Goal: Information Seeking & Learning: Learn about a topic

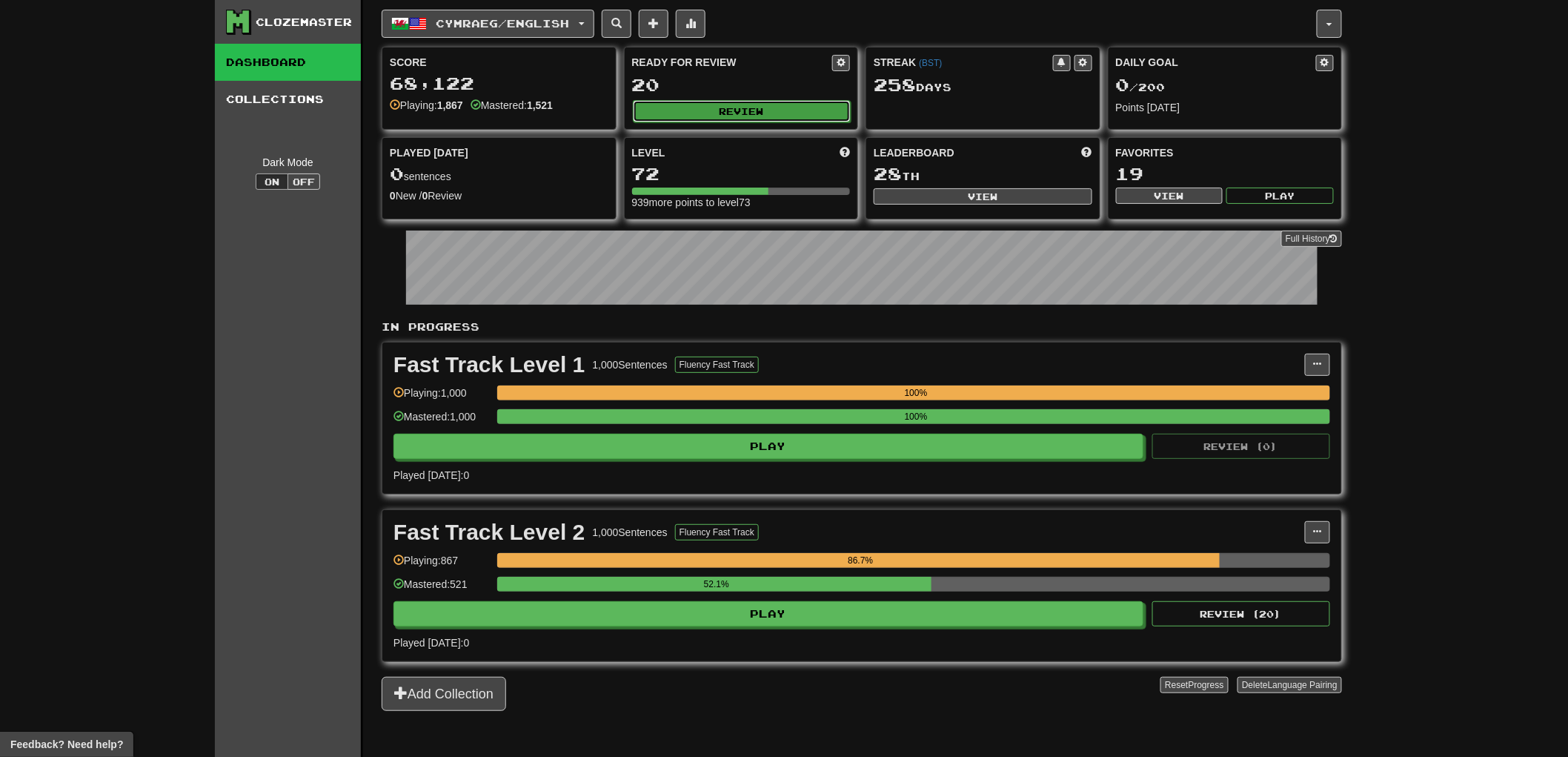
click at [785, 113] on button "Review" at bounding box center [742, 111] width 219 height 22
select select "**"
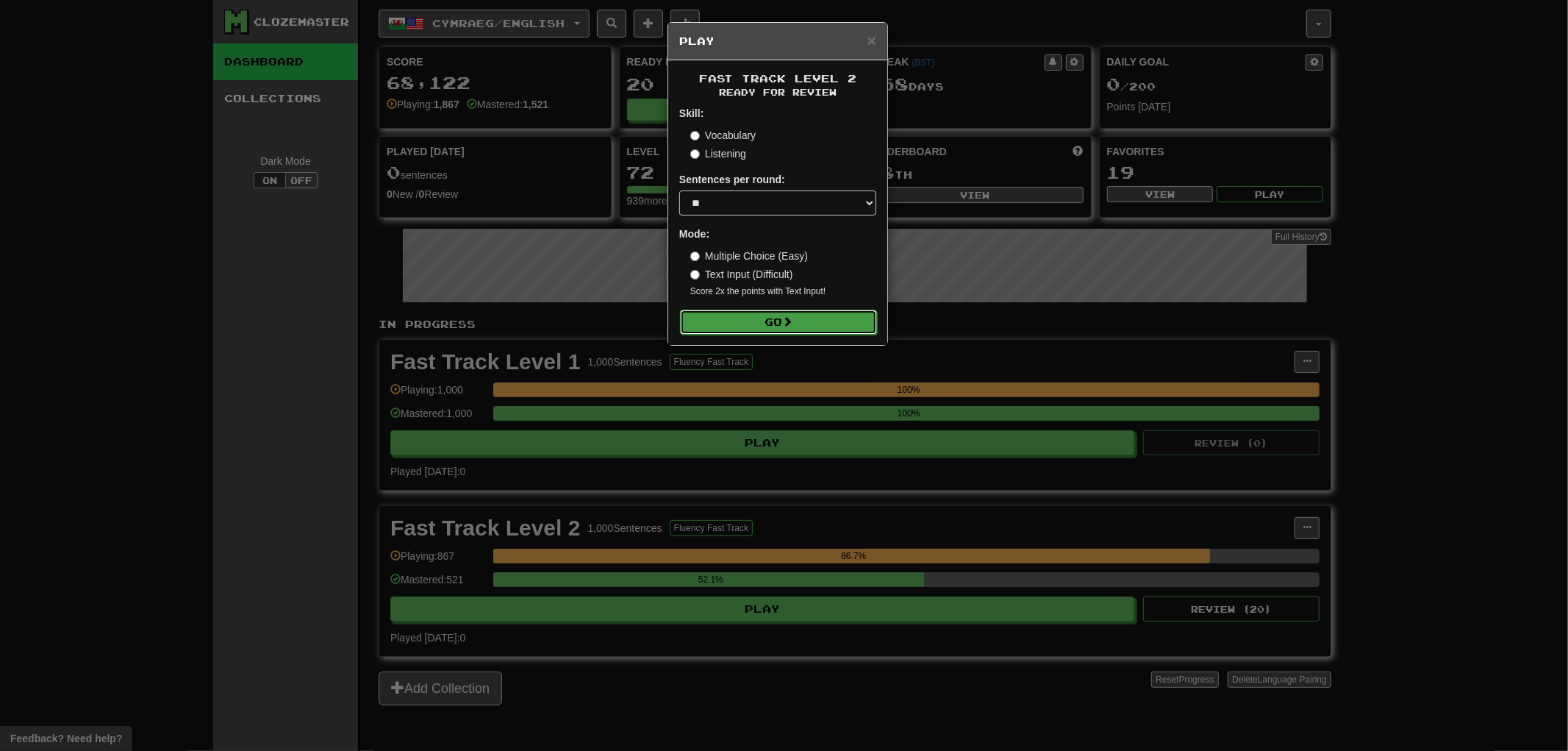
click at [720, 323] on button "Go" at bounding box center [779, 322] width 197 height 25
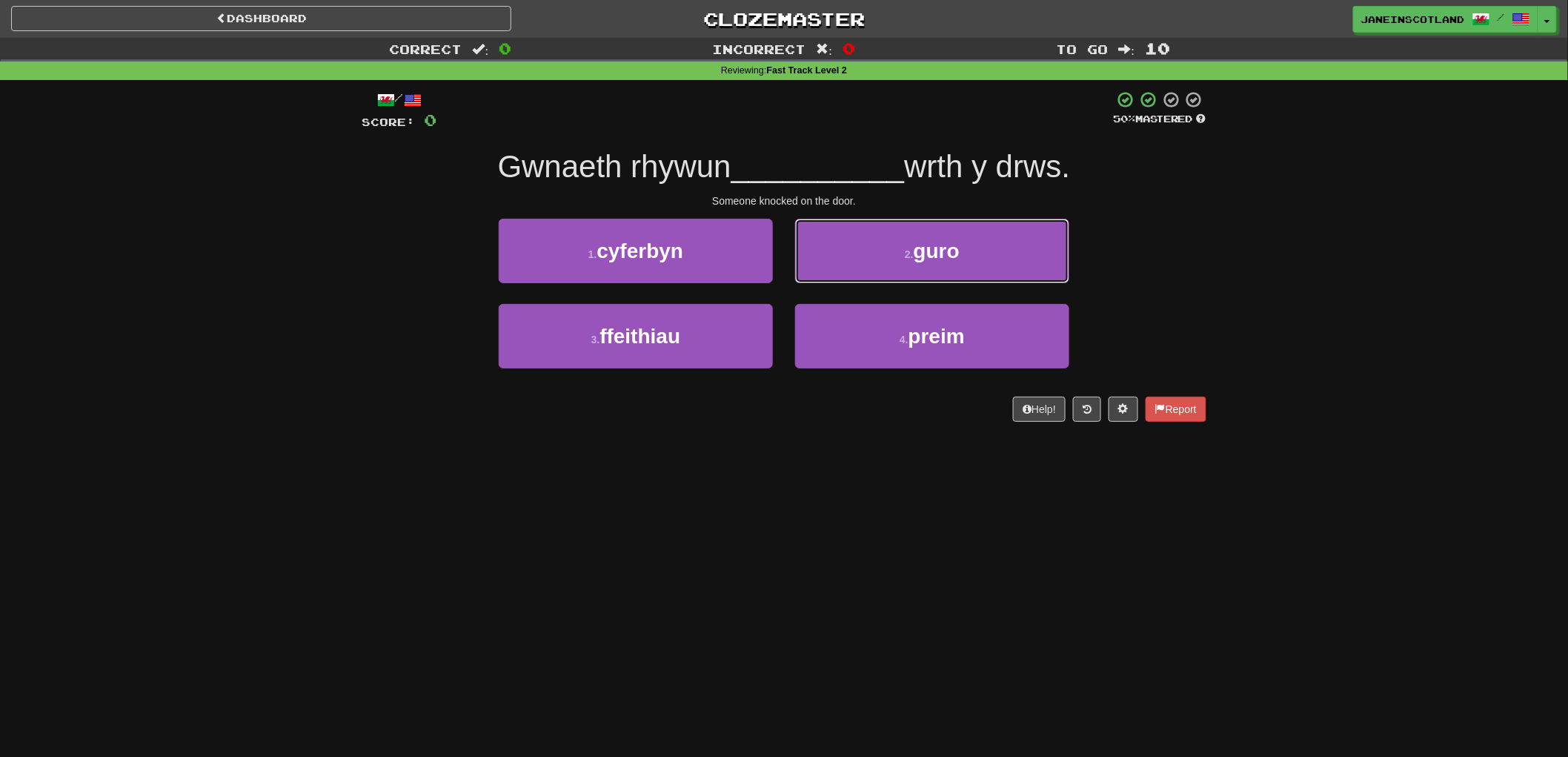
drag, startPoint x: 953, startPoint y: 259, endPoint x: 956, endPoint y: 252, distance: 7.6
click at [954, 259] on span "guro" at bounding box center [936, 250] width 46 height 23
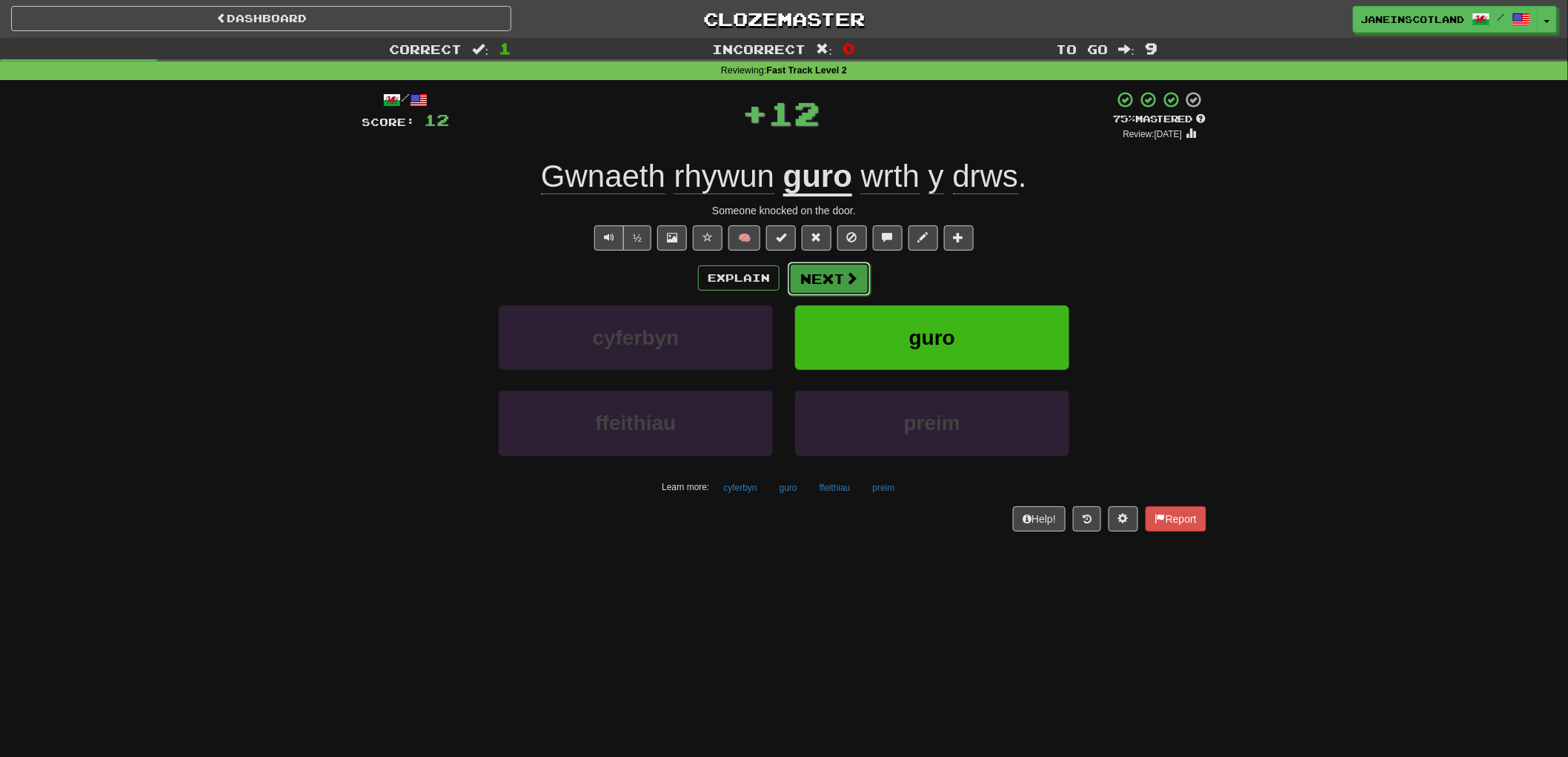
click at [828, 276] on button "Next" at bounding box center [828, 279] width 83 height 34
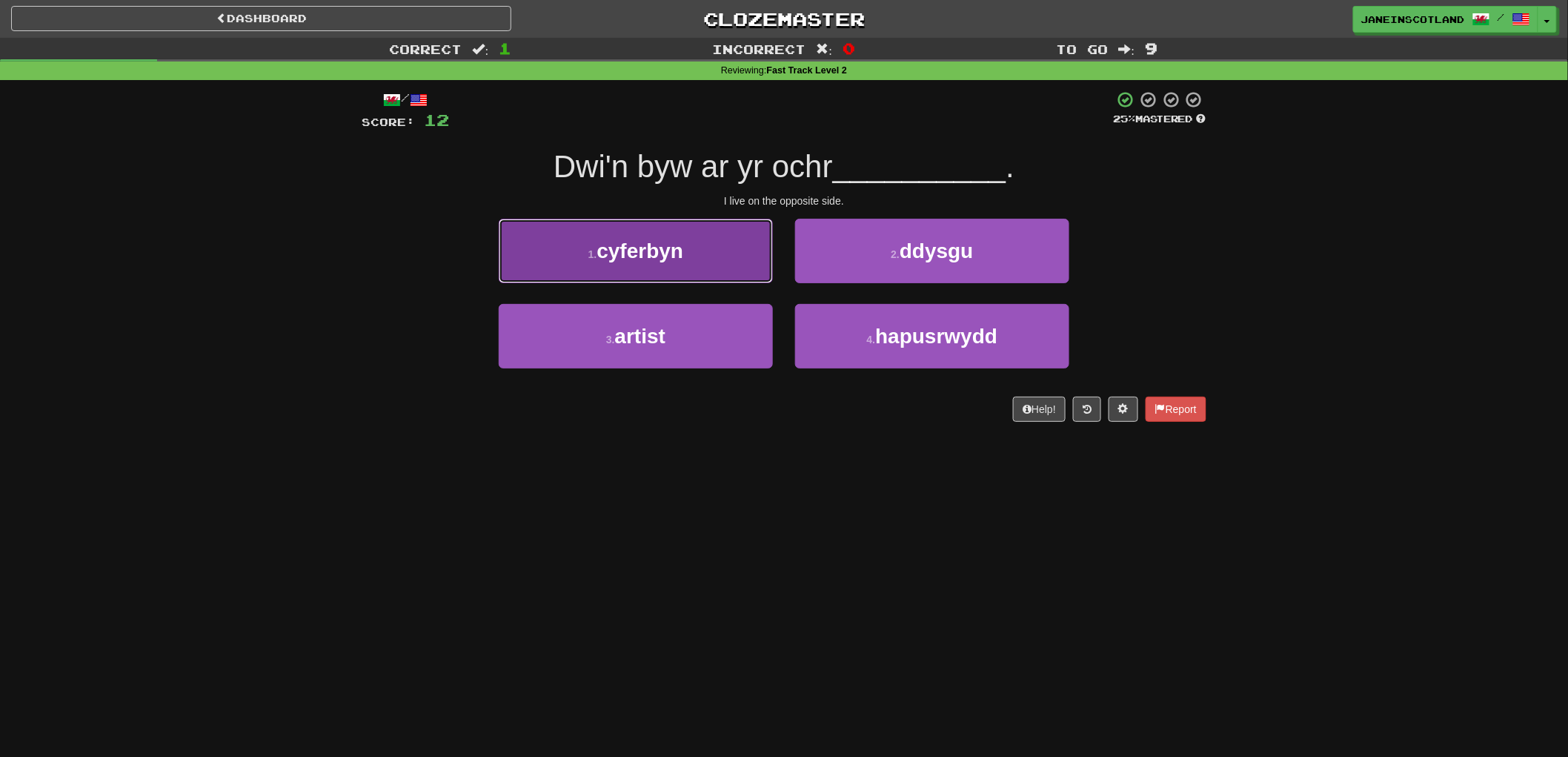
click at [625, 265] on button "1 . [GEOGRAPHIC_DATA]" at bounding box center [636, 251] width 274 height 64
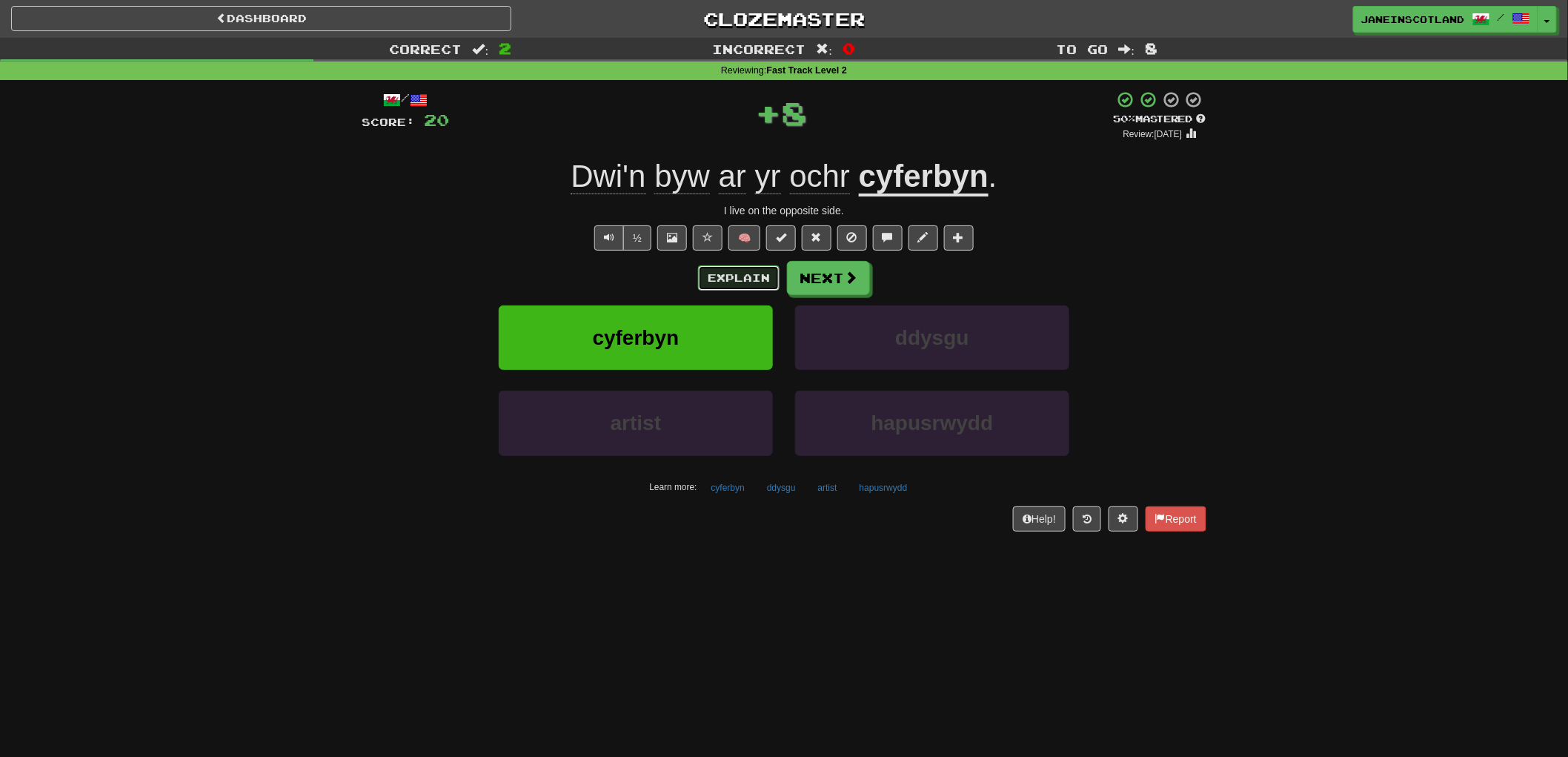
click at [742, 271] on button "Explain" at bounding box center [738, 278] width 81 height 25
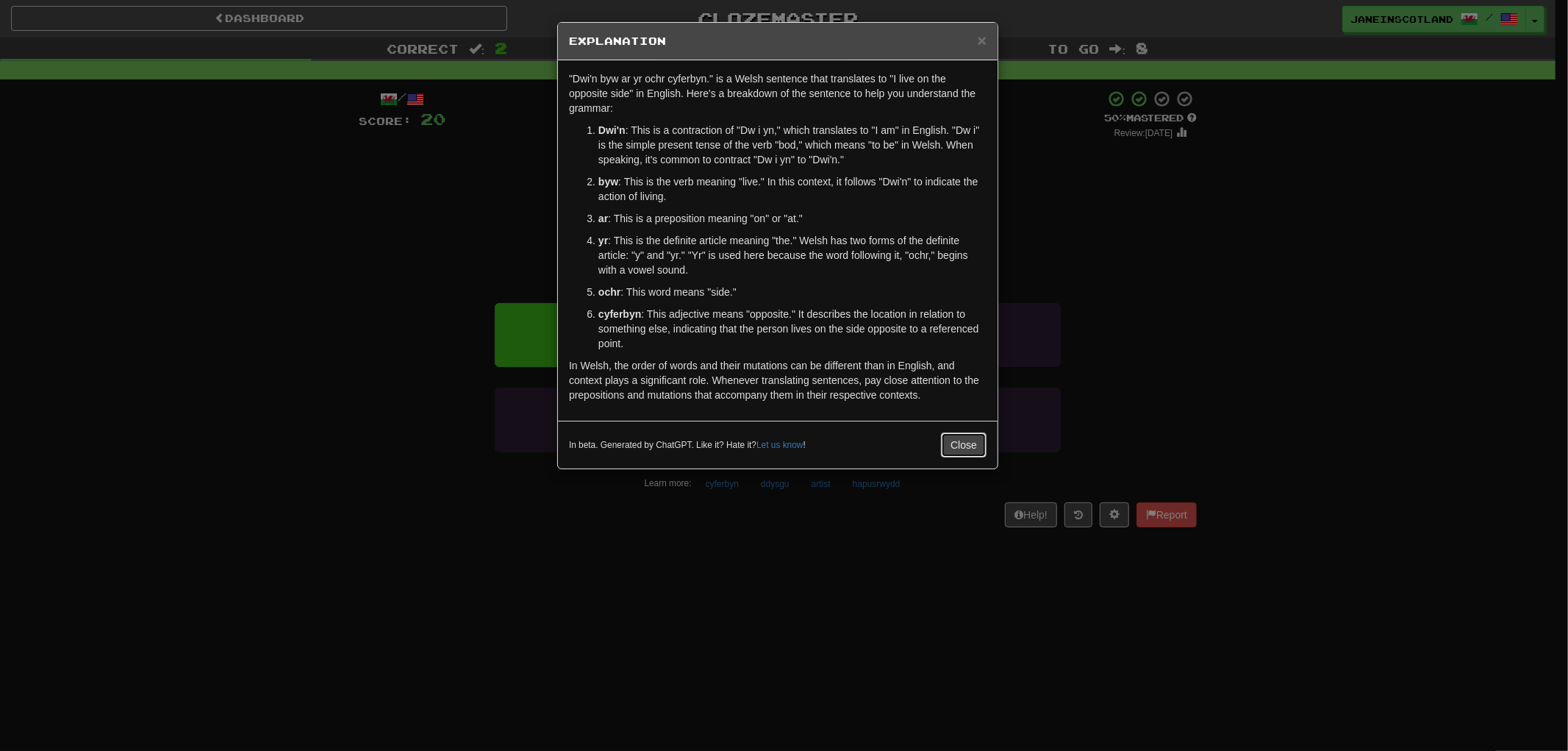
click at [966, 446] on button "Close" at bounding box center [963, 445] width 45 height 25
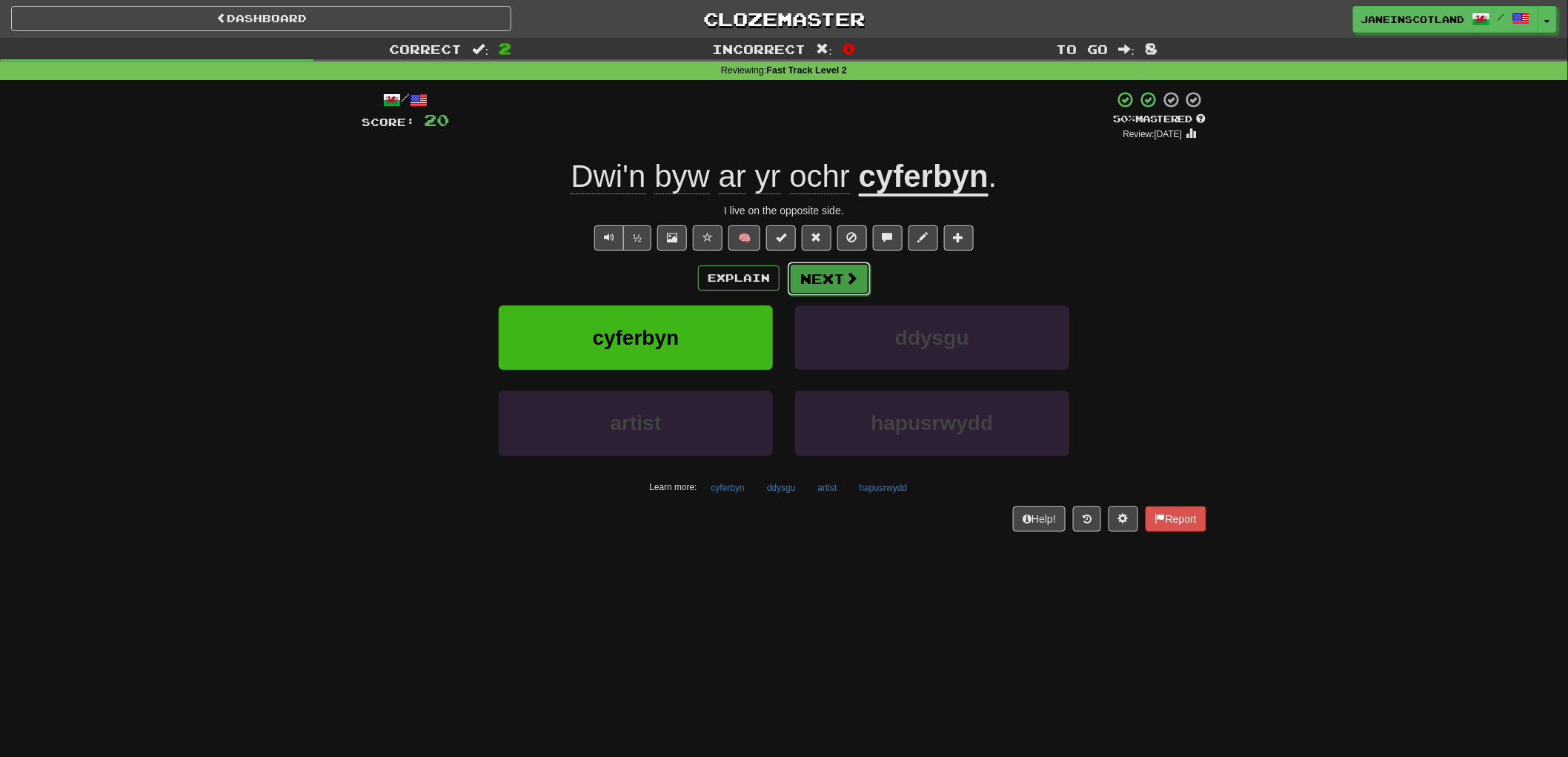
click at [833, 271] on button "Next" at bounding box center [828, 279] width 83 height 34
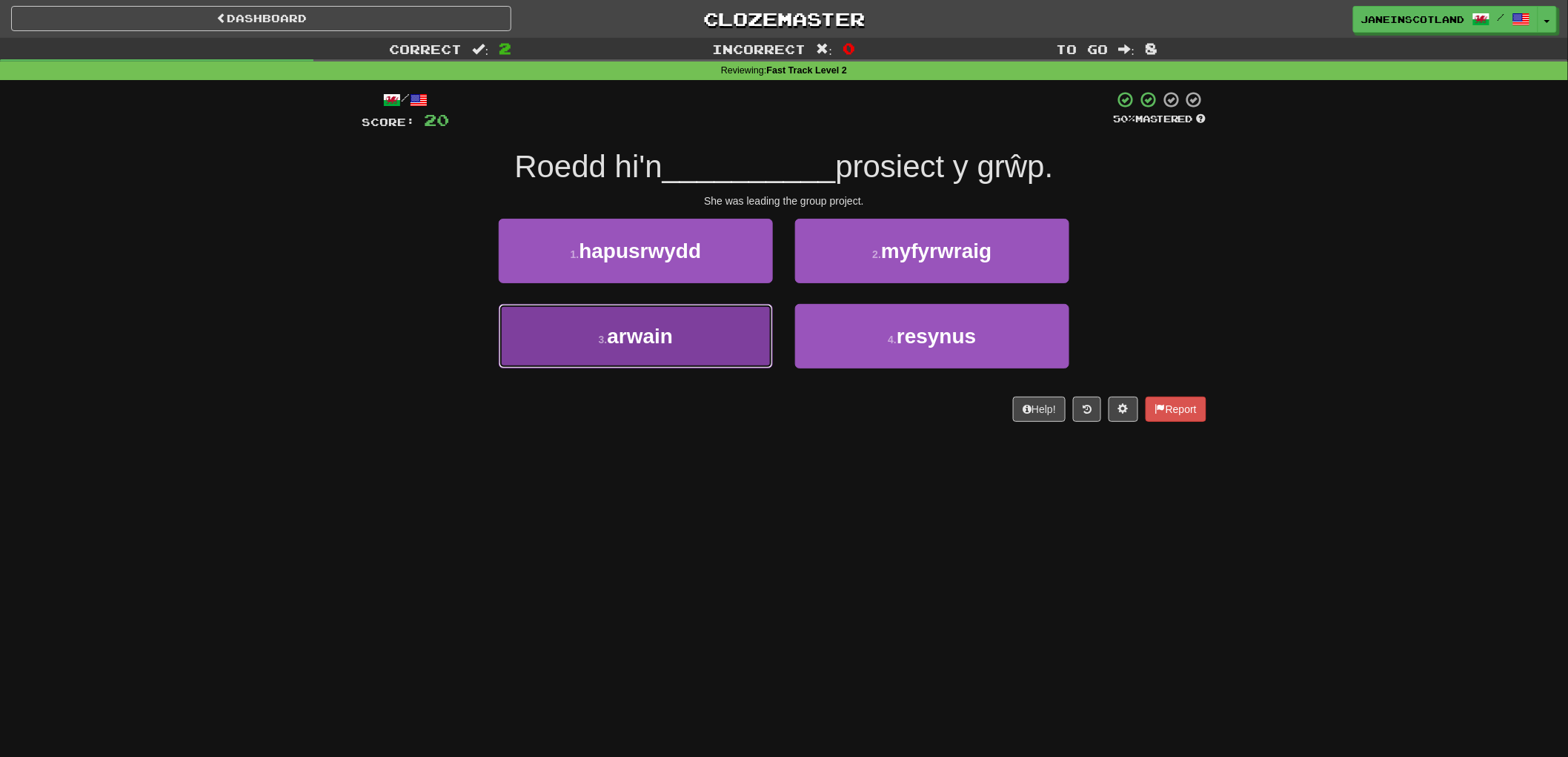
click at [690, 345] on button "3 . arwain" at bounding box center [636, 336] width 274 height 64
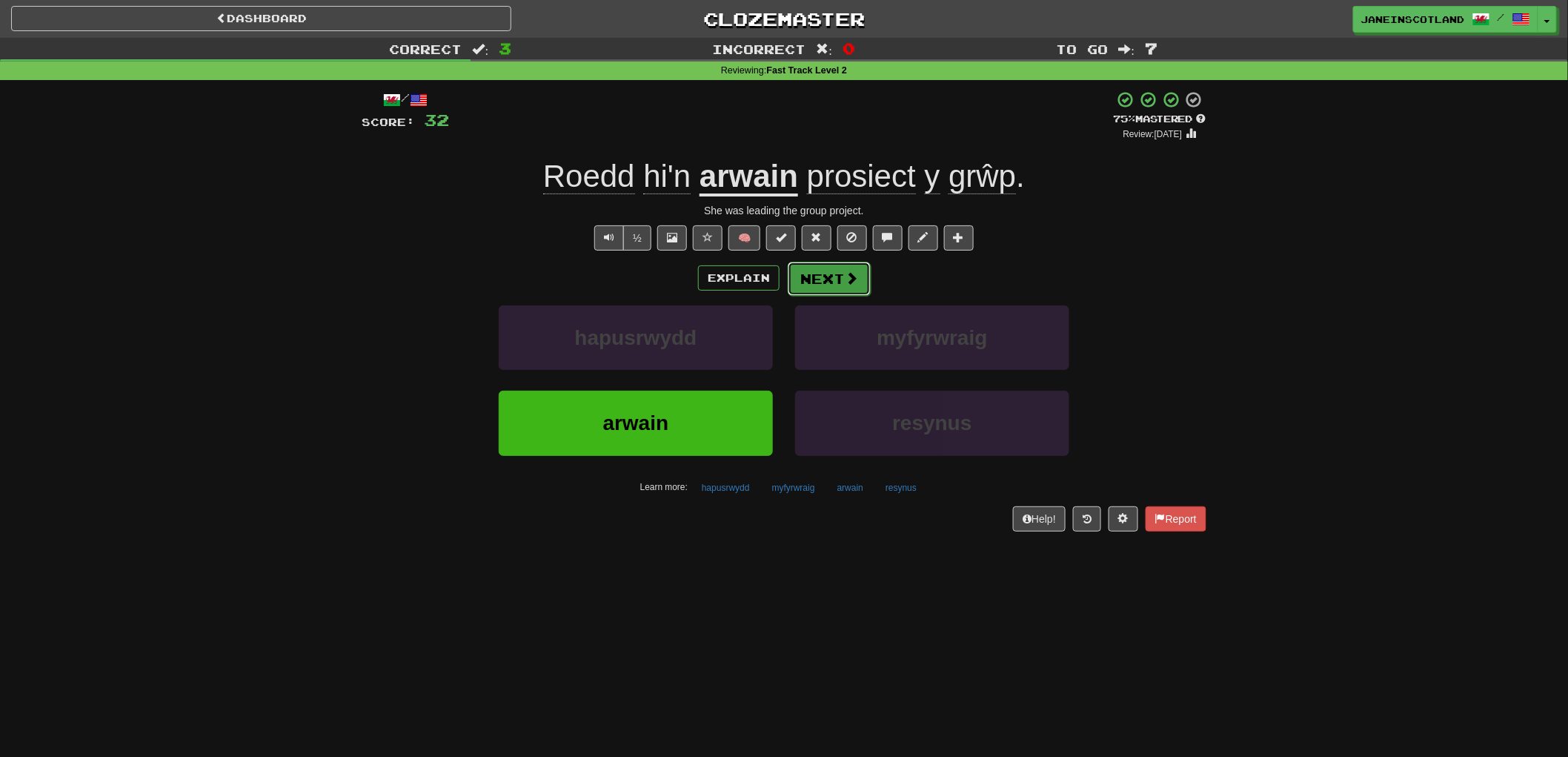
click at [842, 275] on button "Next" at bounding box center [828, 279] width 83 height 34
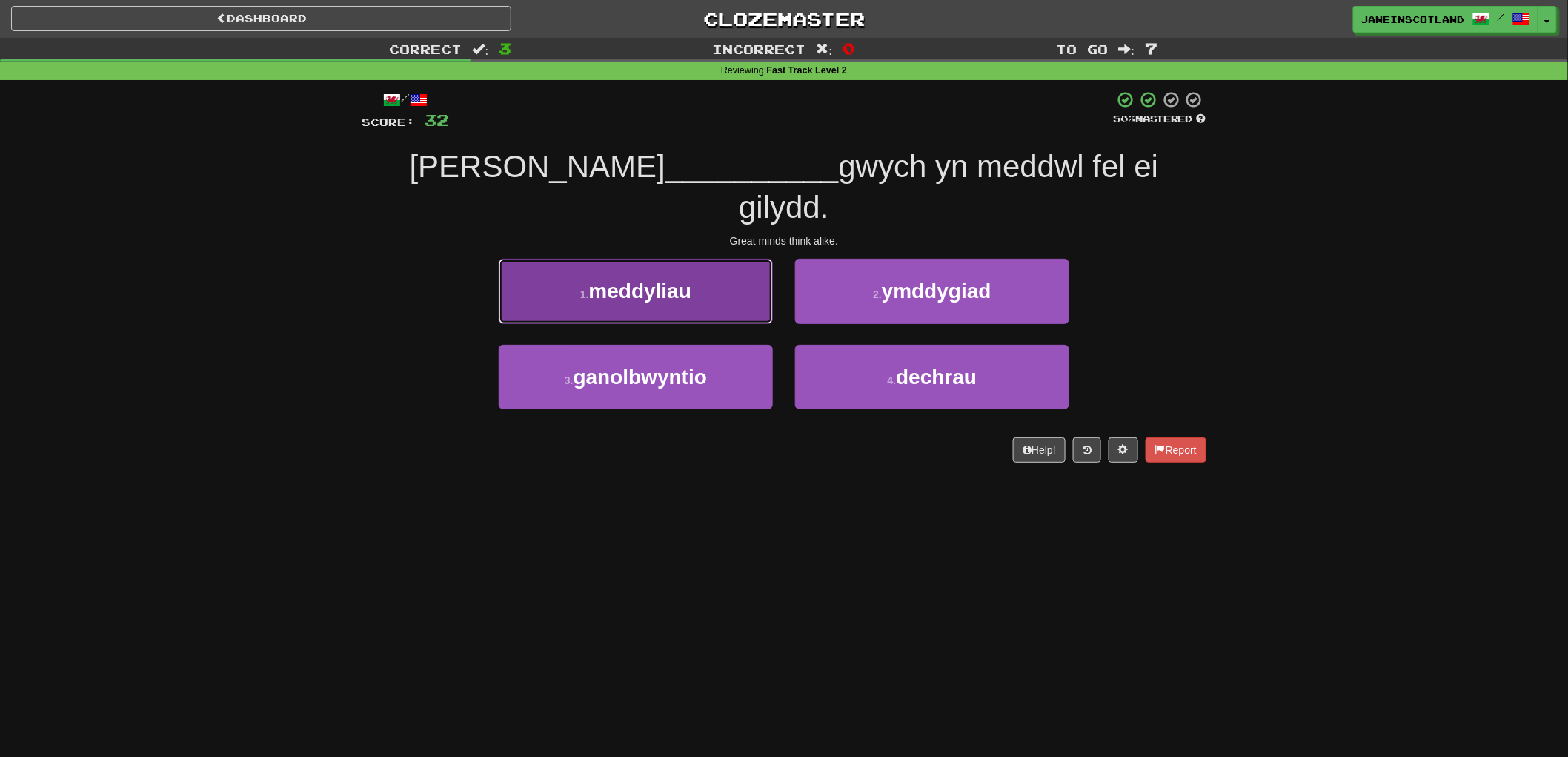
click at [652, 279] on span "meddyliau" at bounding box center [640, 291] width 102 height 23
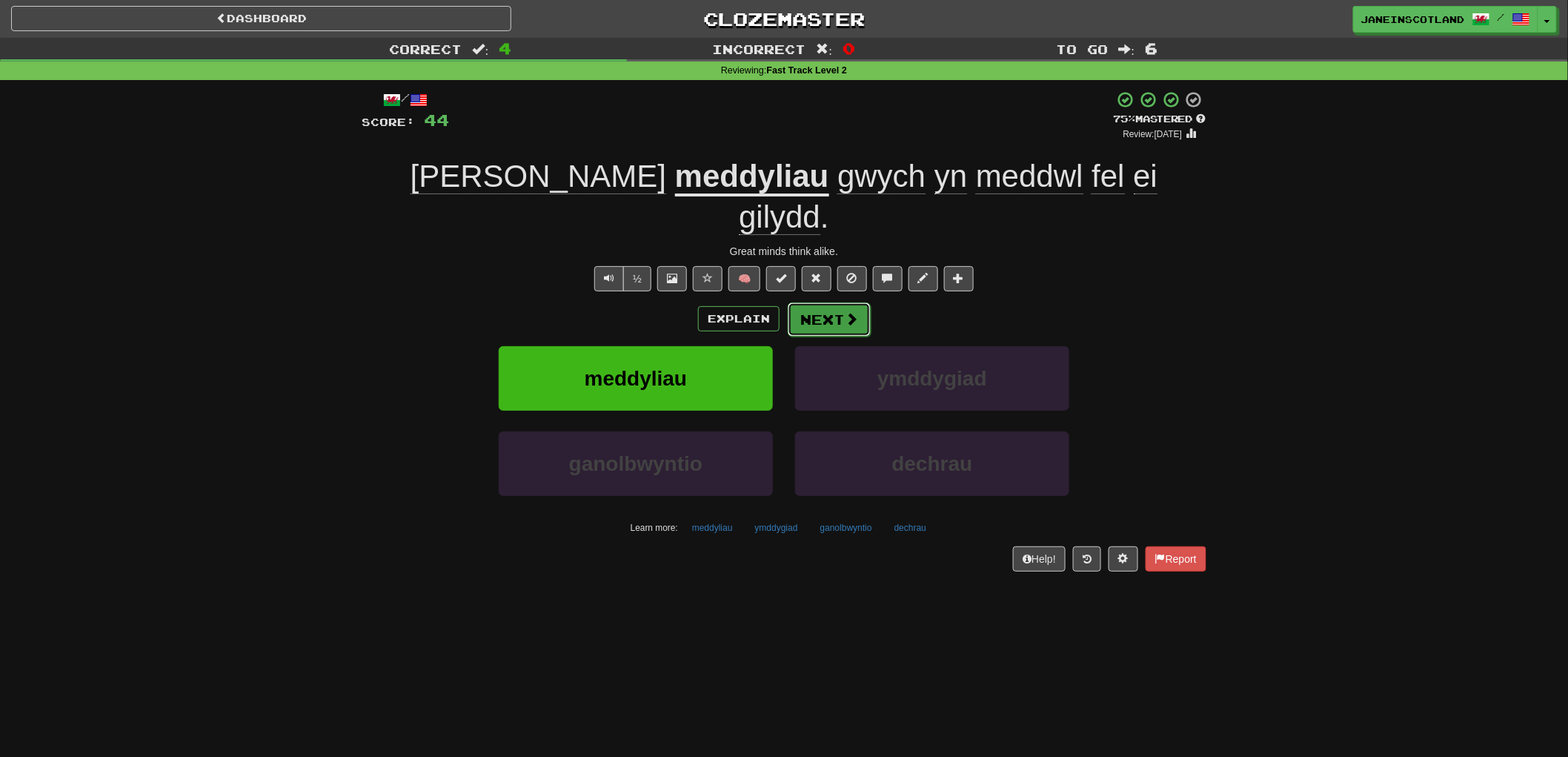
click at [820, 303] on button "Next" at bounding box center [828, 320] width 83 height 34
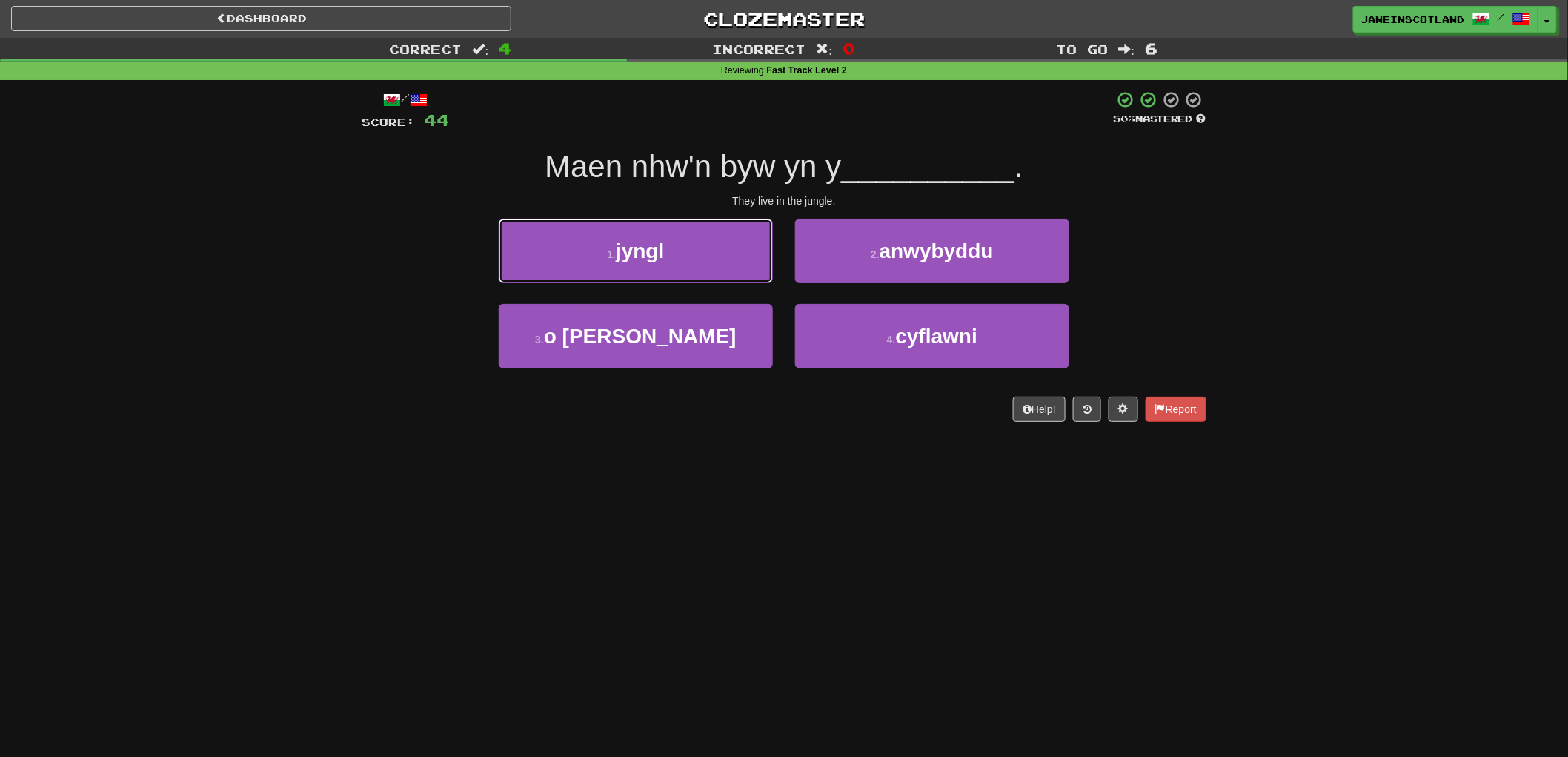
drag, startPoint x: 729, startPoint y: 253, endPoint x: 744, endPoint y: 256, distance: 15.3
click at [734, 255] on button "1 . jyngl" at bounding box center [636, 251] width 274 height 64
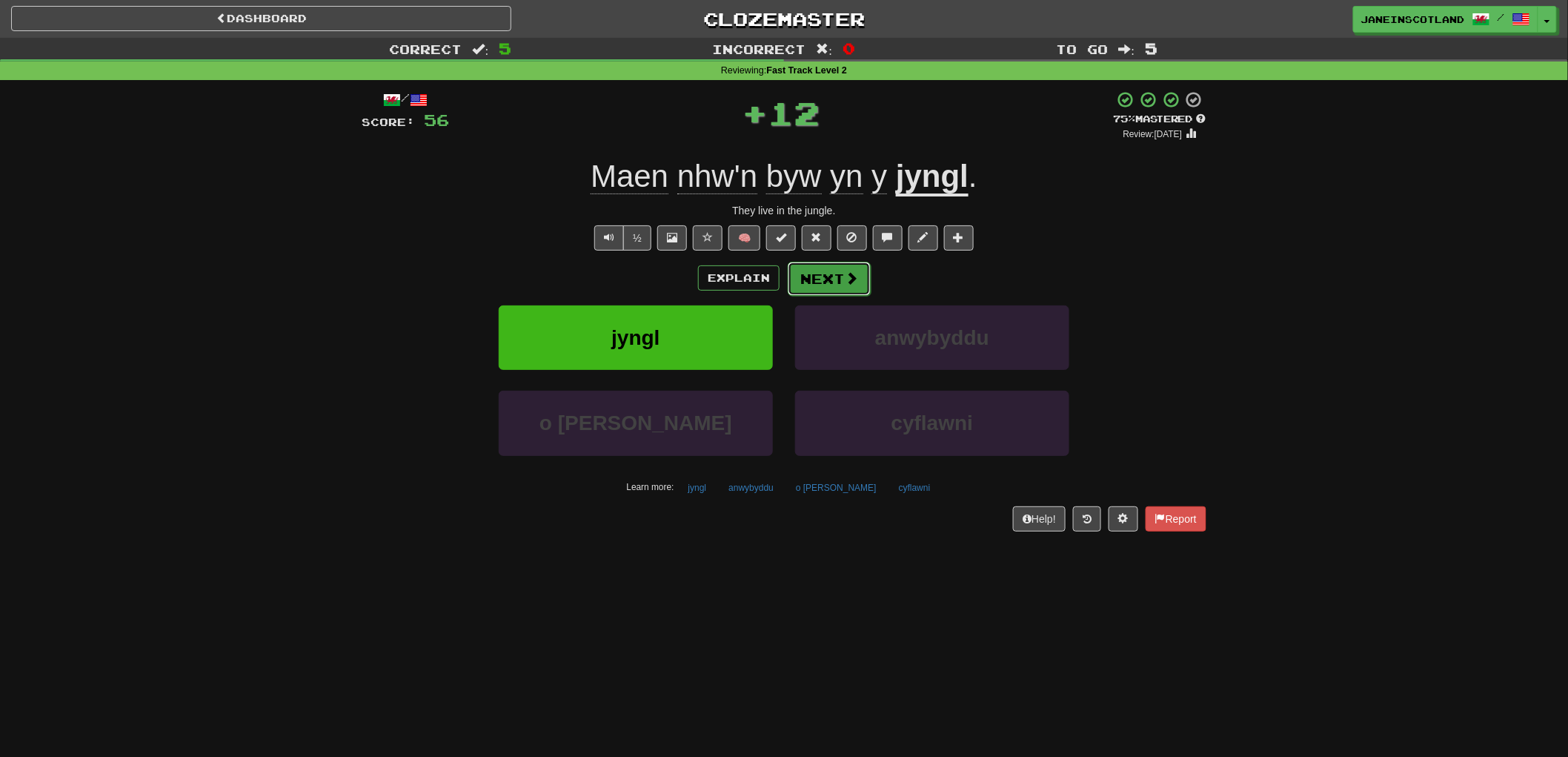
click at [850, 282] on span at bounding box center [852, 278] width 13 height 13
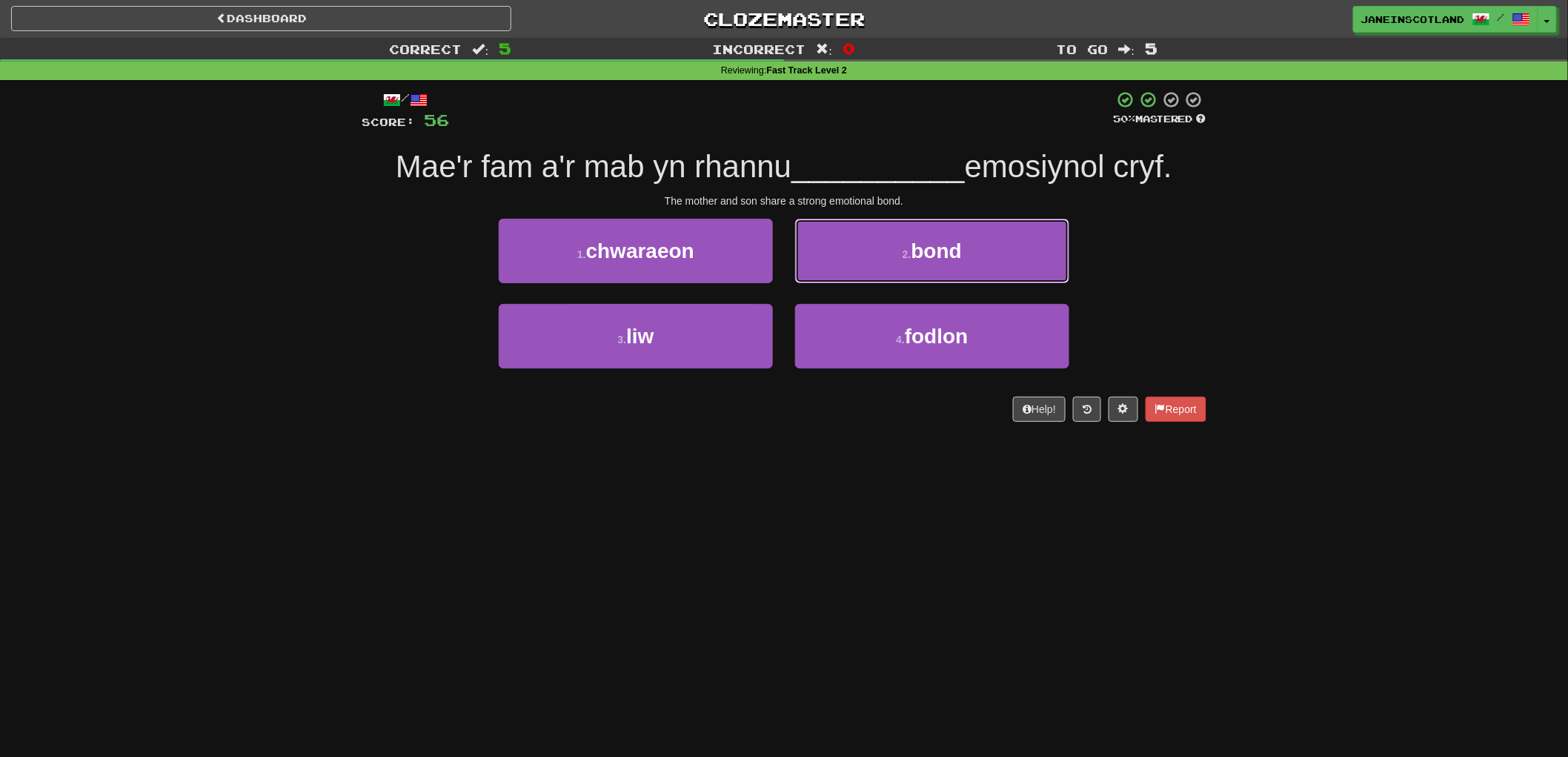
click at [875, 255] on button "2 . bond" at bounding box center [932, 251] width 274 height 64
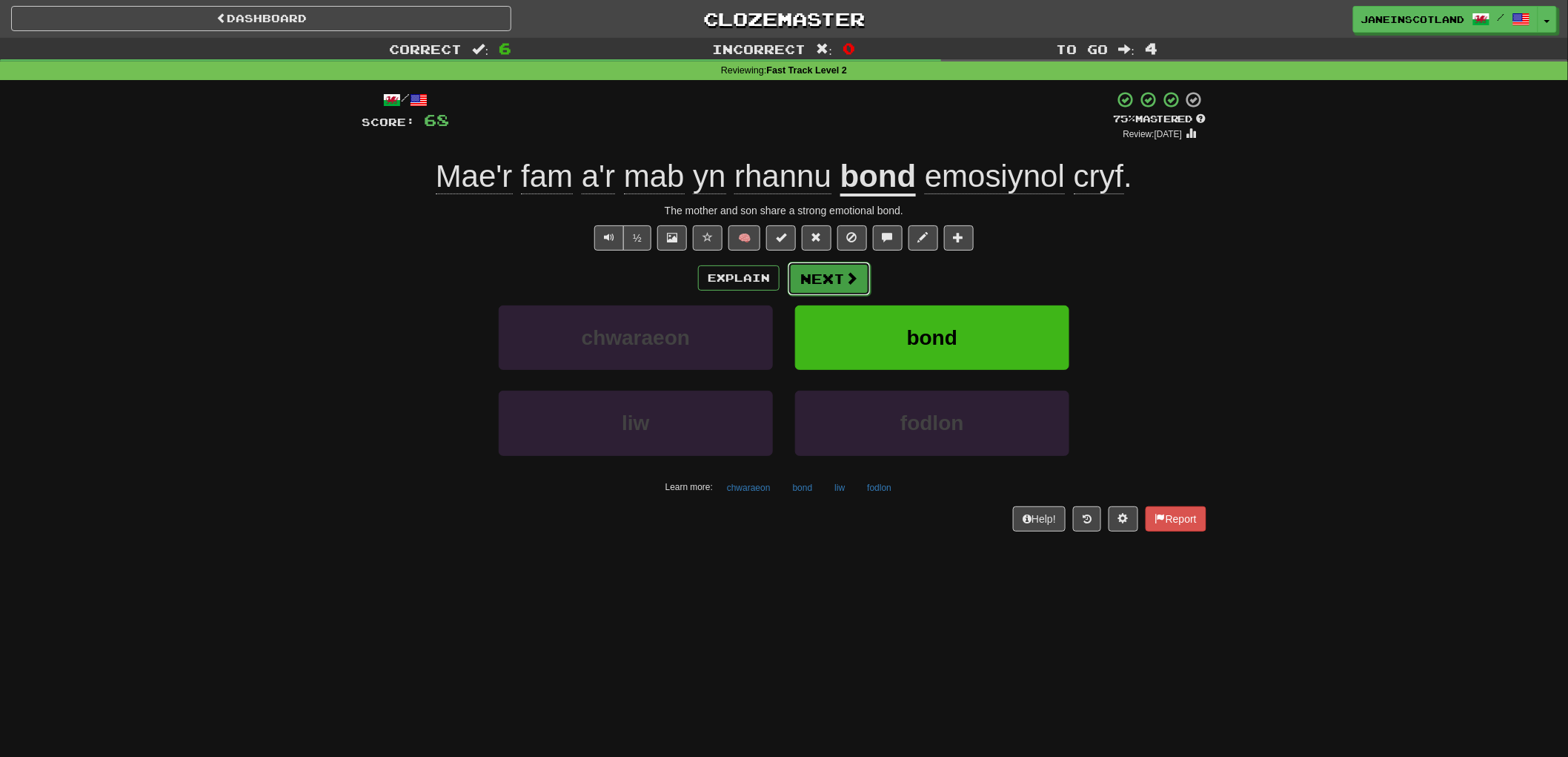
click at [852, 271] on span at bounding box center [852, 278] width 13 height 13
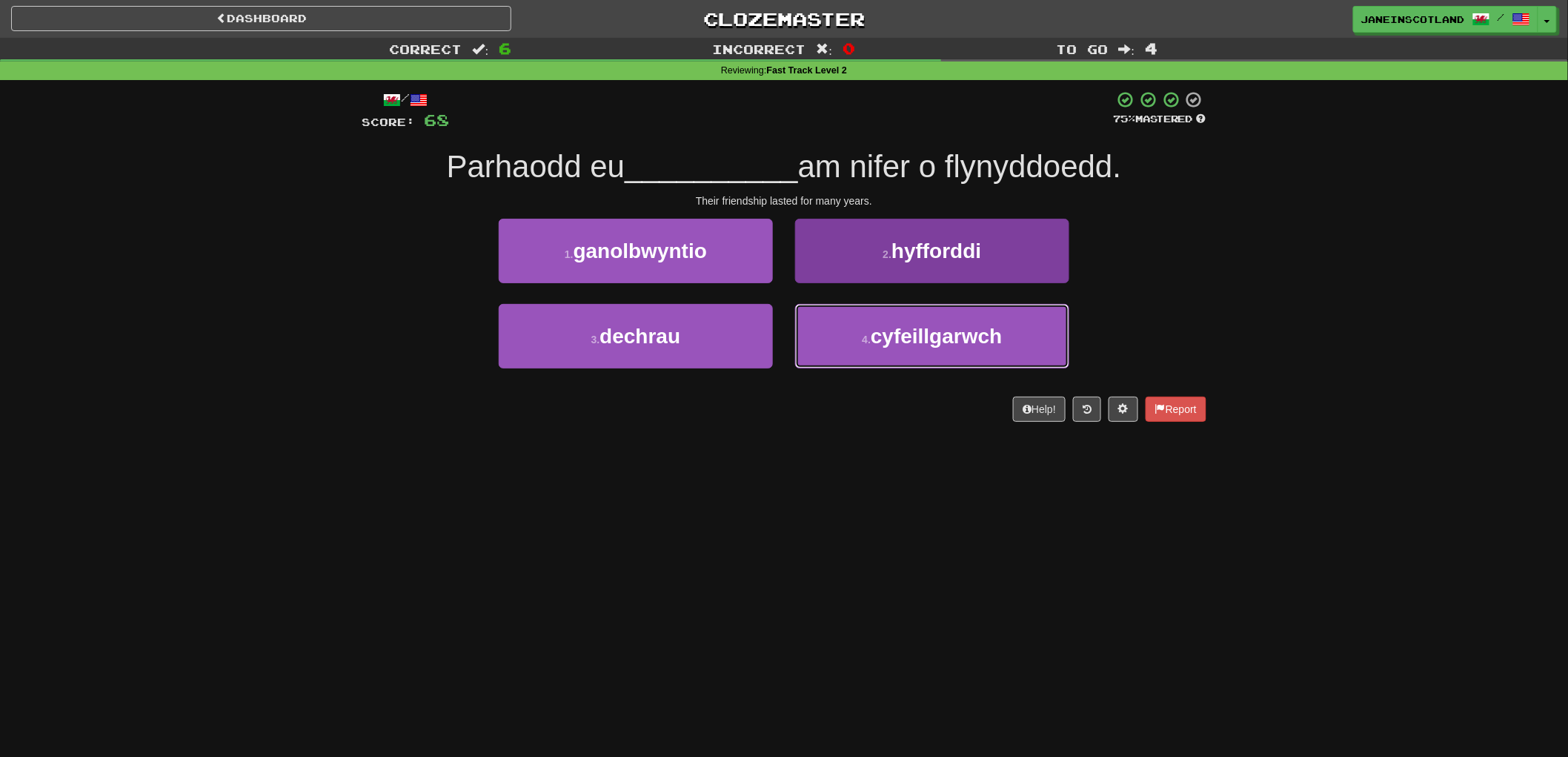
click at [1028, 339] on button "4 . cyfeillgarwch" at bounding box center [932, 336] width 274 height 64
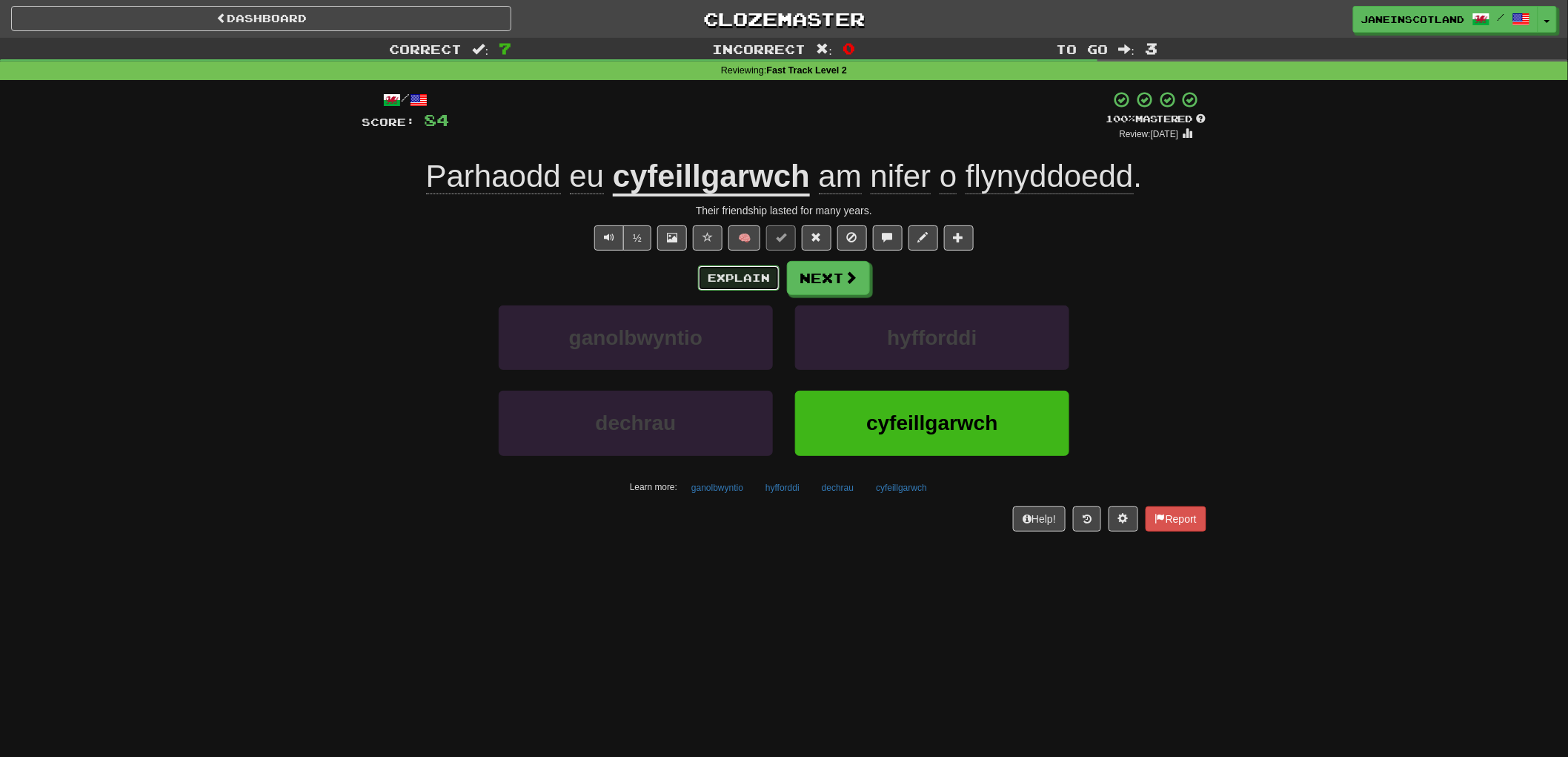
click at [723, 285] on button "Explain" at bounding box center [738, 278] width 81 height 25
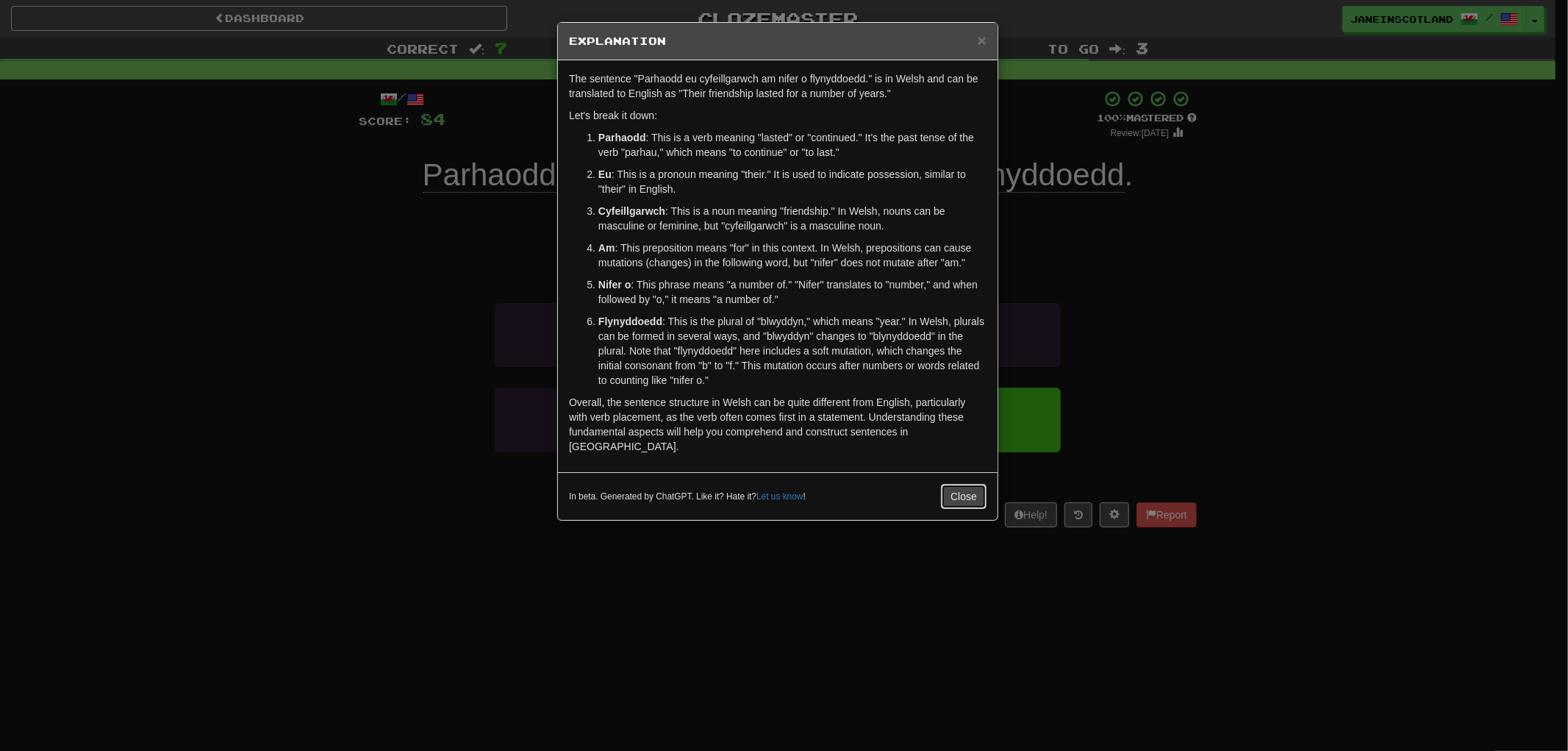
click at [966, 484] on button "Close" at bounding box center [963, 497] width 45 height 25
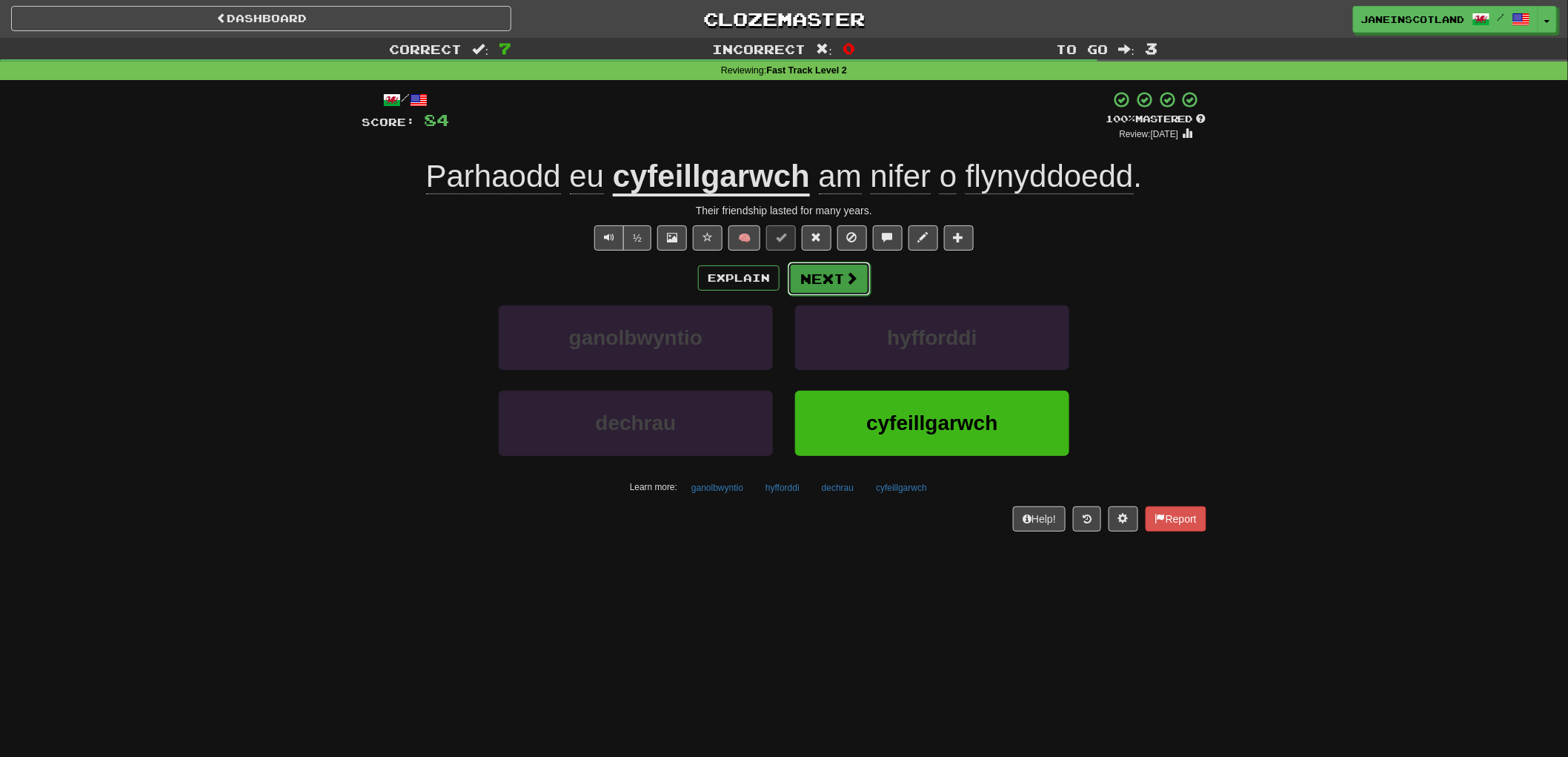
click at [822, 284] on button "Next" at bounding box center [828, 279] width 83 height 34
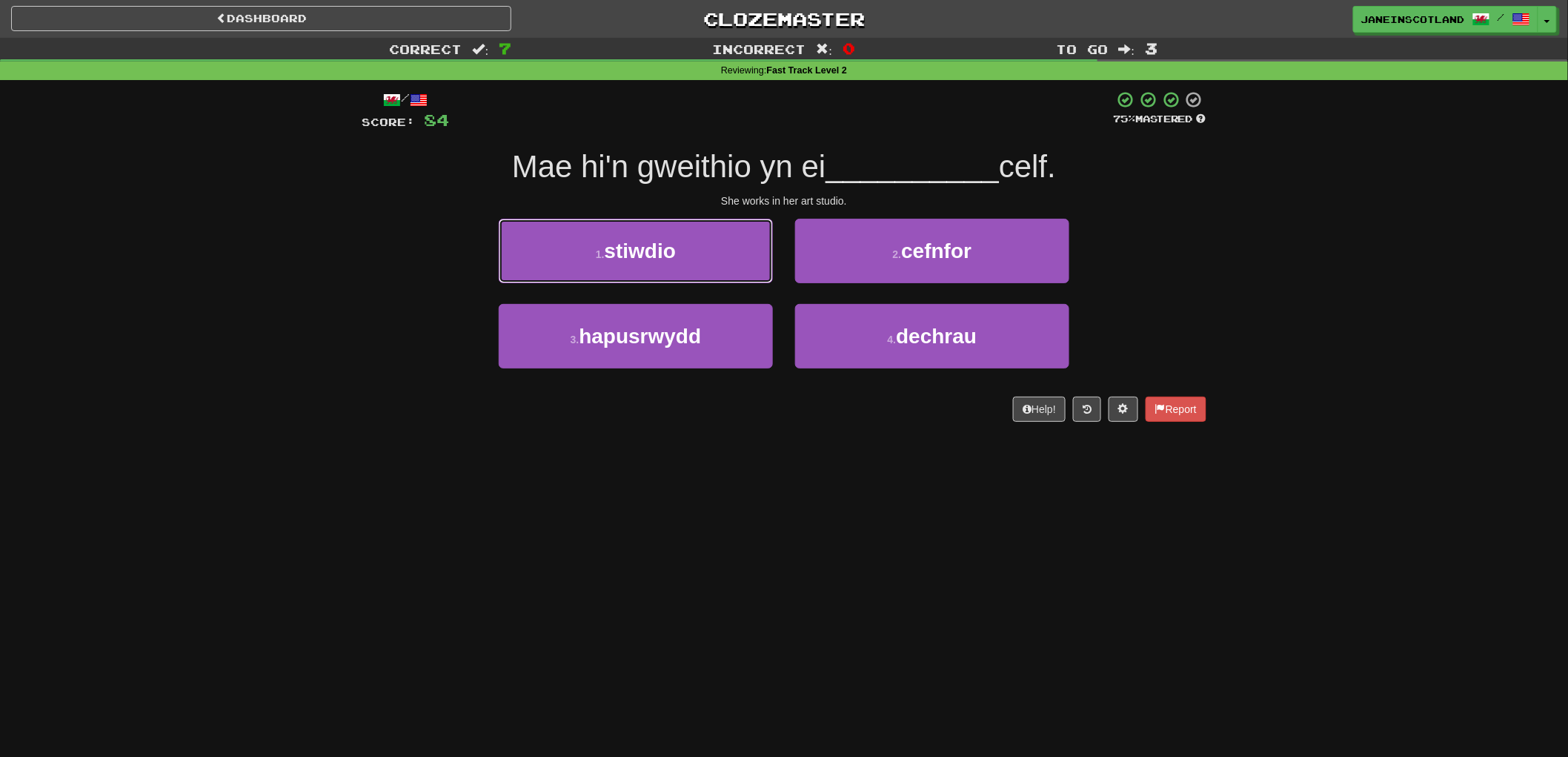
click at [675, 253] on span "stiwdio" at bounding box center [639, 250] width 71 height 23
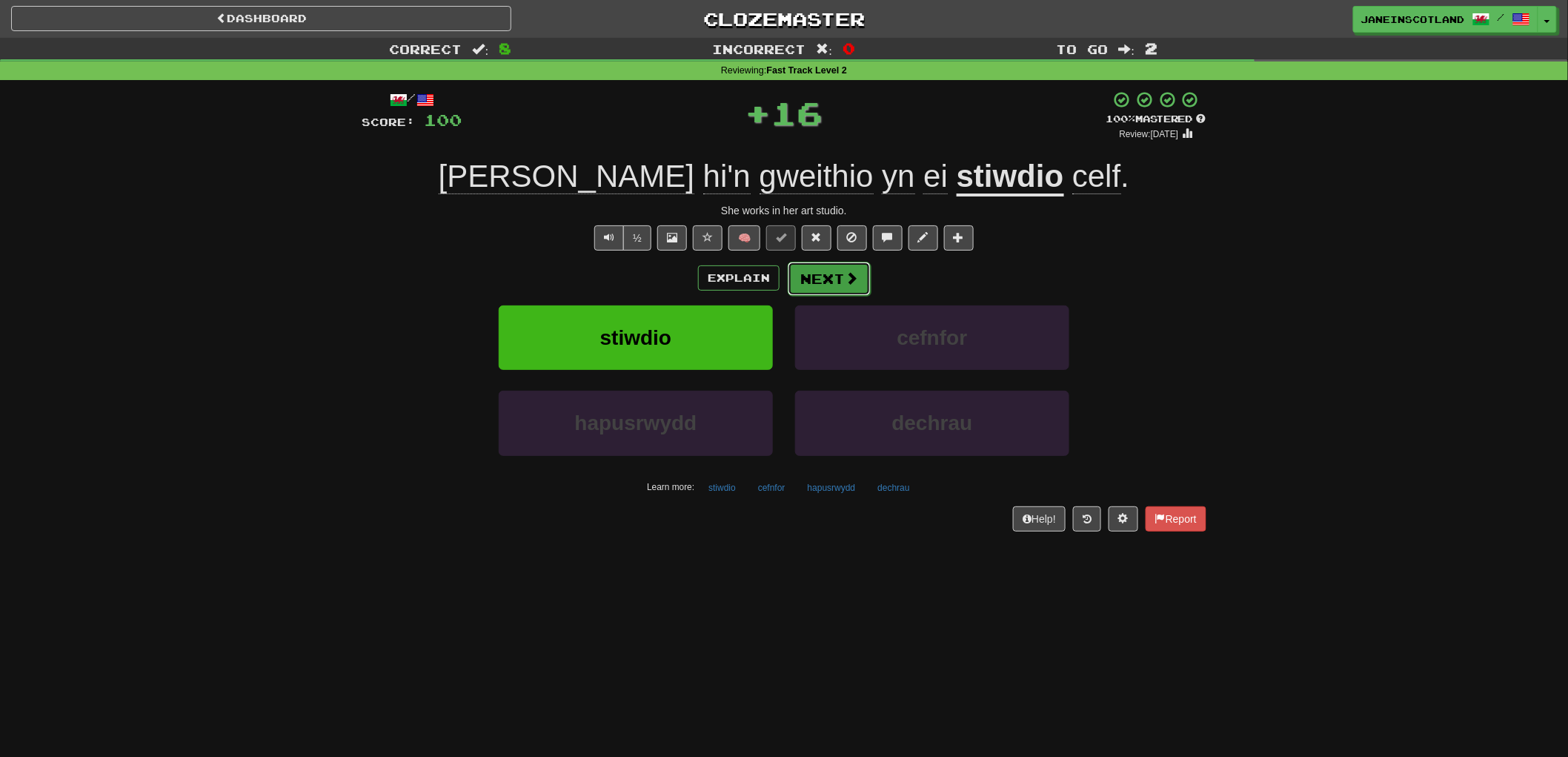
click at [834, 282] on button "Next" at bounding box center [828, 279] width 83 height 34
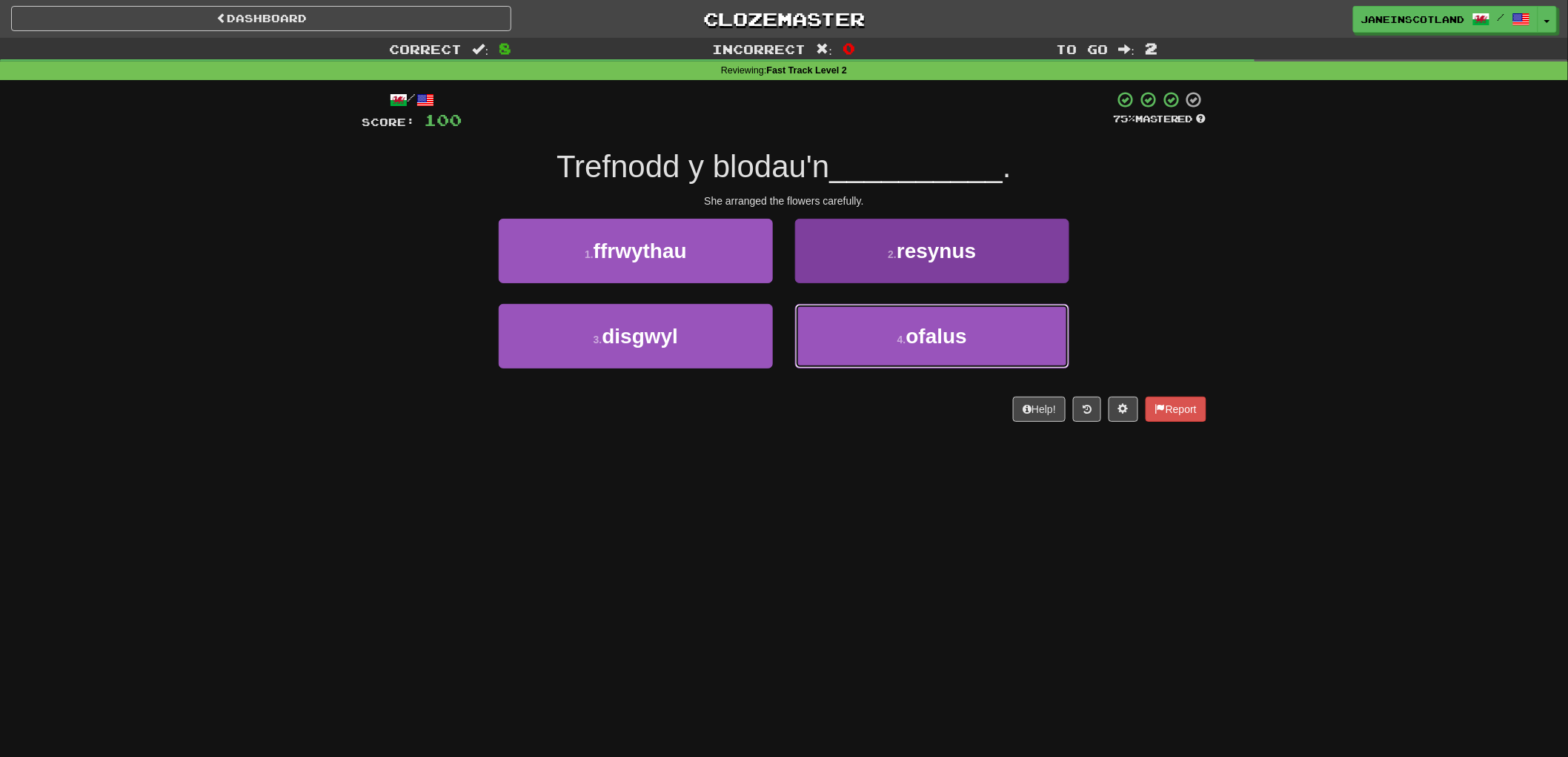
drag, startPoint x: 1040, startPoint y: 337, endPoint x: 1050, endPoint y: 336, distance: 10.0
click at [1046, 336] on button "4 . [GEOGRAPHIC_DATA]" at bounding box center [932, 336] width 274 height 64
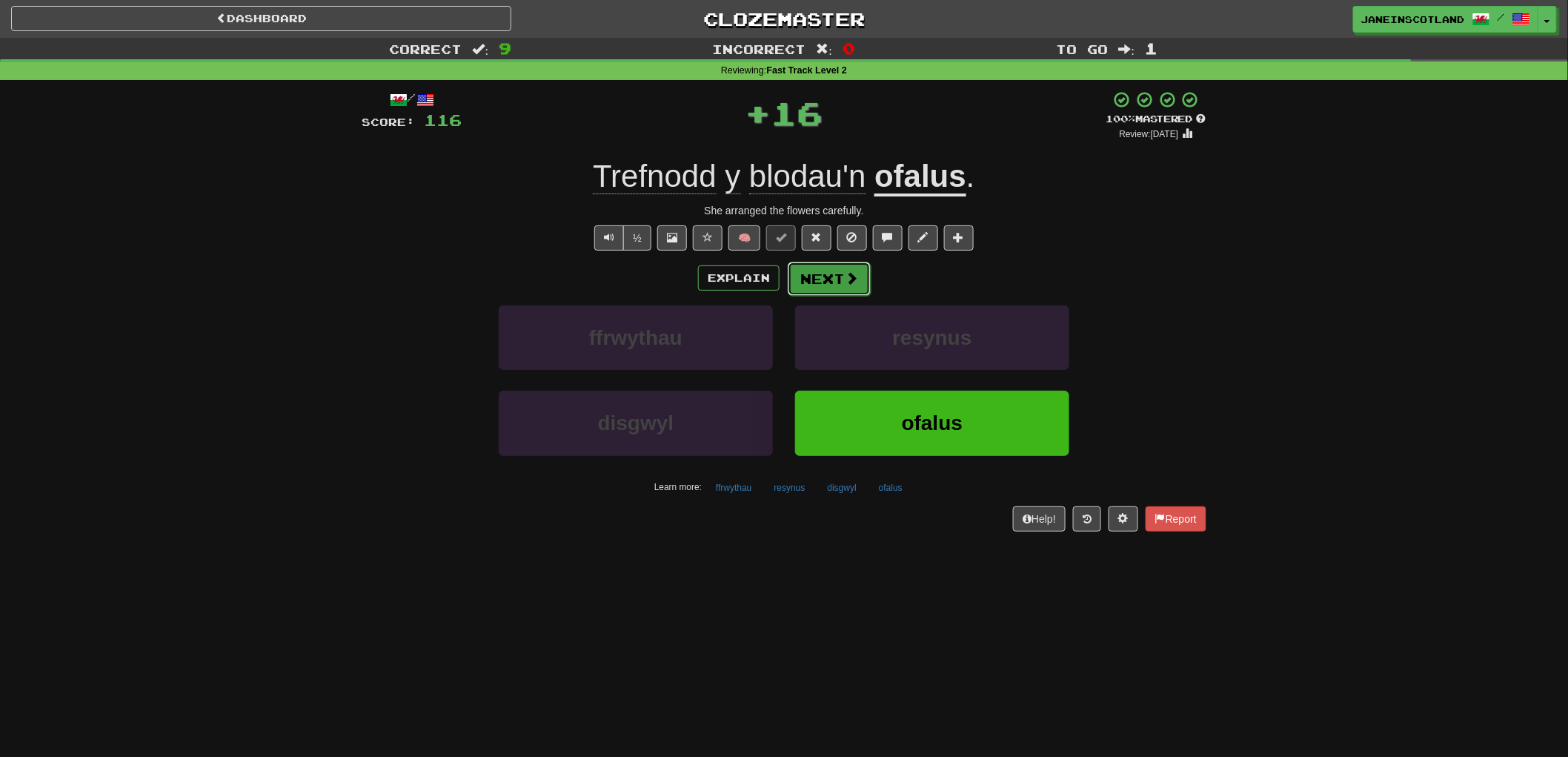
click at [828, 285] on button "Next" at bounding box center [828, 279] width 83 height 34
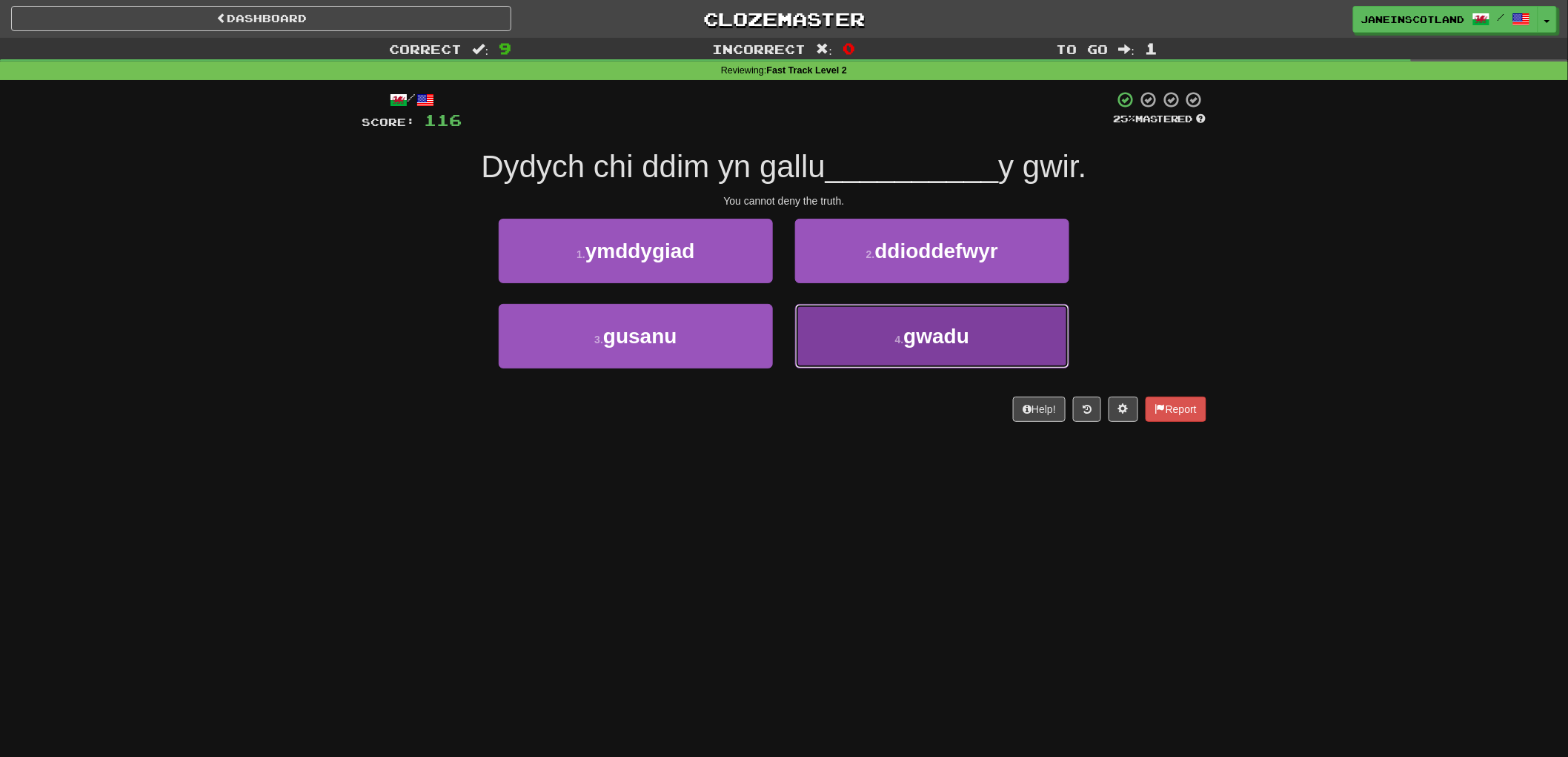
click at [1012, 344] on button "4 . gwadu" at bounding box center [932, 336] width 274 height 64
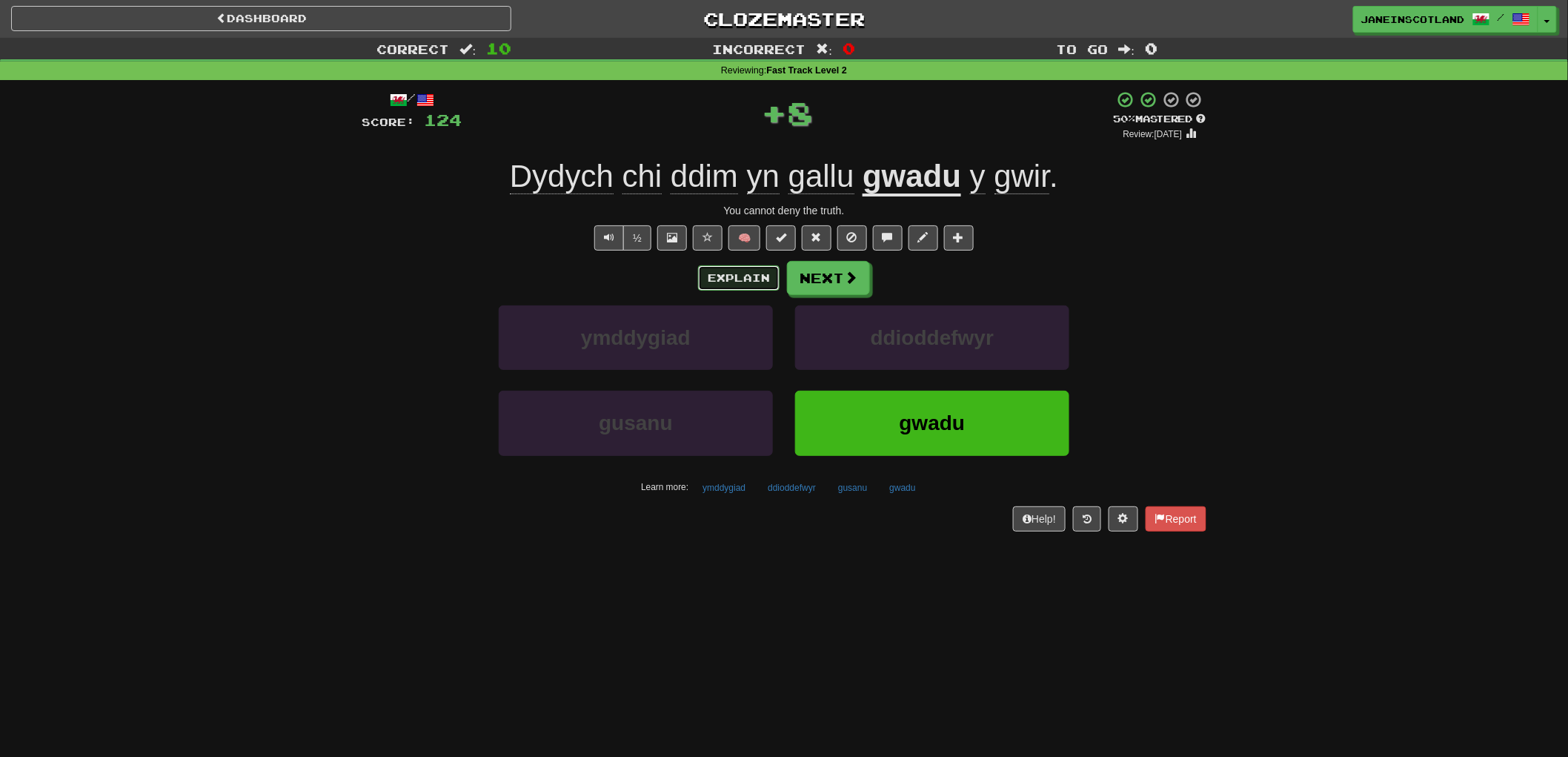
click at [725, 277] on button "Explain" at bounding box center [738, 278] width 81 height 25
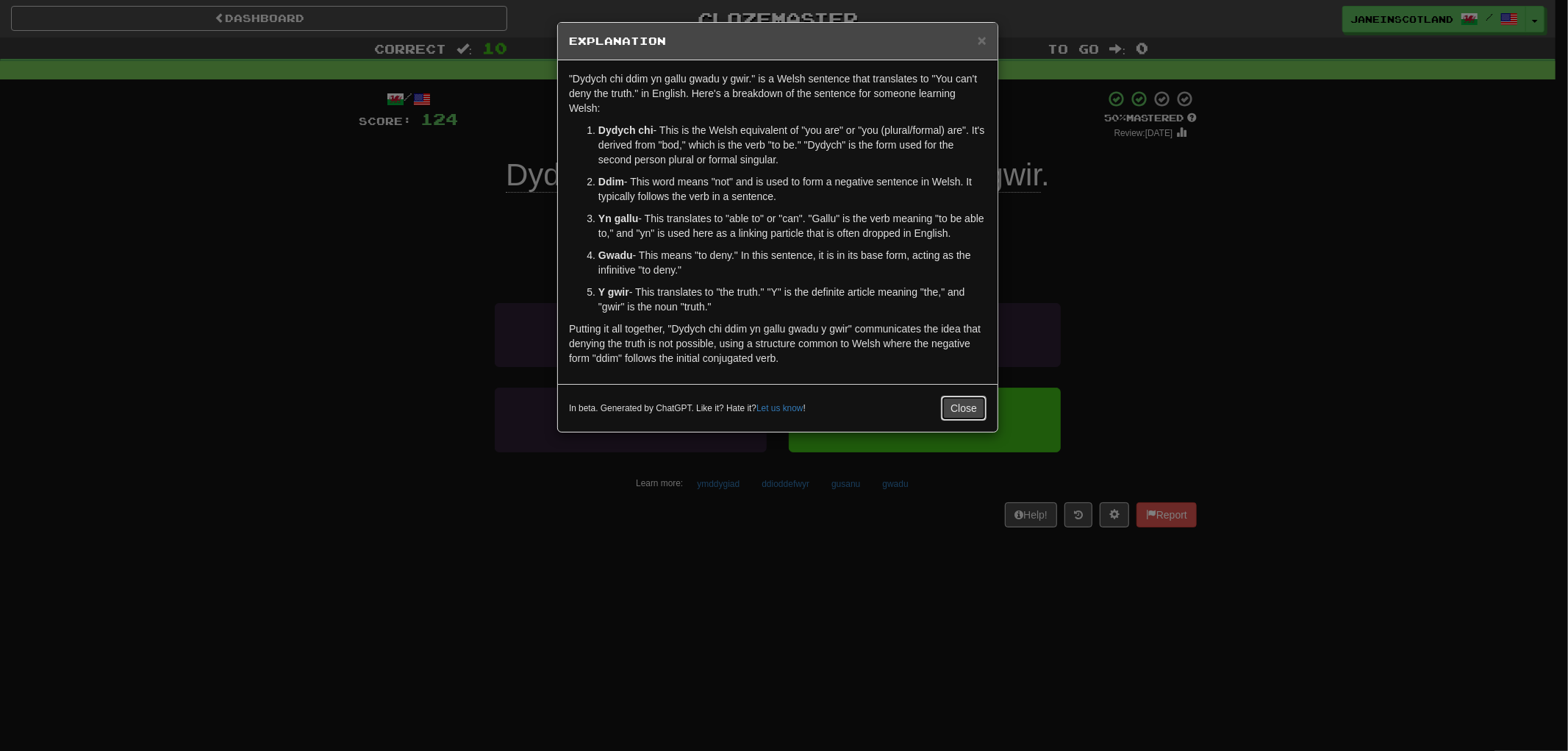
click at [972, 408] on button "Close" at bounding box center [963, 408] width 45 height 25
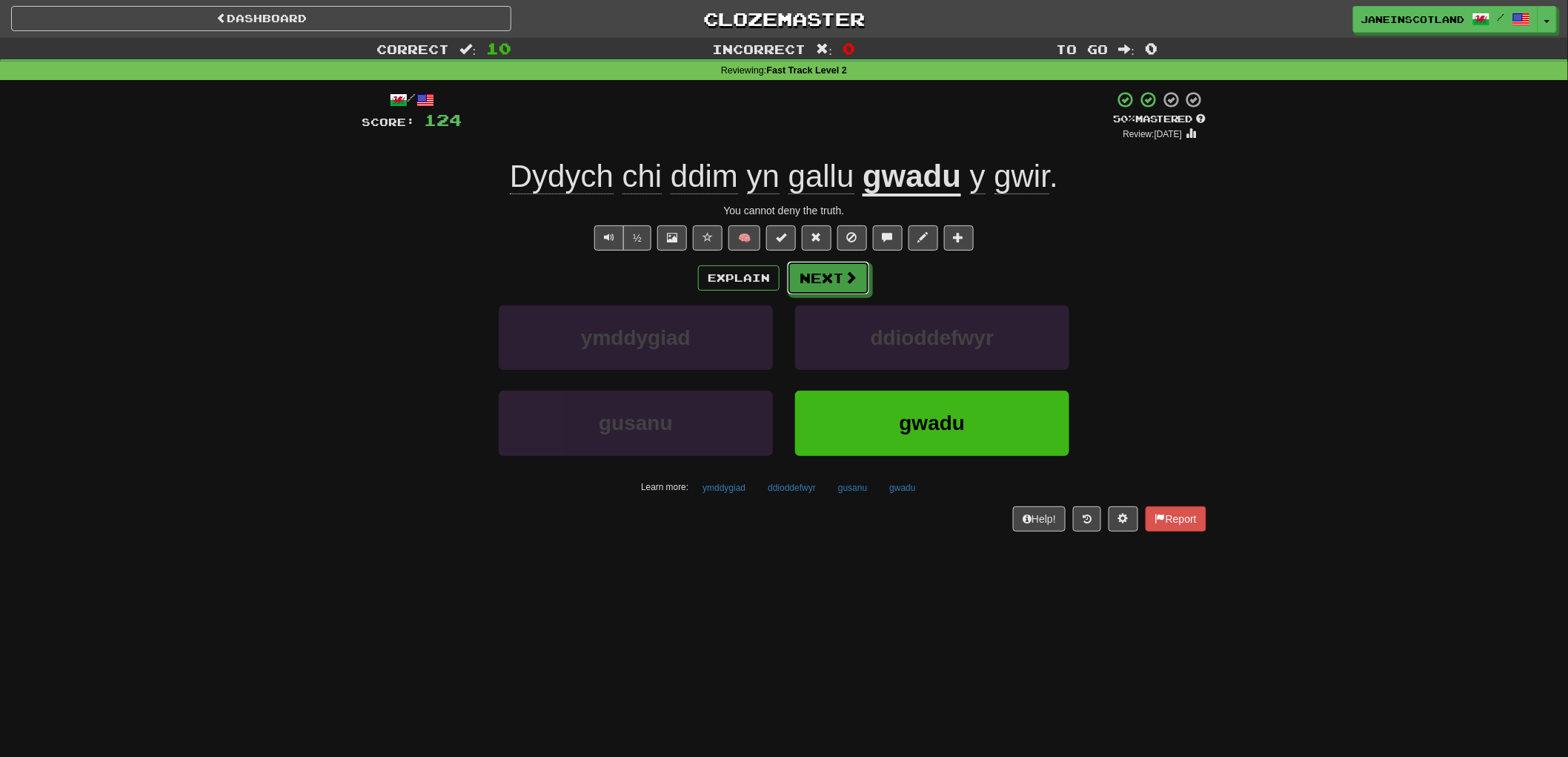
click at [835, 277] on button "Next" at bounding box center [828, 278] width 83 height 34
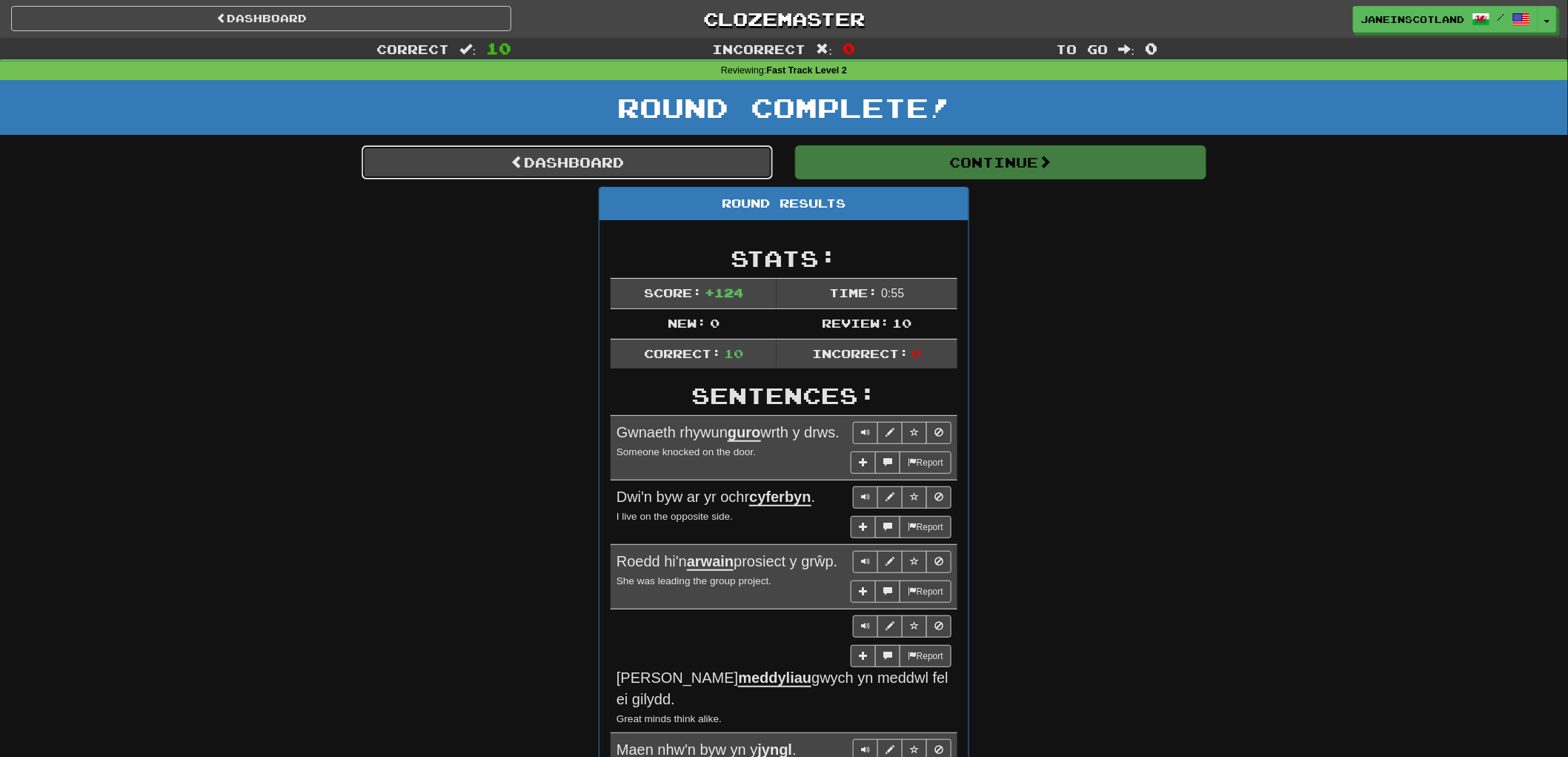
click at [619, 158] on link "Dashboard" at bounding box center [567, 162] width 412 height 34
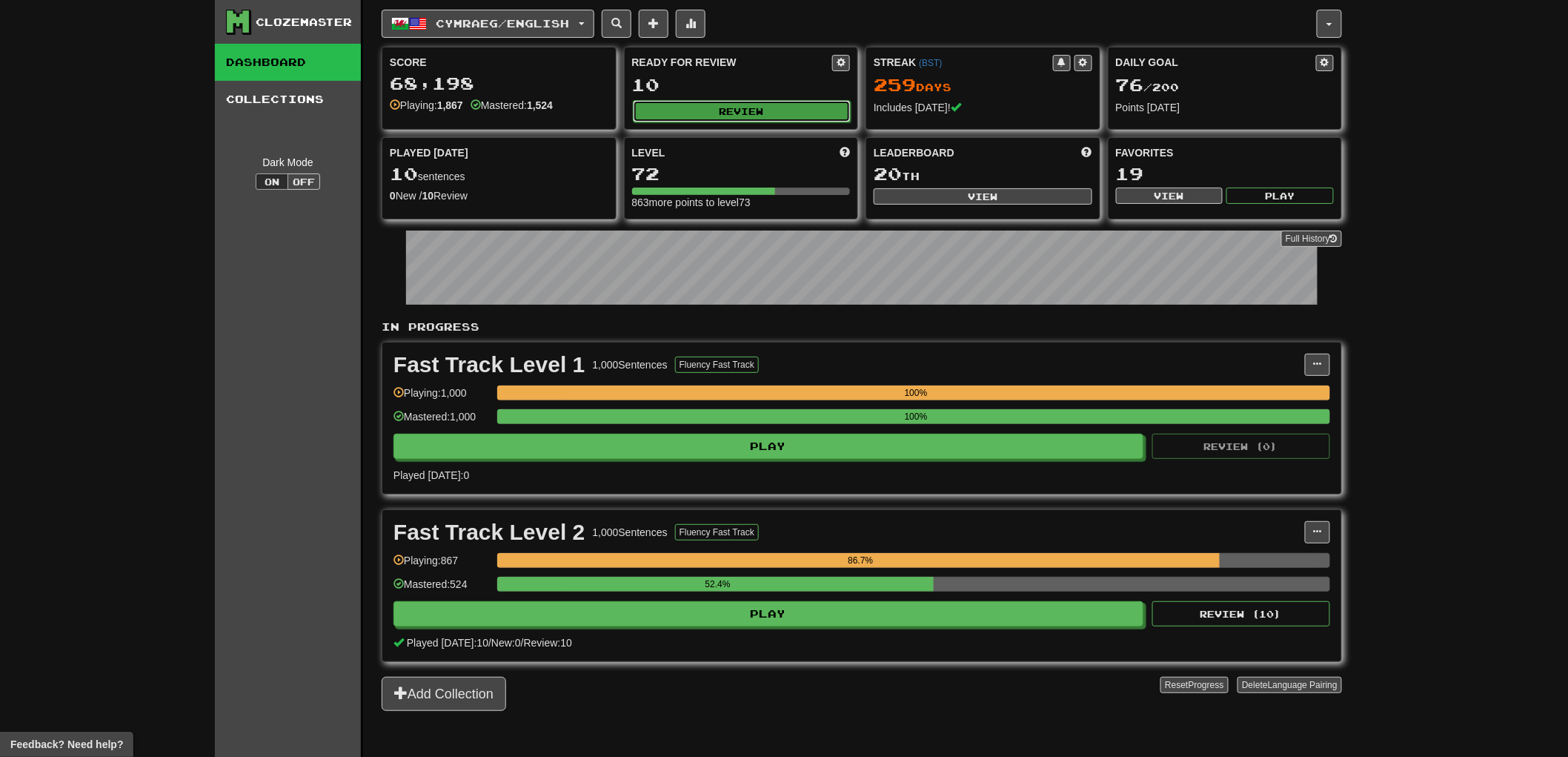
click at [834, 113] on button "Review" at bounding box center [742, 111] width 219 height 22
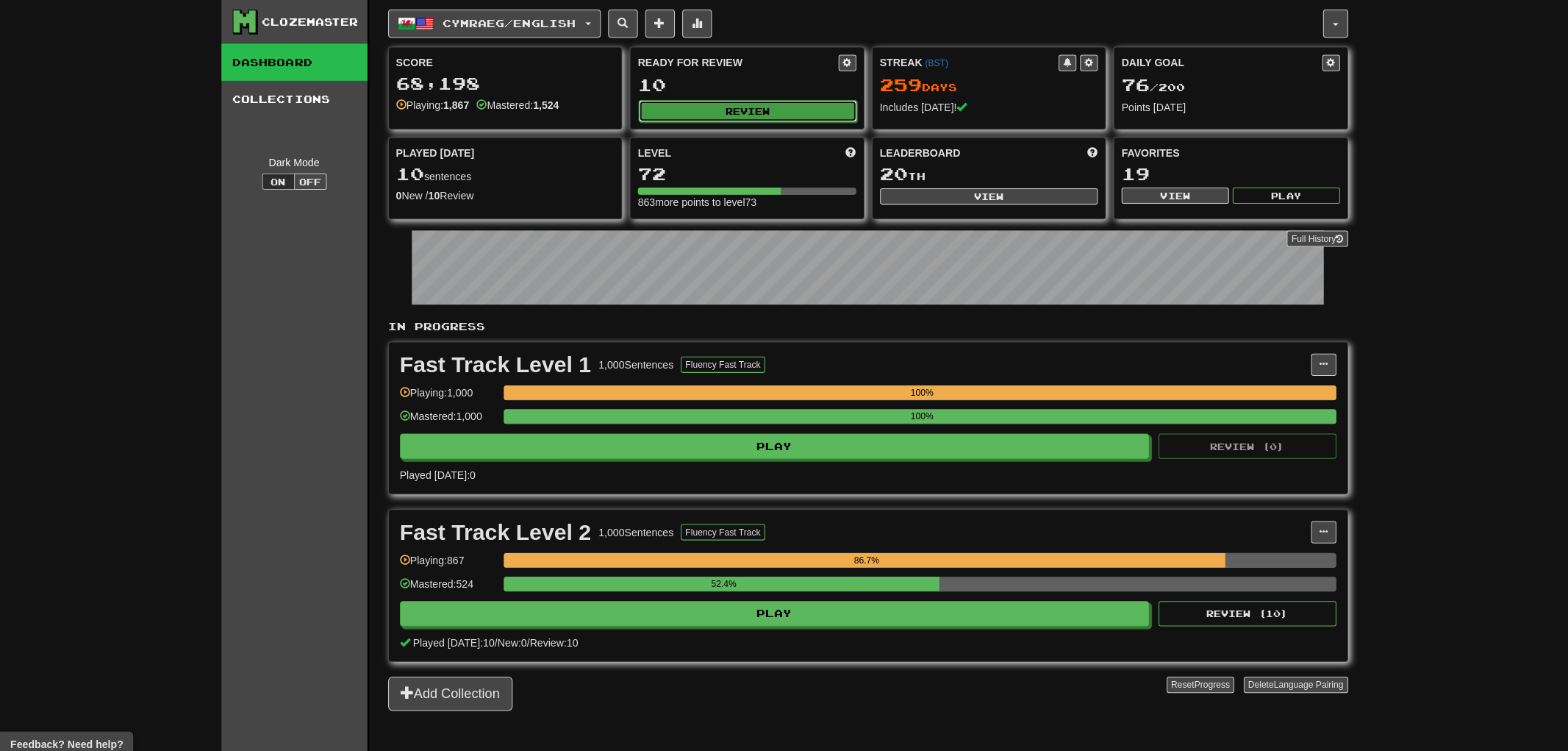
select select "**"
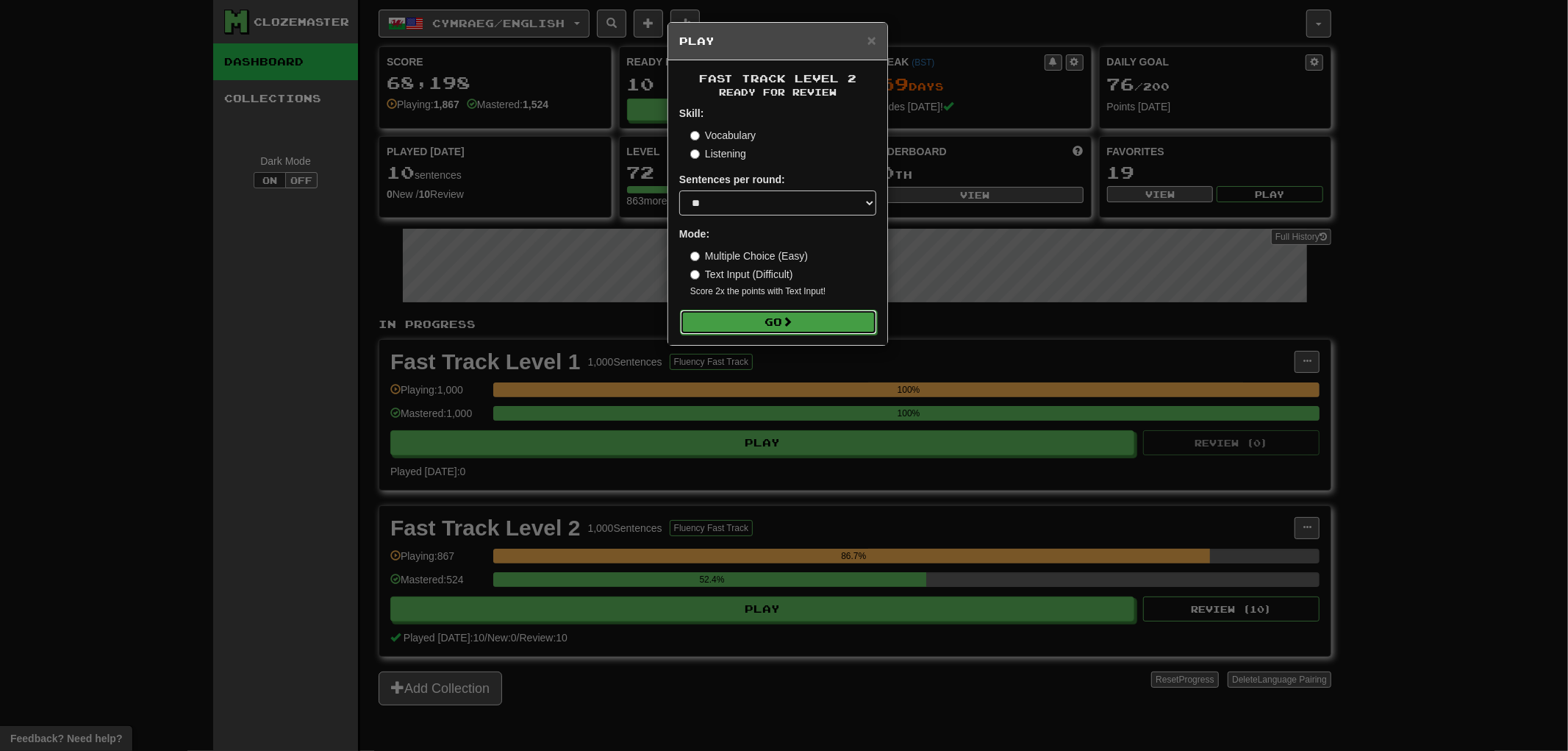
click at [825, 320] on button "Go" at bounding box center [779, 322] width 197 height 25
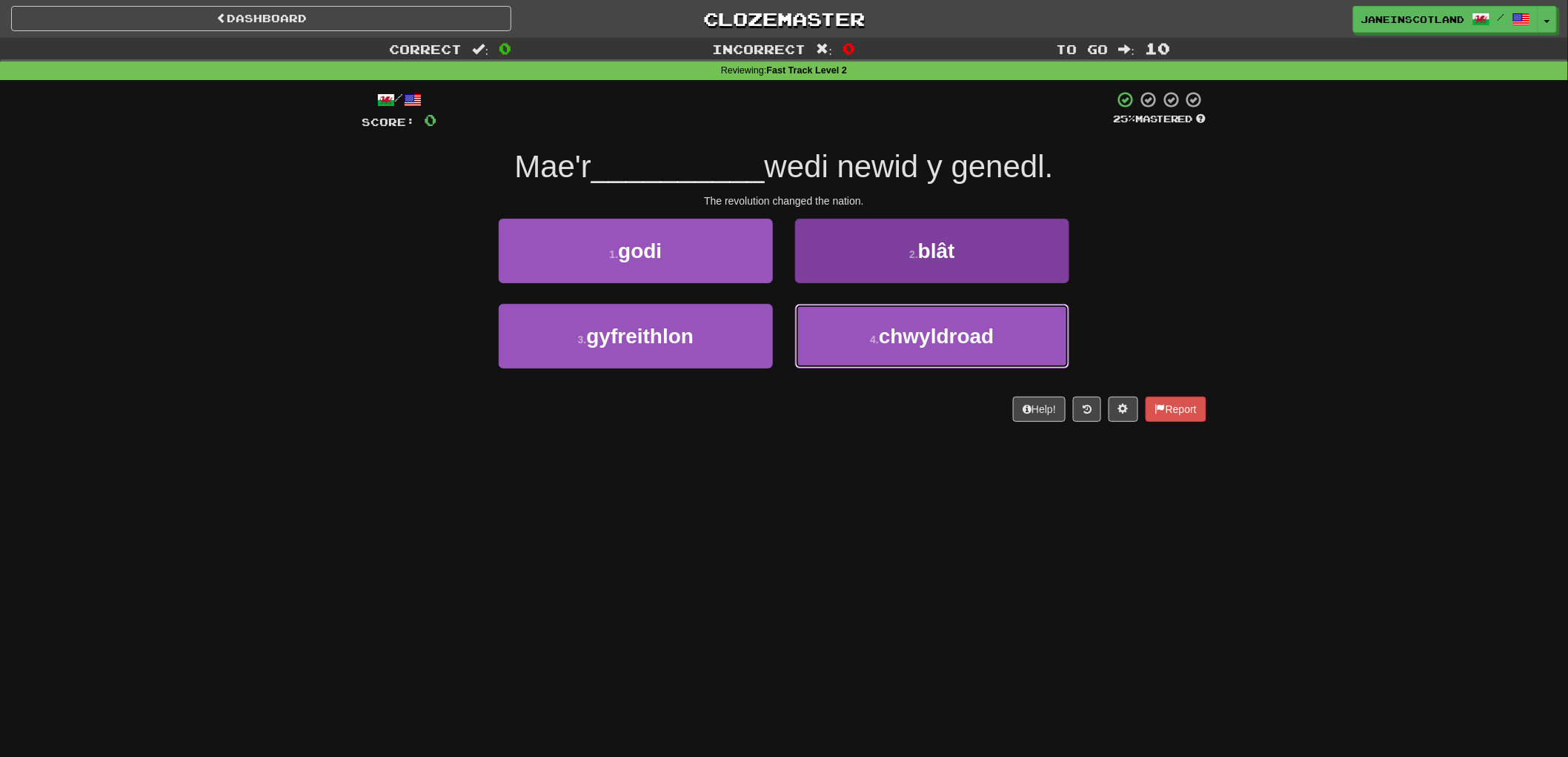
click at [919, 350] on button "4 . chwyldroad" at bounding box center [932, 336] width 274 height 64
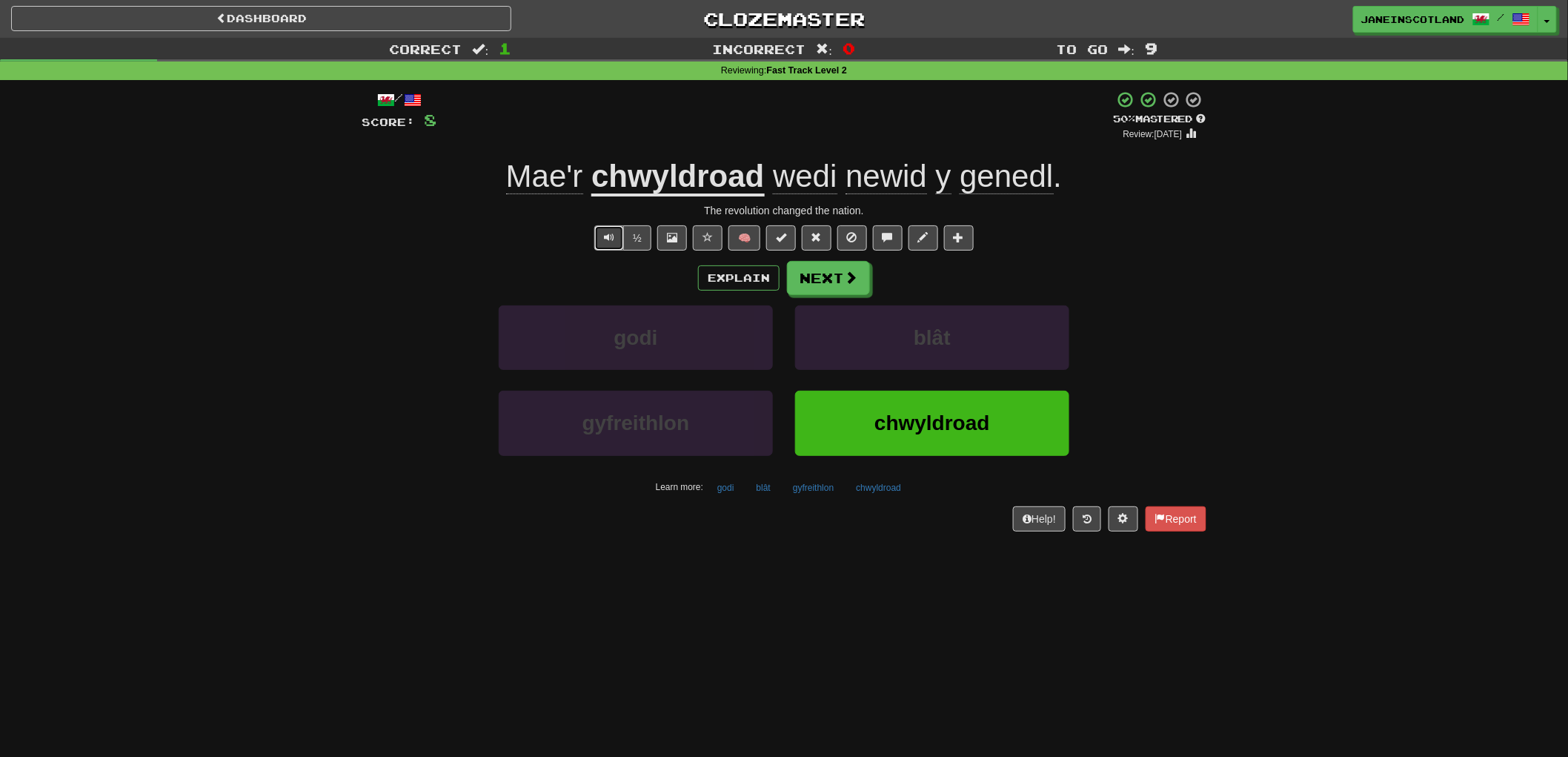
click at [607, 232] on span "Text-to-speech controls" at bounding box center [609, 237] width 10 height 10
click at [835, 279] on button "Next" at bounding box center [828, 279] width 83 height 34
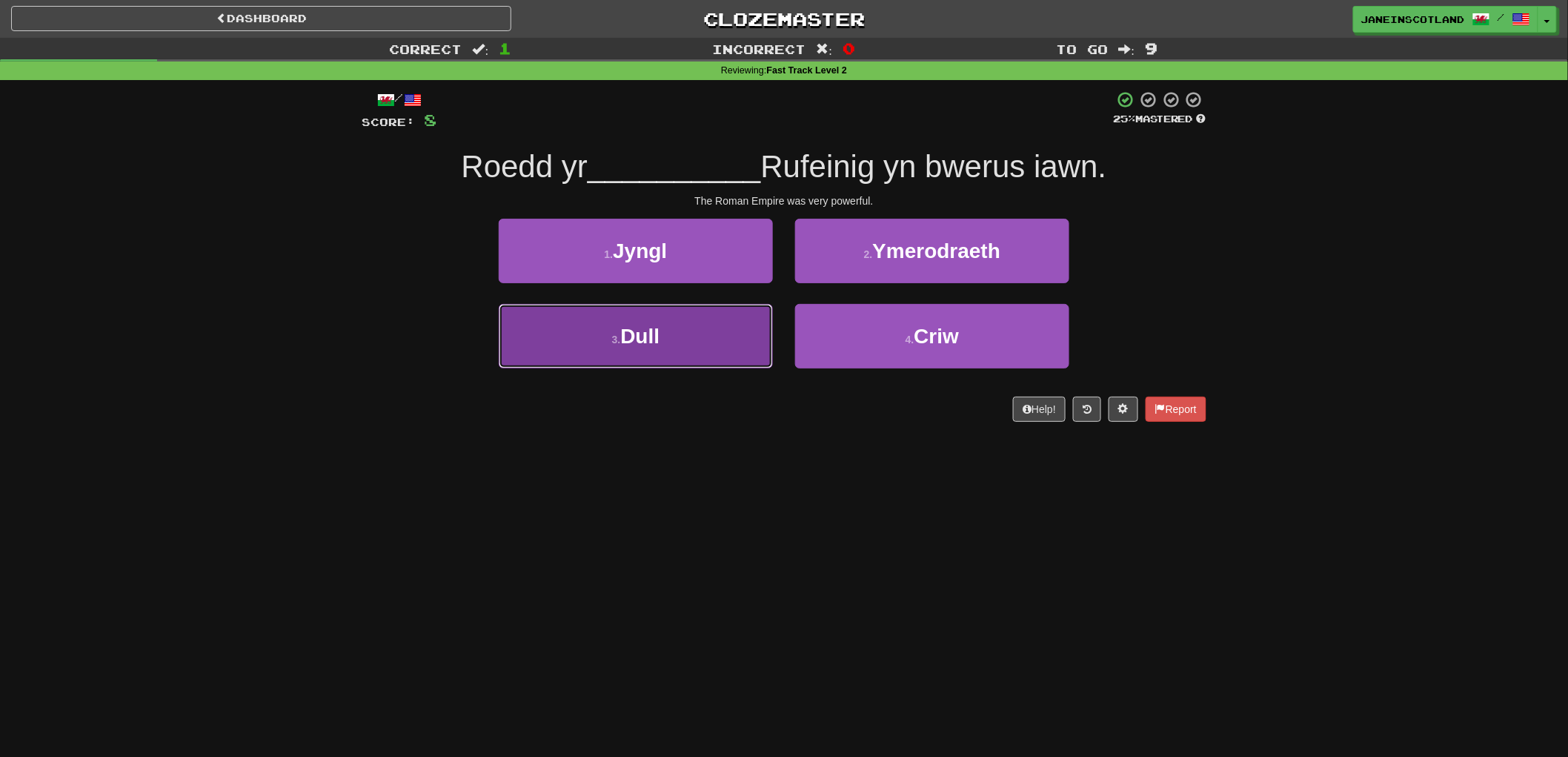
drag, startPoint x: 667, startPoint y: 347, endPoint x: 657, endPoint y: 347, distance: 10.0
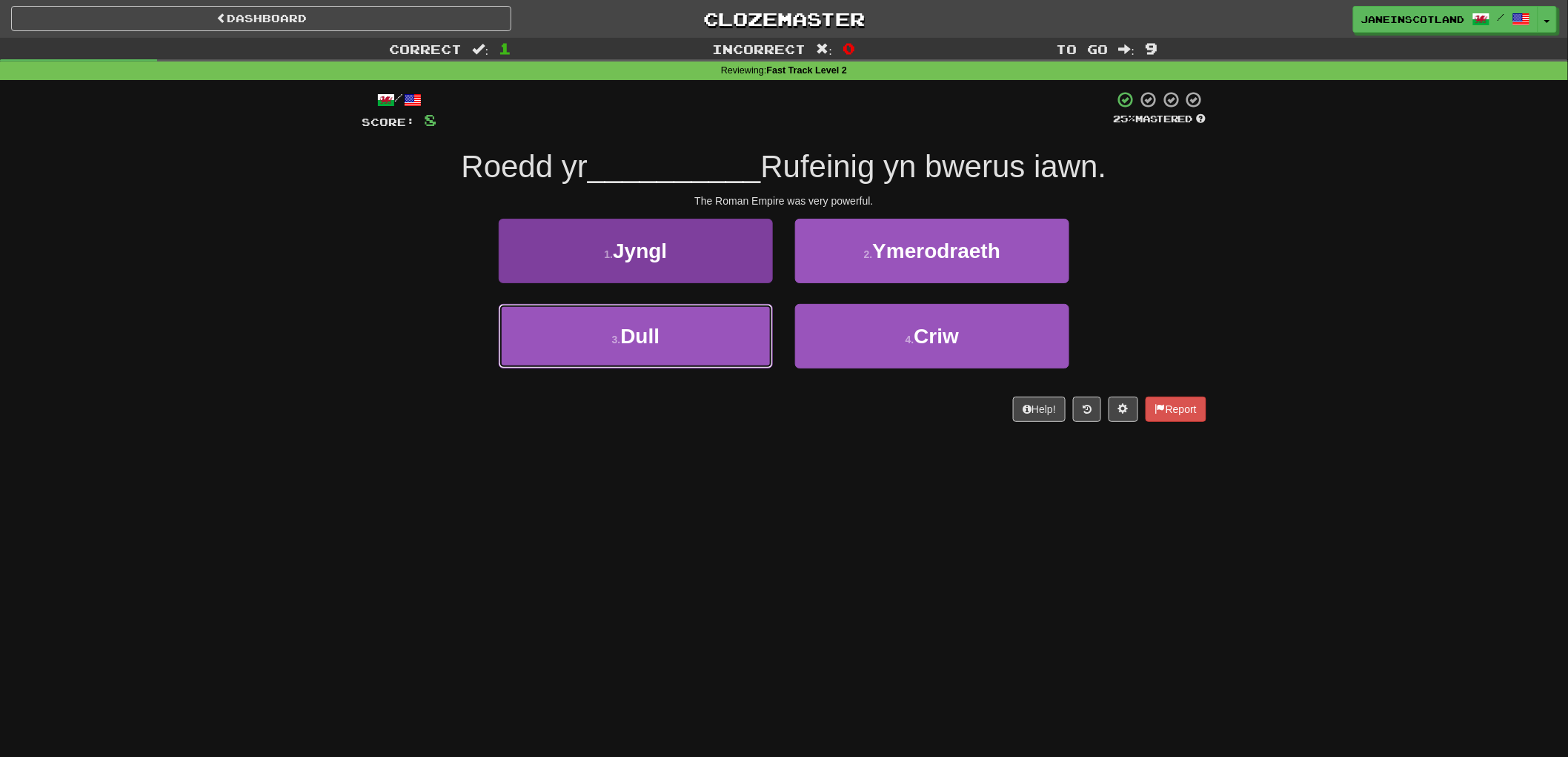
click at [669, 347] on button "3 . Dull" at bounding box center [636, 336] width 274 height 64
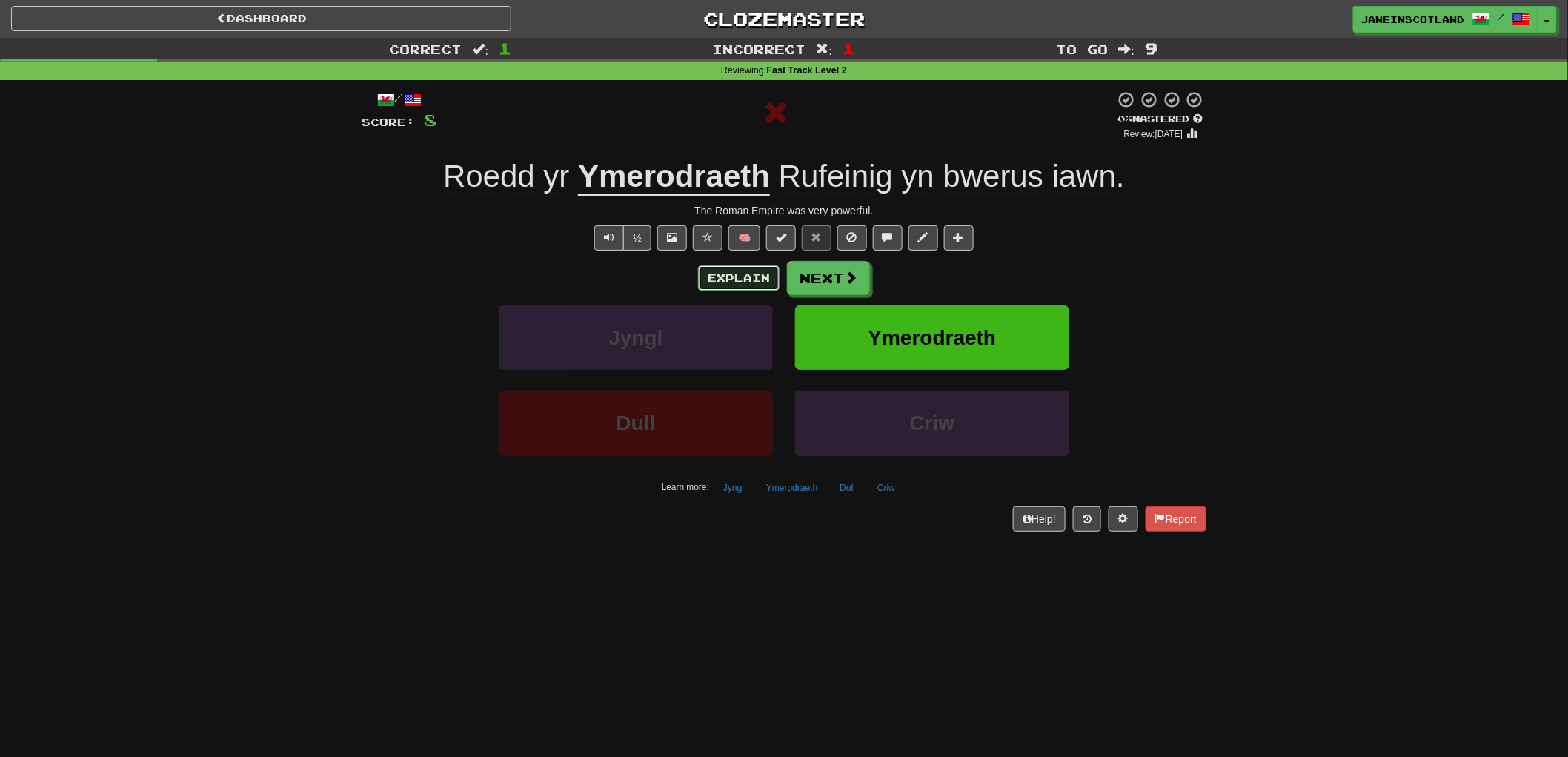
click at [716, 279] on button "Explain" at bounding box center [738, 278] width 81 height 25
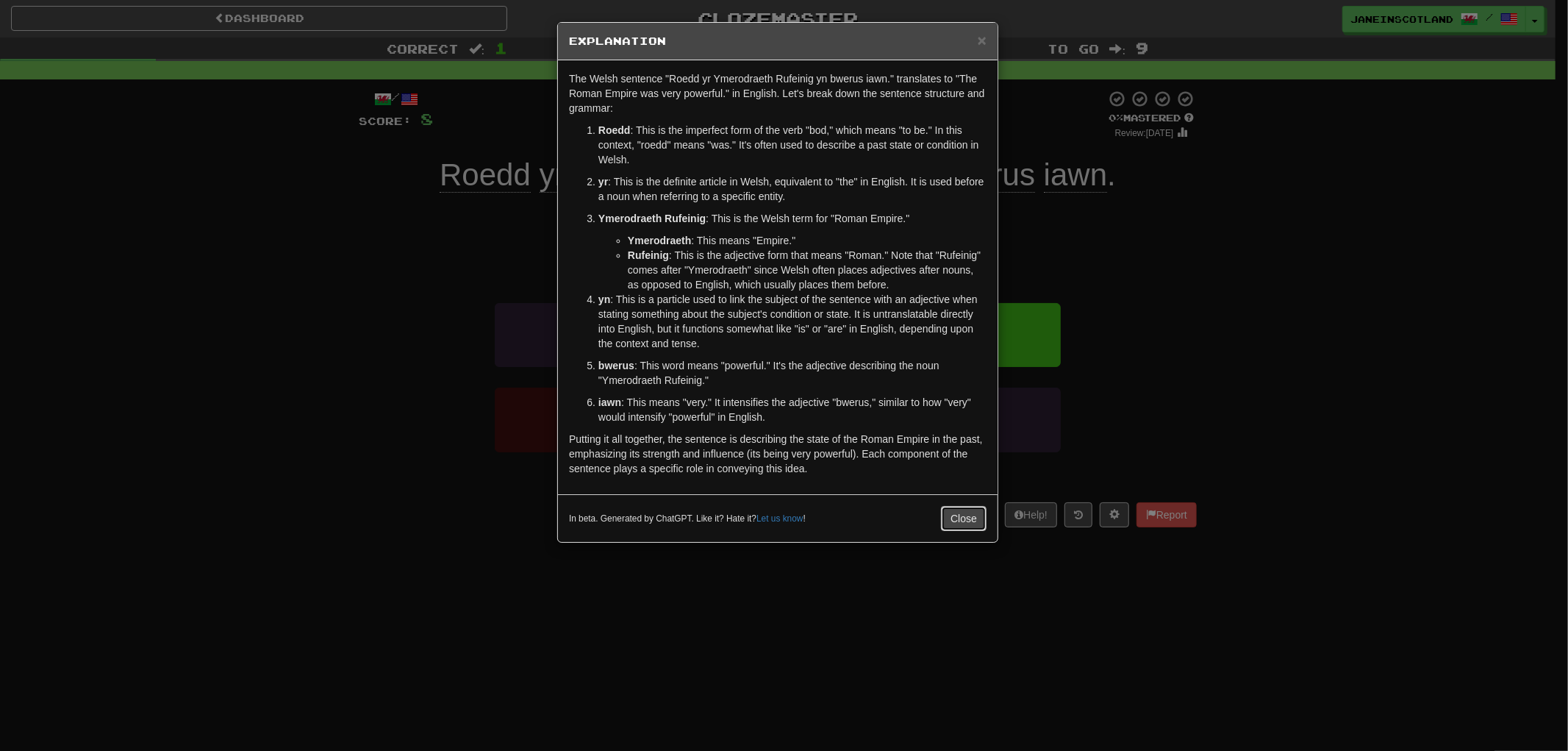
drag, startPoint x: 967, startPoint y: 520, endPoint x: 961, endPoint y: 509, distance: 12.5
click at [967, 515] on button "Close" at bounding box center [963, 518] width 45 height 25
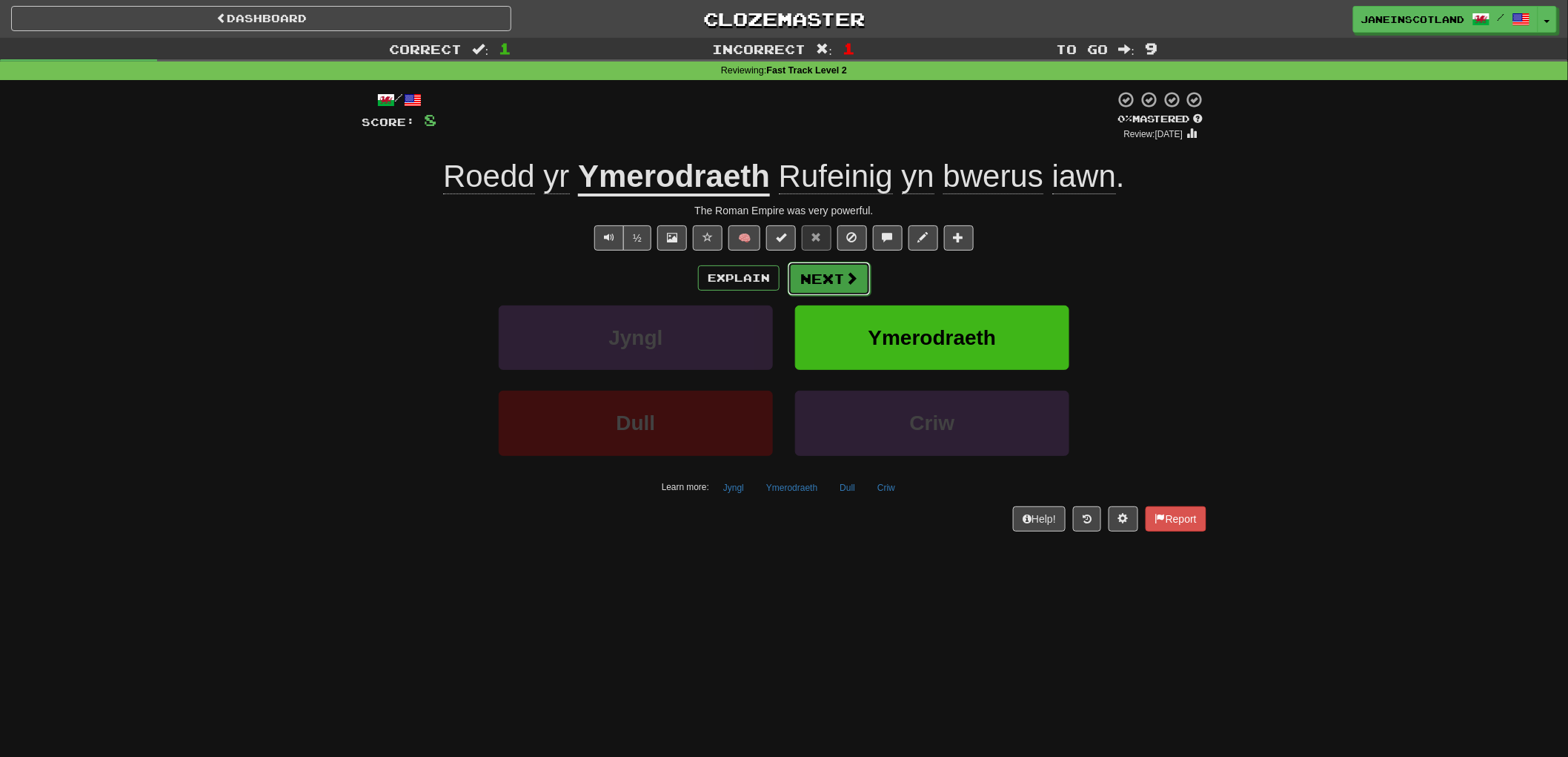
click at [838, 271] on button "Next" at bounding box center [828, 279] width 83 height 34
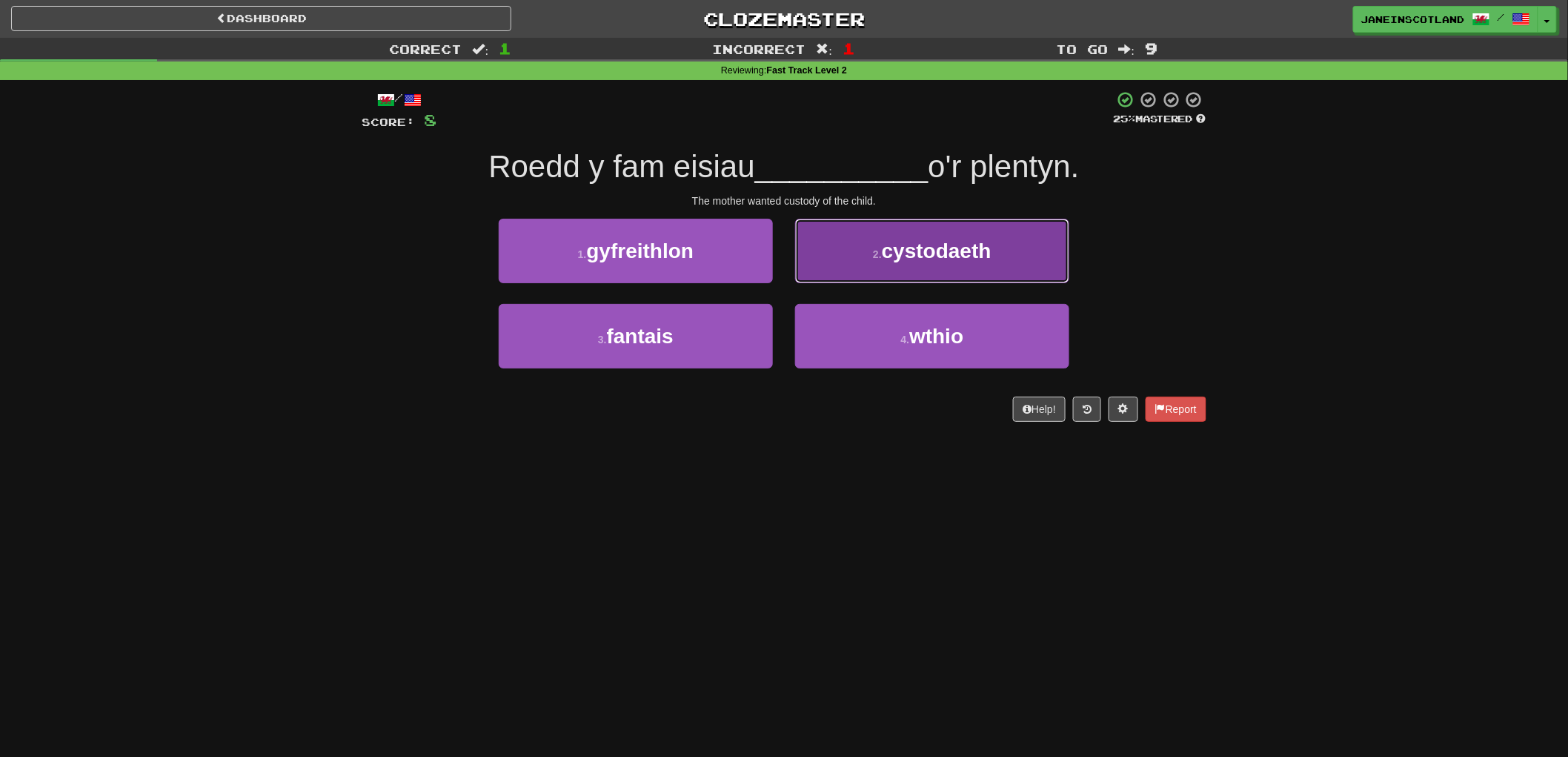
click at [1045, 250] on button "2 . cystodaeth" at bounding box center [932, 251] width 274 height 64
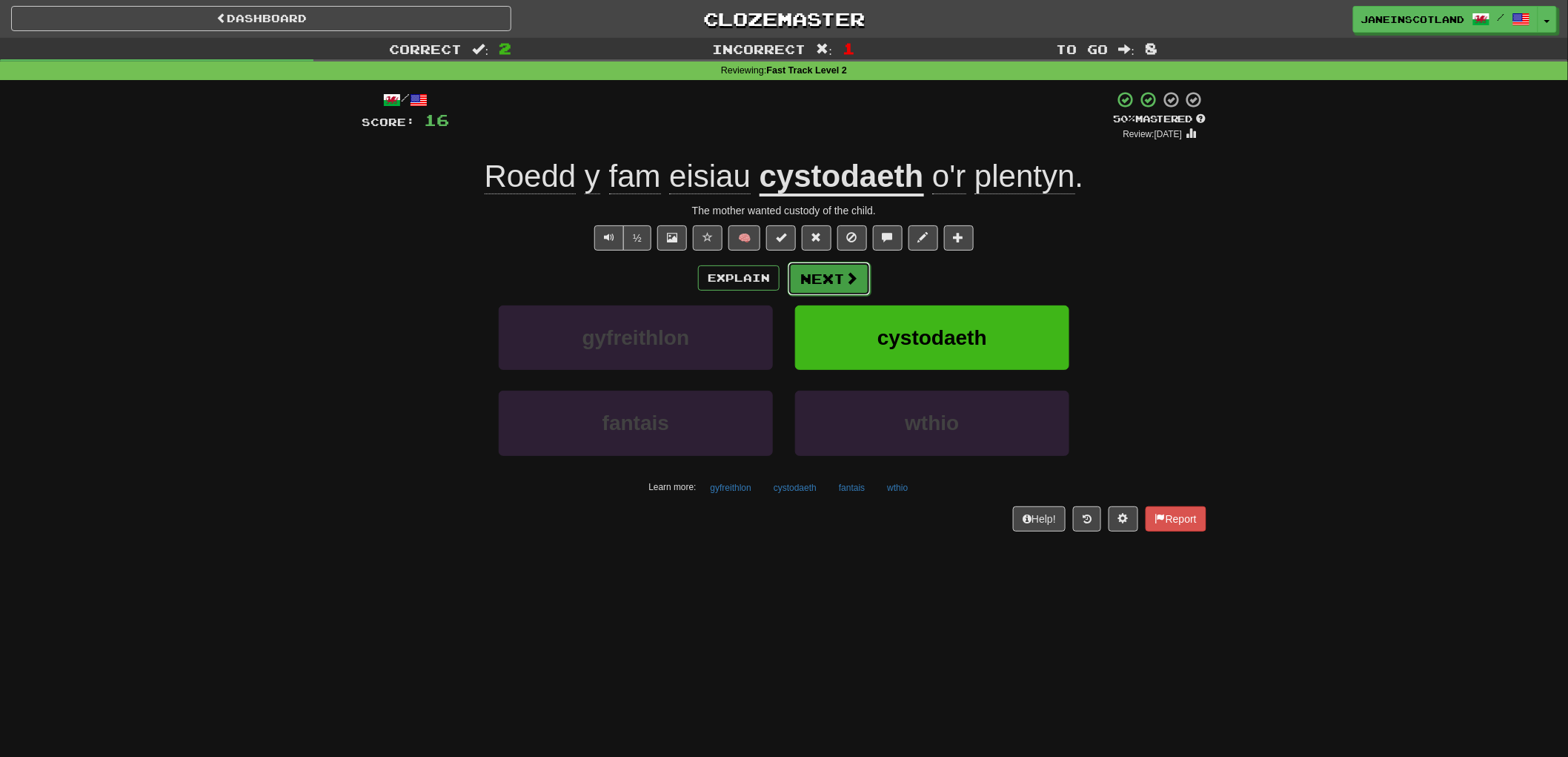
click at [858, 276] on button "Next" at bounding box center [828, 279] width 83 height 34
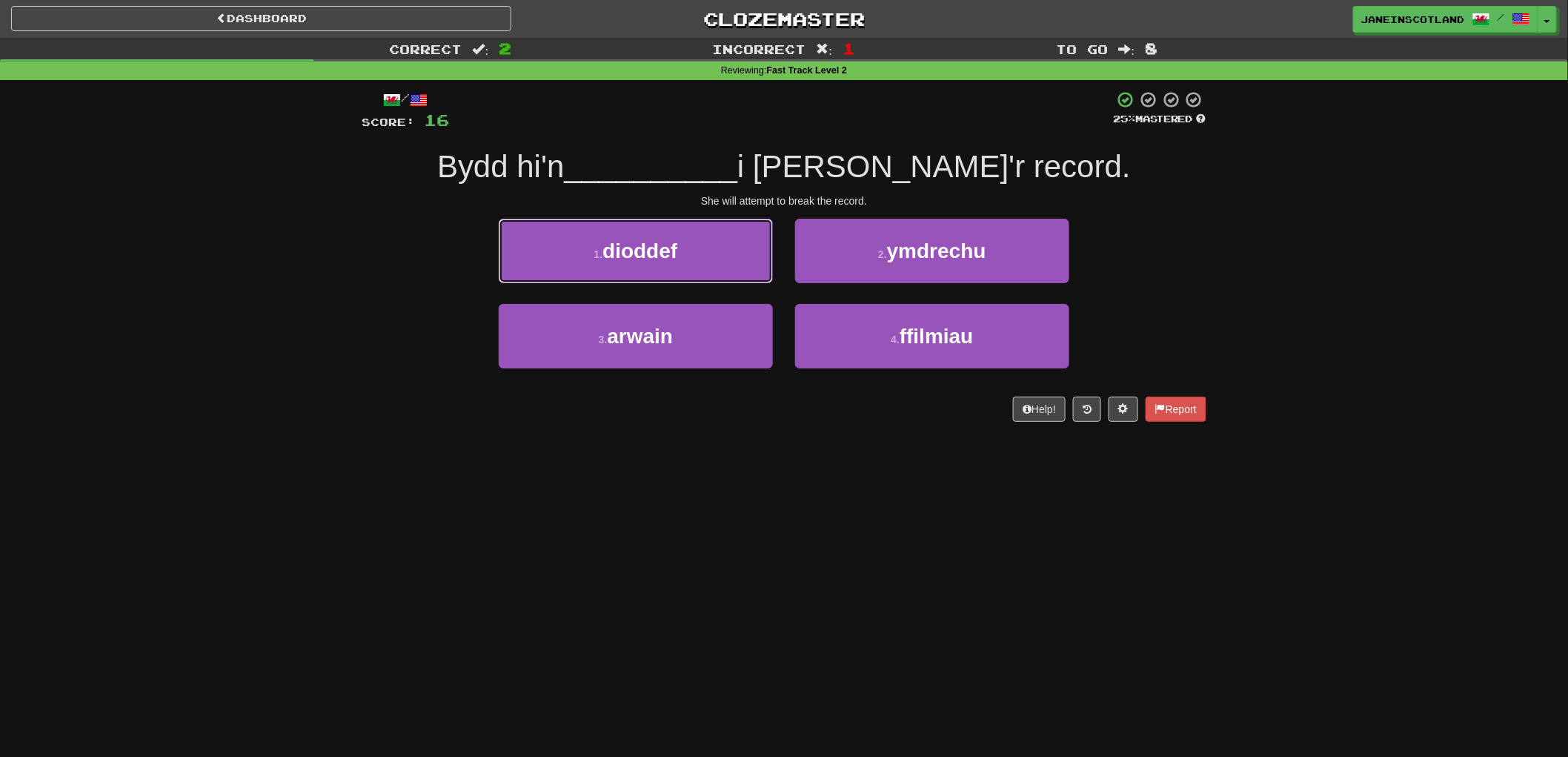
drag, startPoint x: 738, startPoint y: 259, endPoint x: 722, endPoint y: 253, distance: 17.1
click at [732, 256] on button "1 . dioddef" at bounding box center [636, 251] width 274 height 64
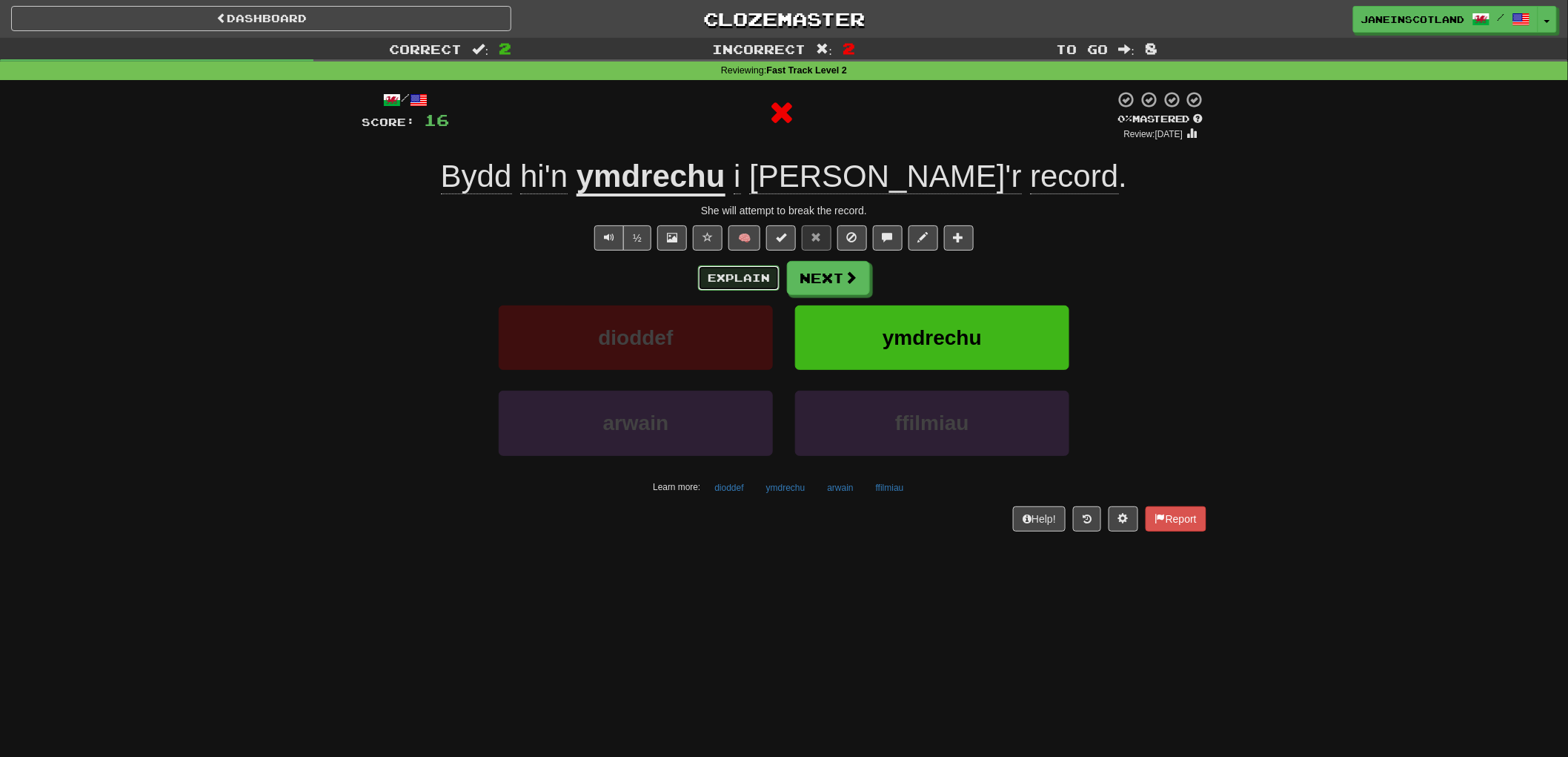
click at [734, 285] on button "Explain" at bounding box center [738, 278] width 81 height 25
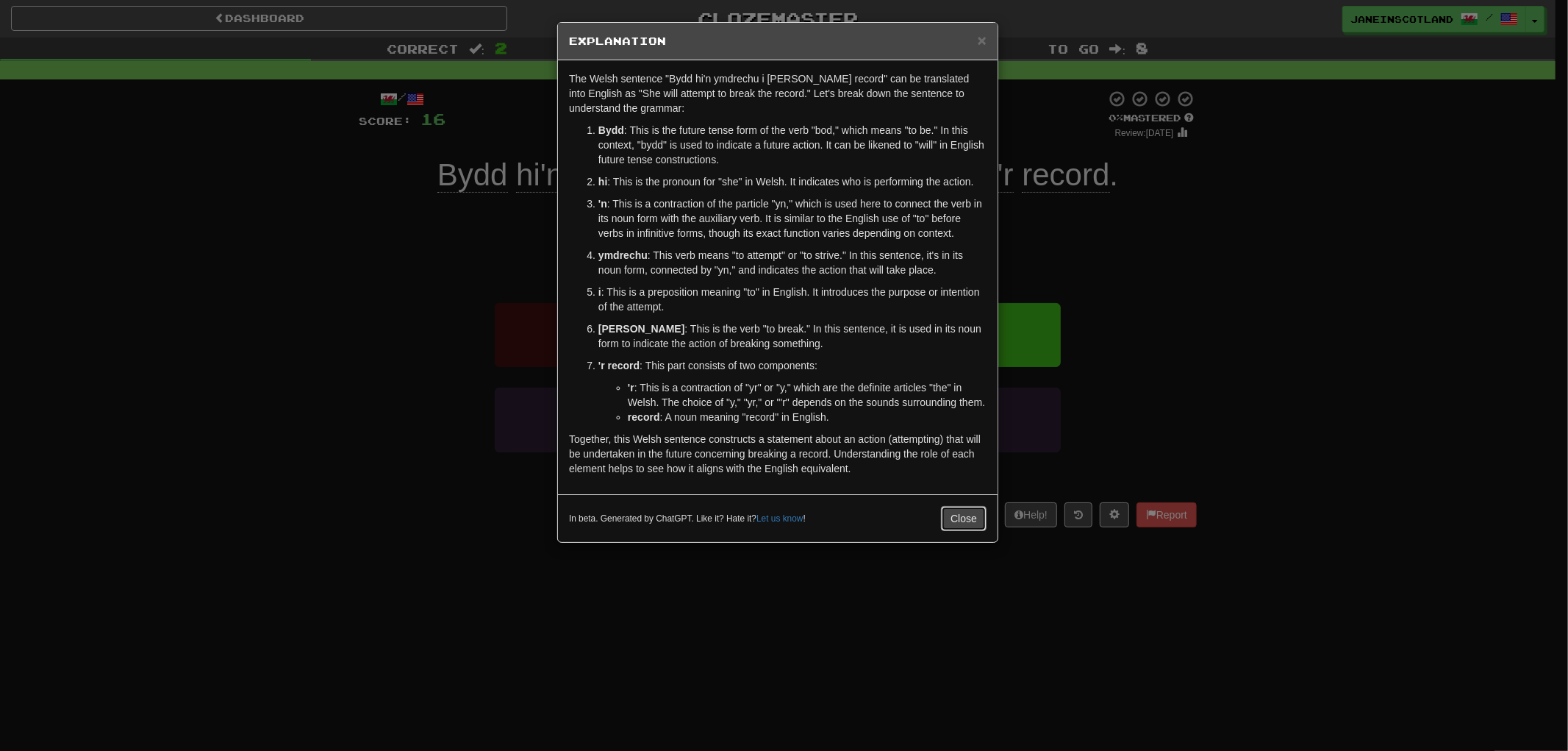
drag, startPoint x: 964, startPoint y: 516, endPoint x: 971, endPoint y: 506, distance: 12.2
click at [964, 513] on button "Close" at bounding box center [963, 518] width 45 height 25
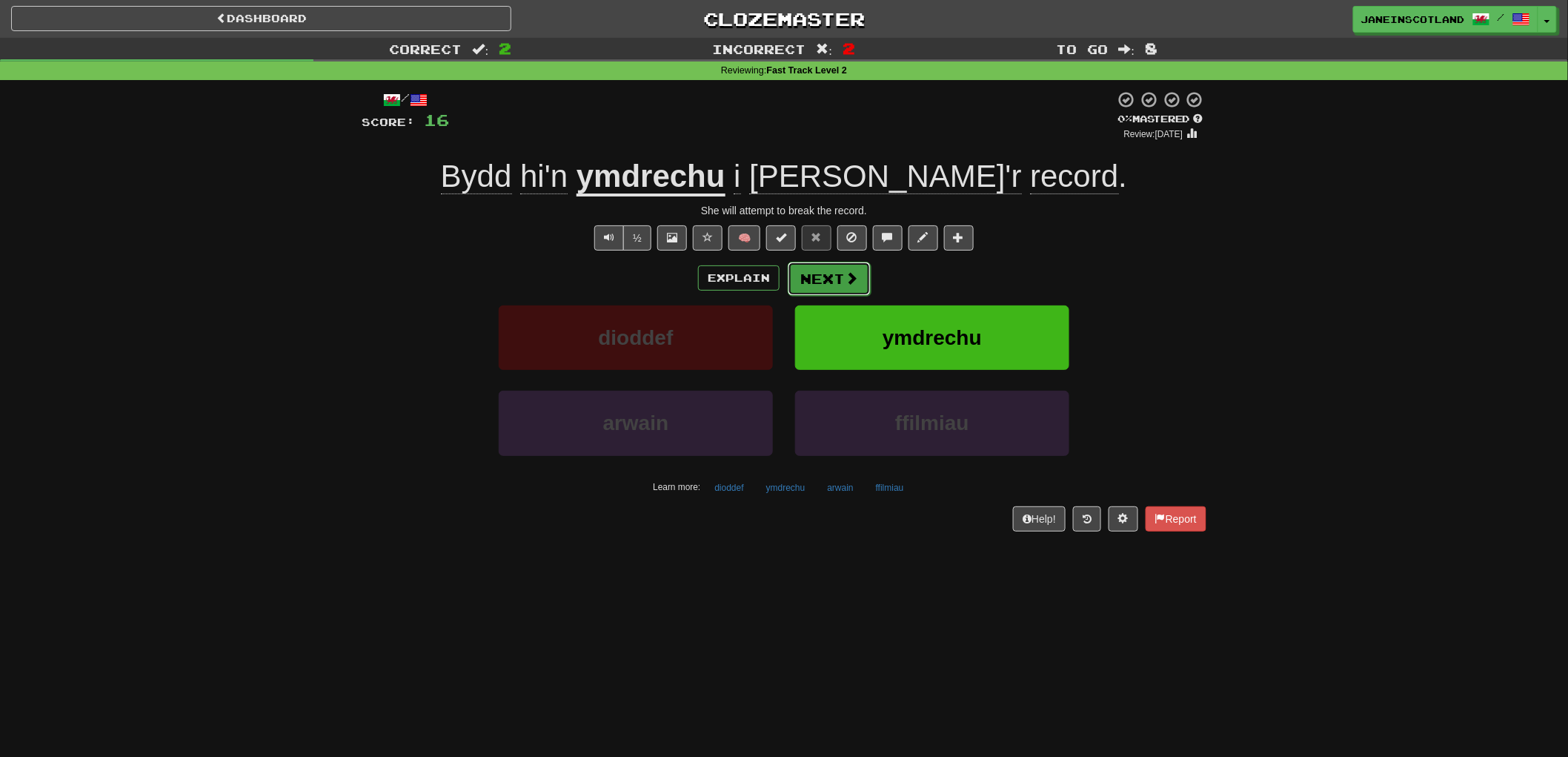
click at [828, 268] on button "Next" at bounding box center [828, 279] width 83 height 34
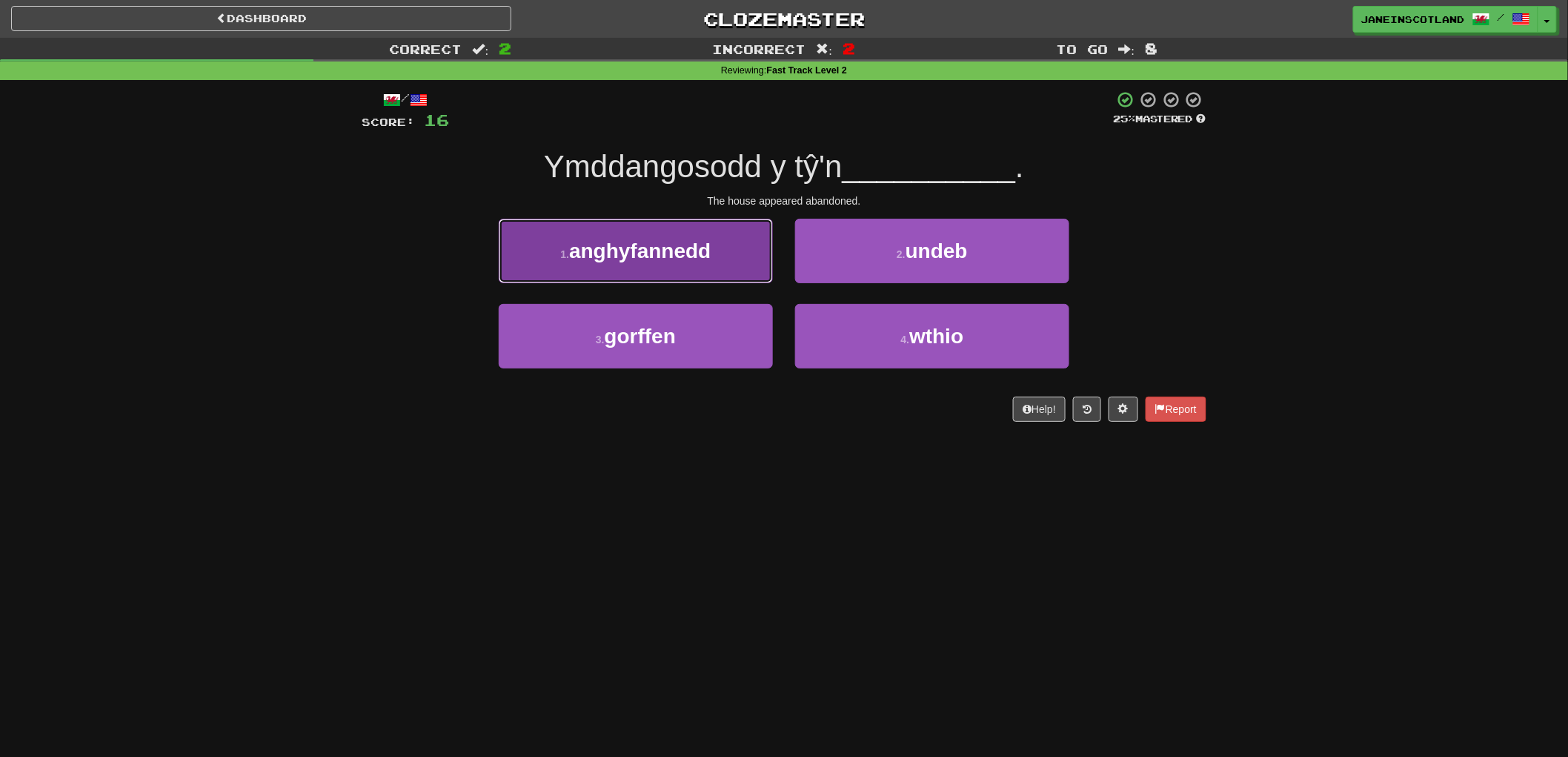
drag, startPoint x: 708, startPoint y: 250, endPoint x: 707, endPoint y: 257, distance: 7.1
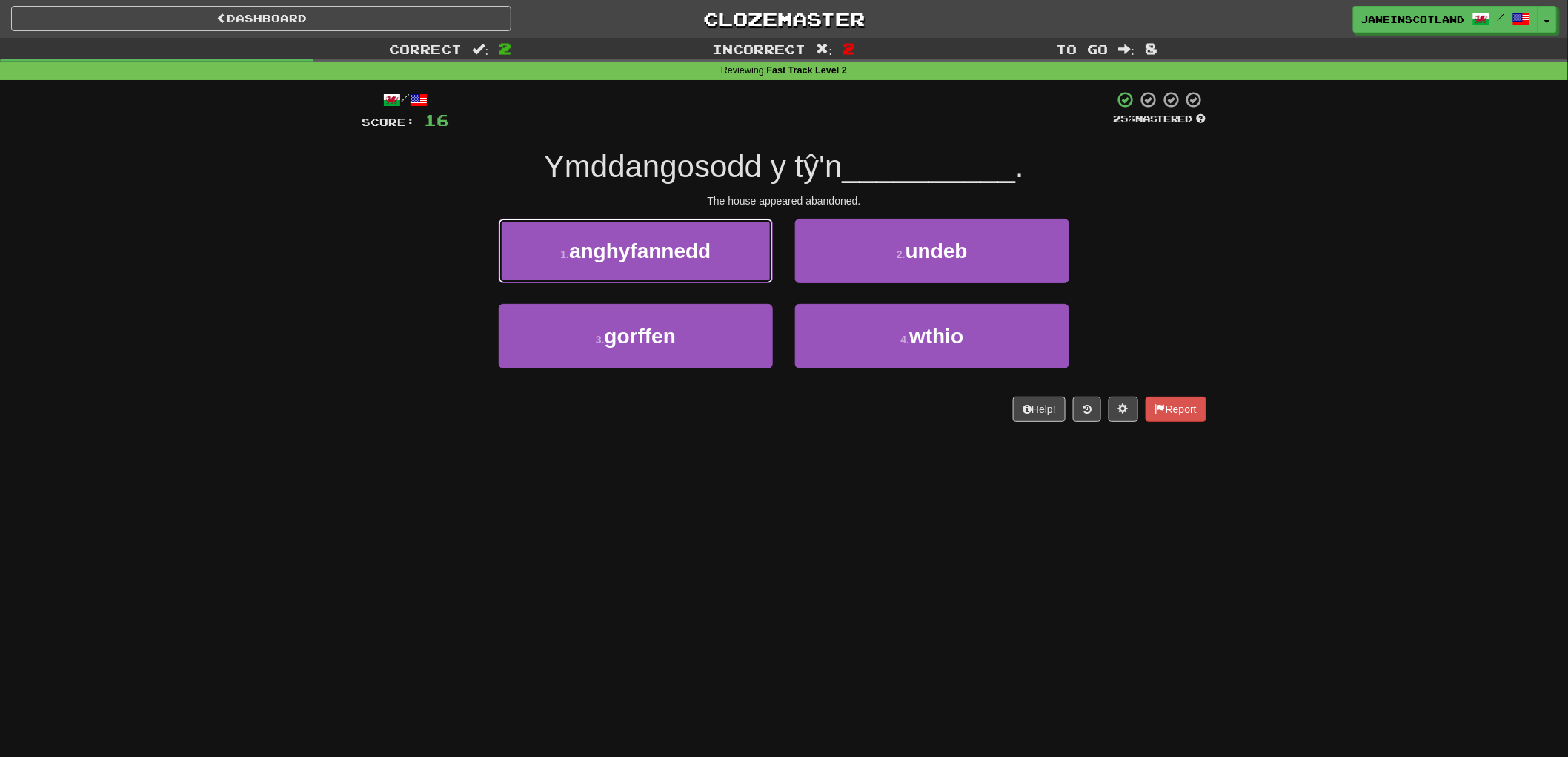
click at [708, 250] on span "anghyfannedd" at bounding box center [639, 250] width 141 height 23
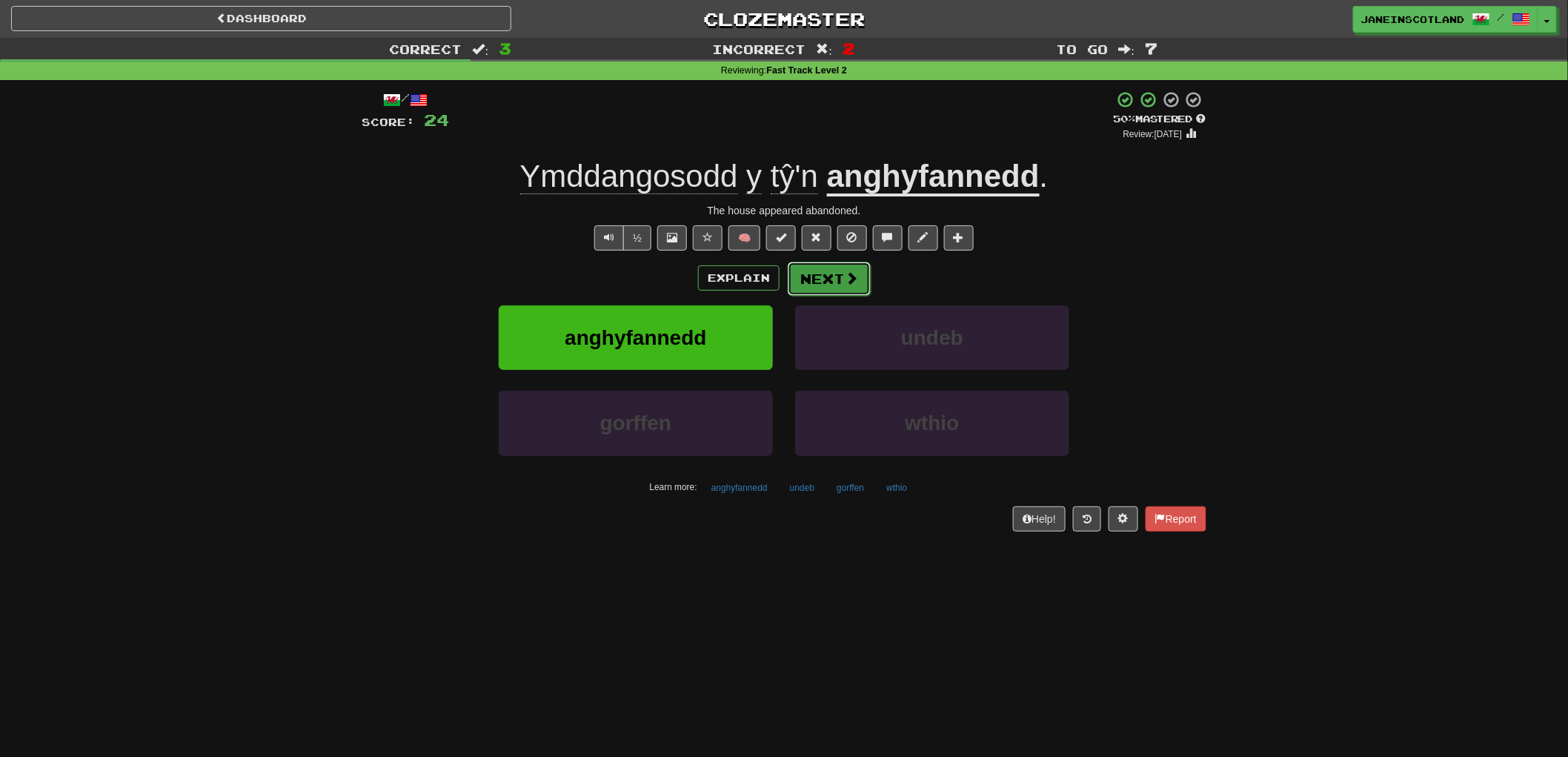
click at [855, 279] on span at bounding box center [852, 278] width 13 height 13
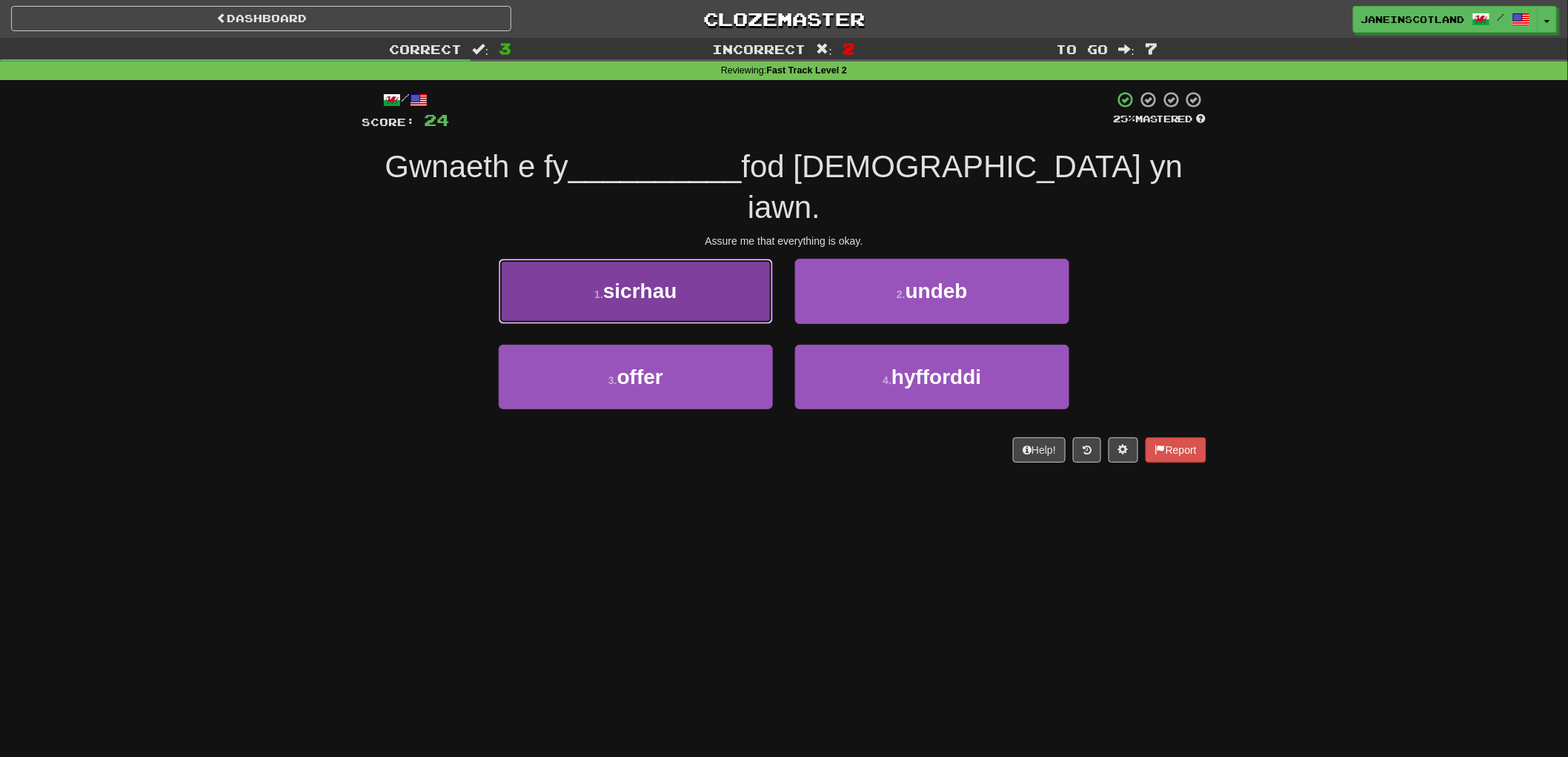
click at [728, 259] on button "1 . sicrhau" at bounding box center [636, 291] width 274 height 64
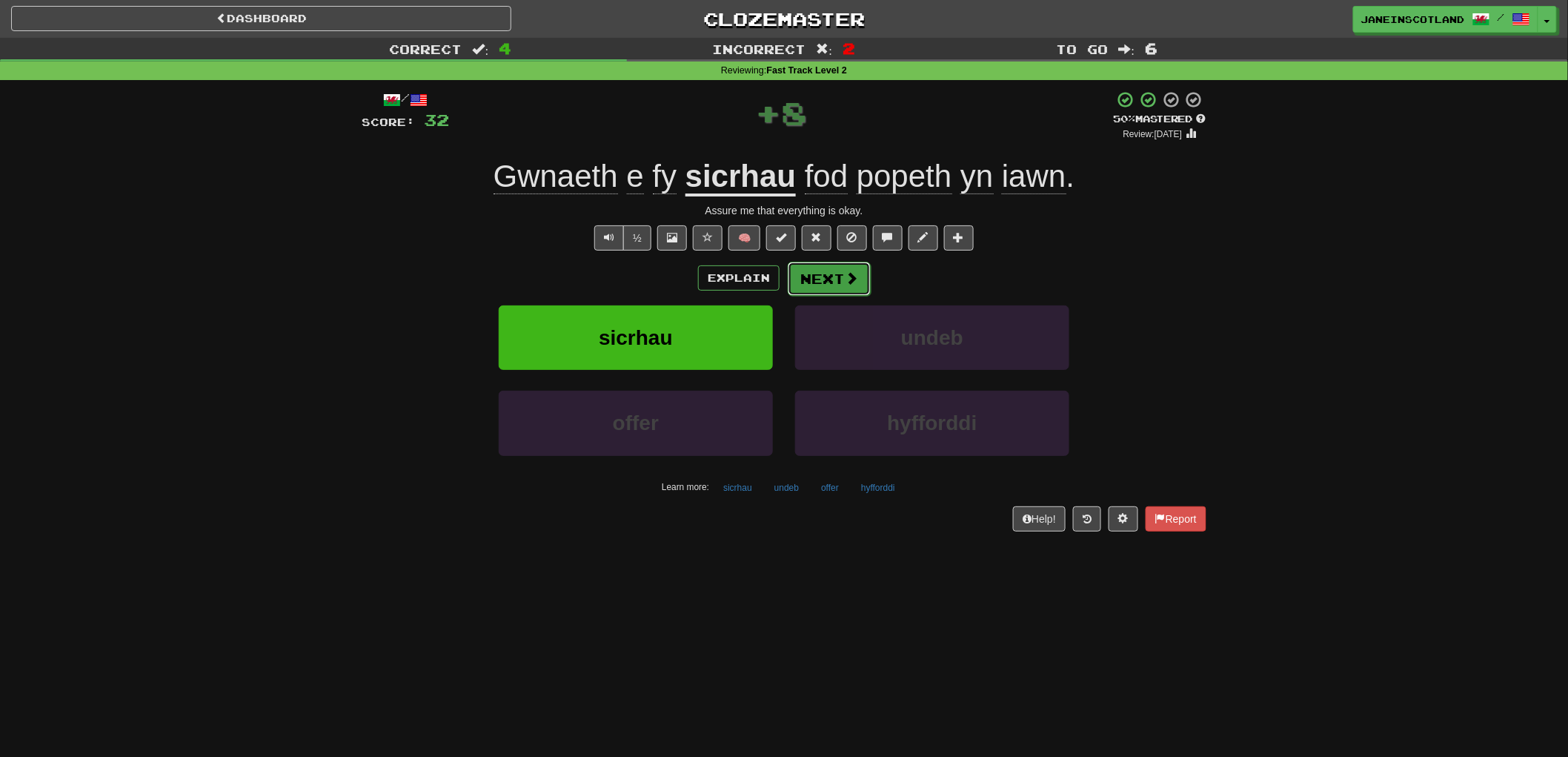
click at [856, 271] on span at bounding box center [852, 278] width 13 height 13
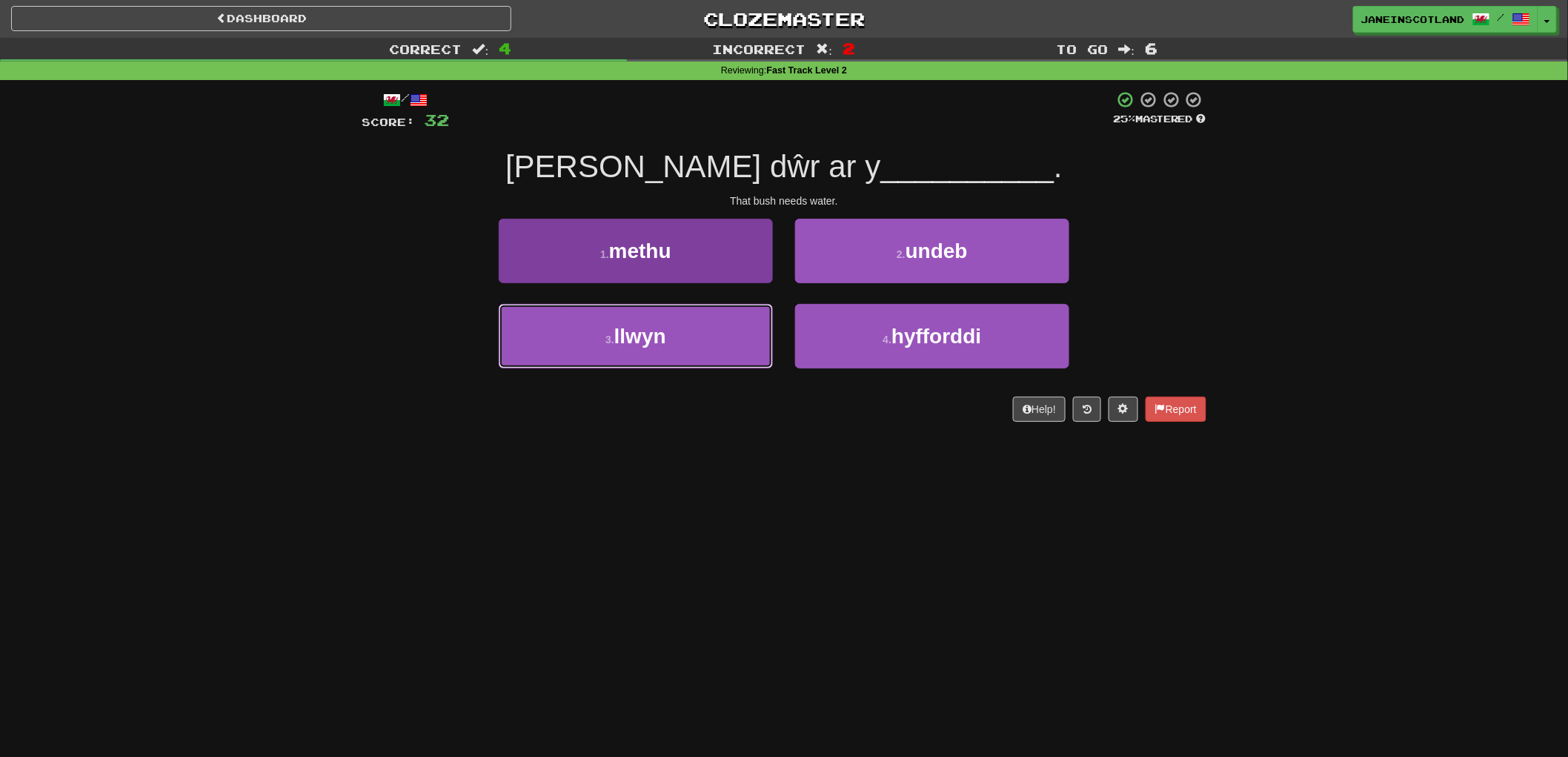
click at [712, 324] on button "3 . llwyn" at bounding box center [636, 336] width 274 height 64
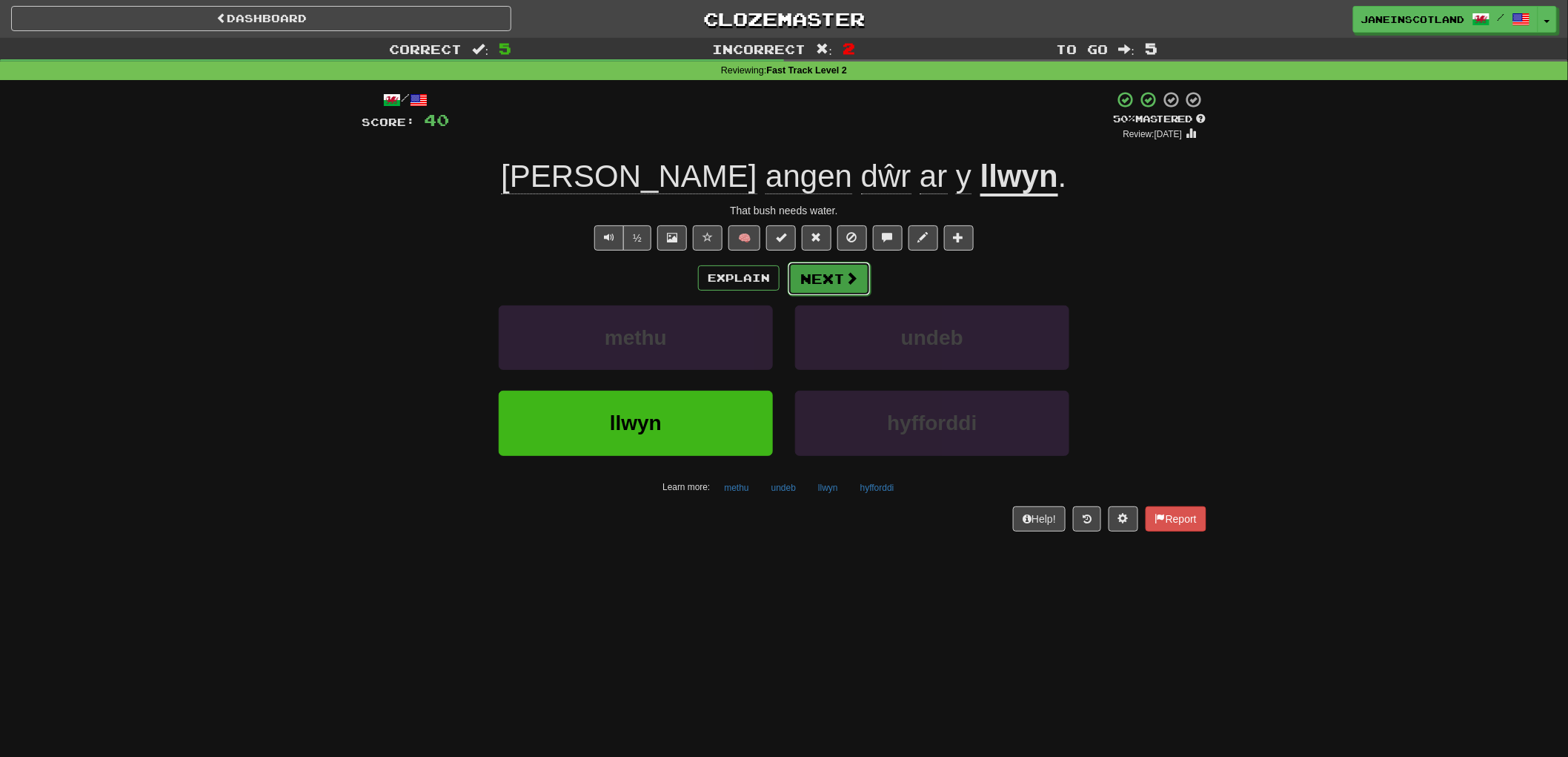
click at [863, 275] on button "Next" at bounding box center [828, 279] width 83 height 34
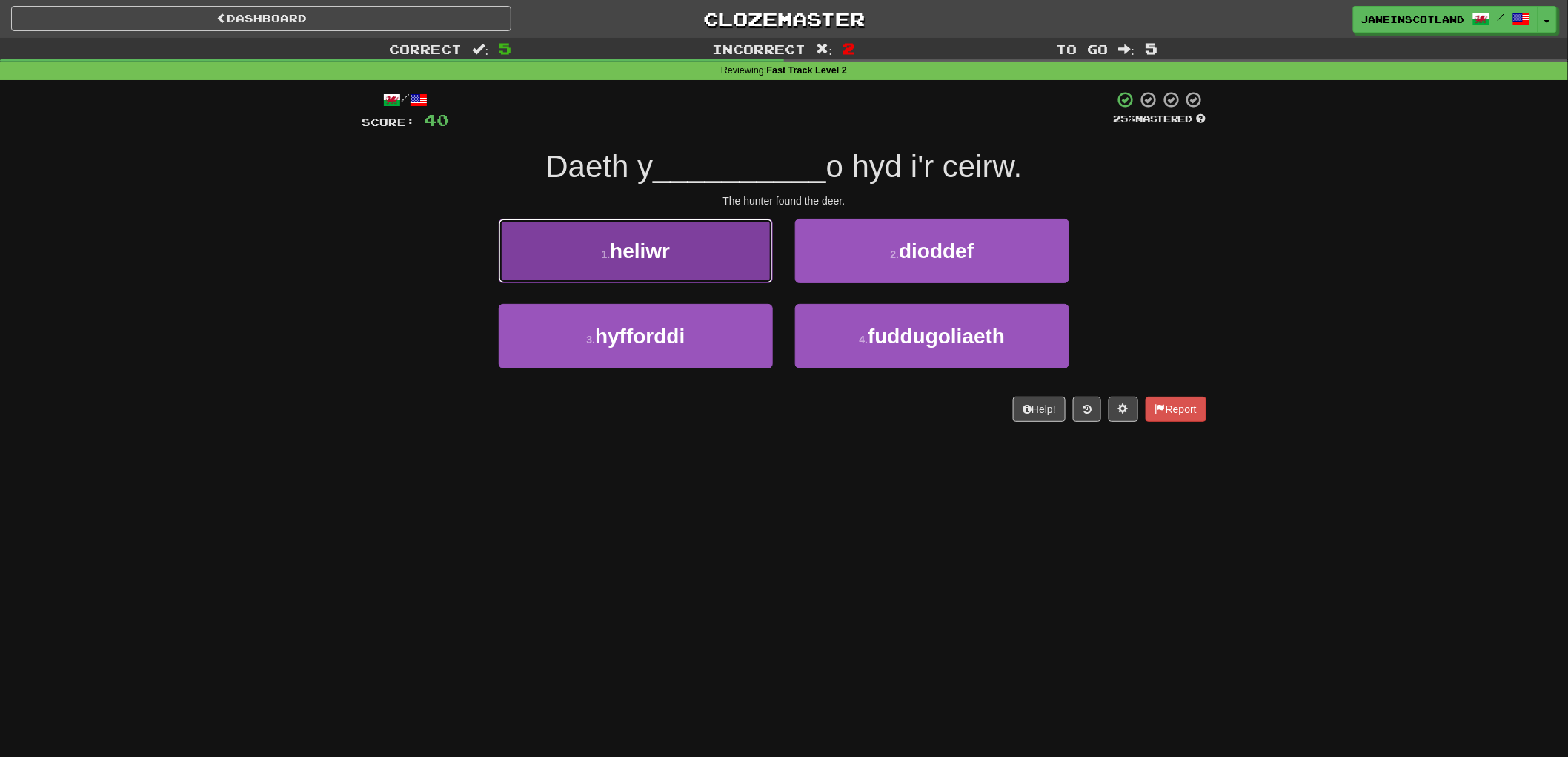
click at [639, 265] on button "1 . heliwr" at bounding box center [636, 251] width 274 height 64
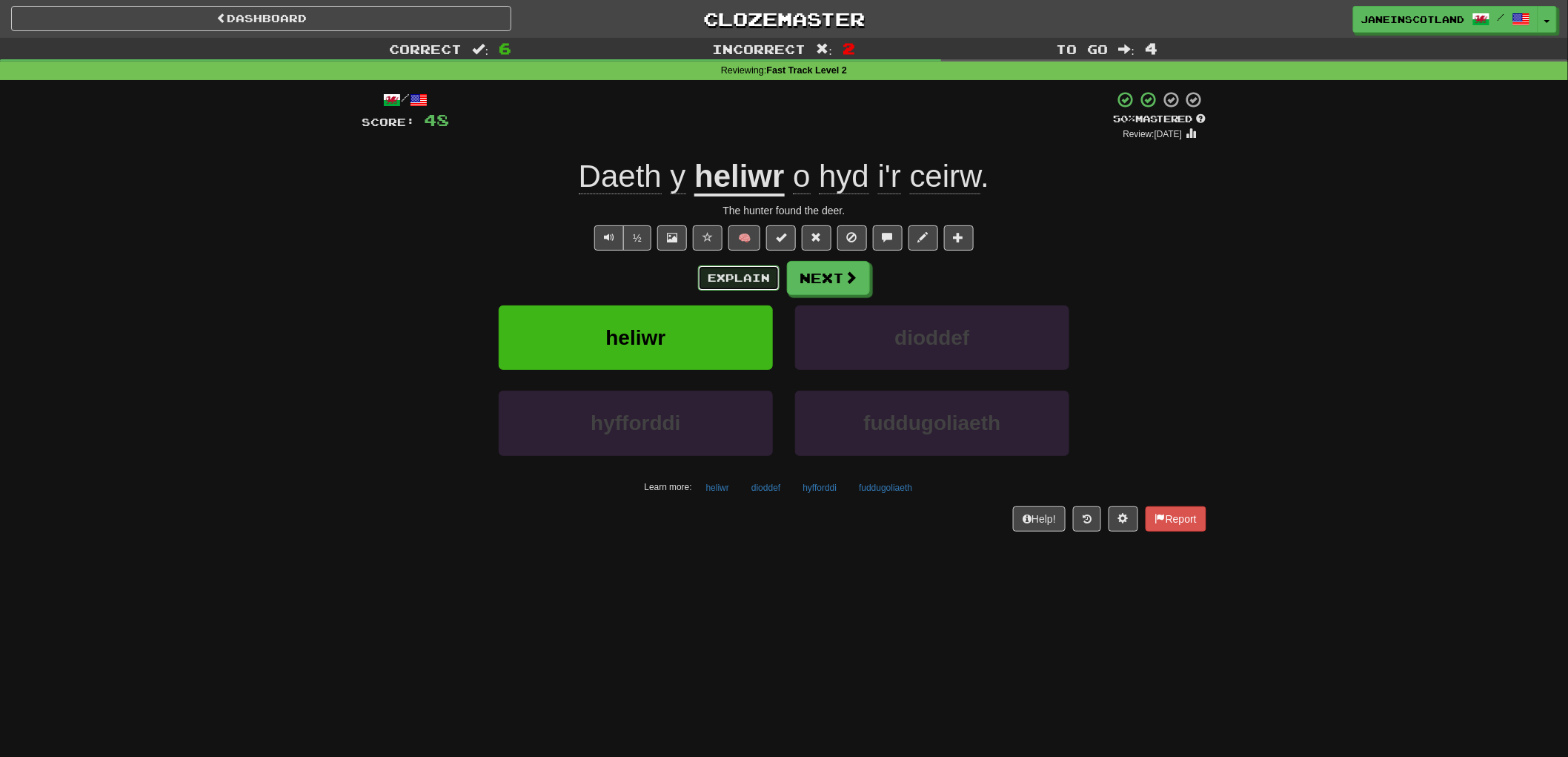
click at [727, 271] on button "Explain" at bounding box center [738, 278] width 81 height 25
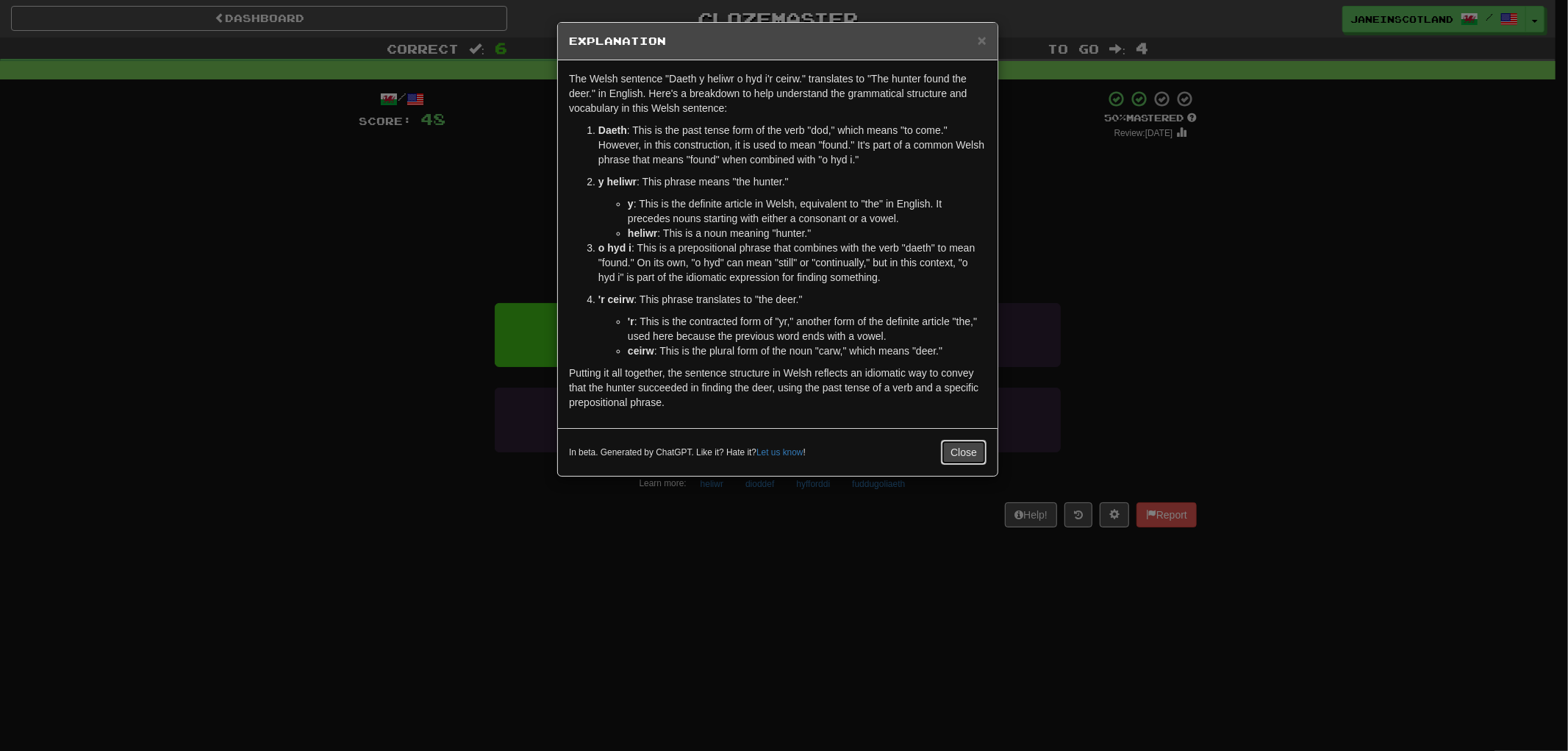
click at [951, 458] on button "Close" at bounding box center [963, 452] width 45 height 25
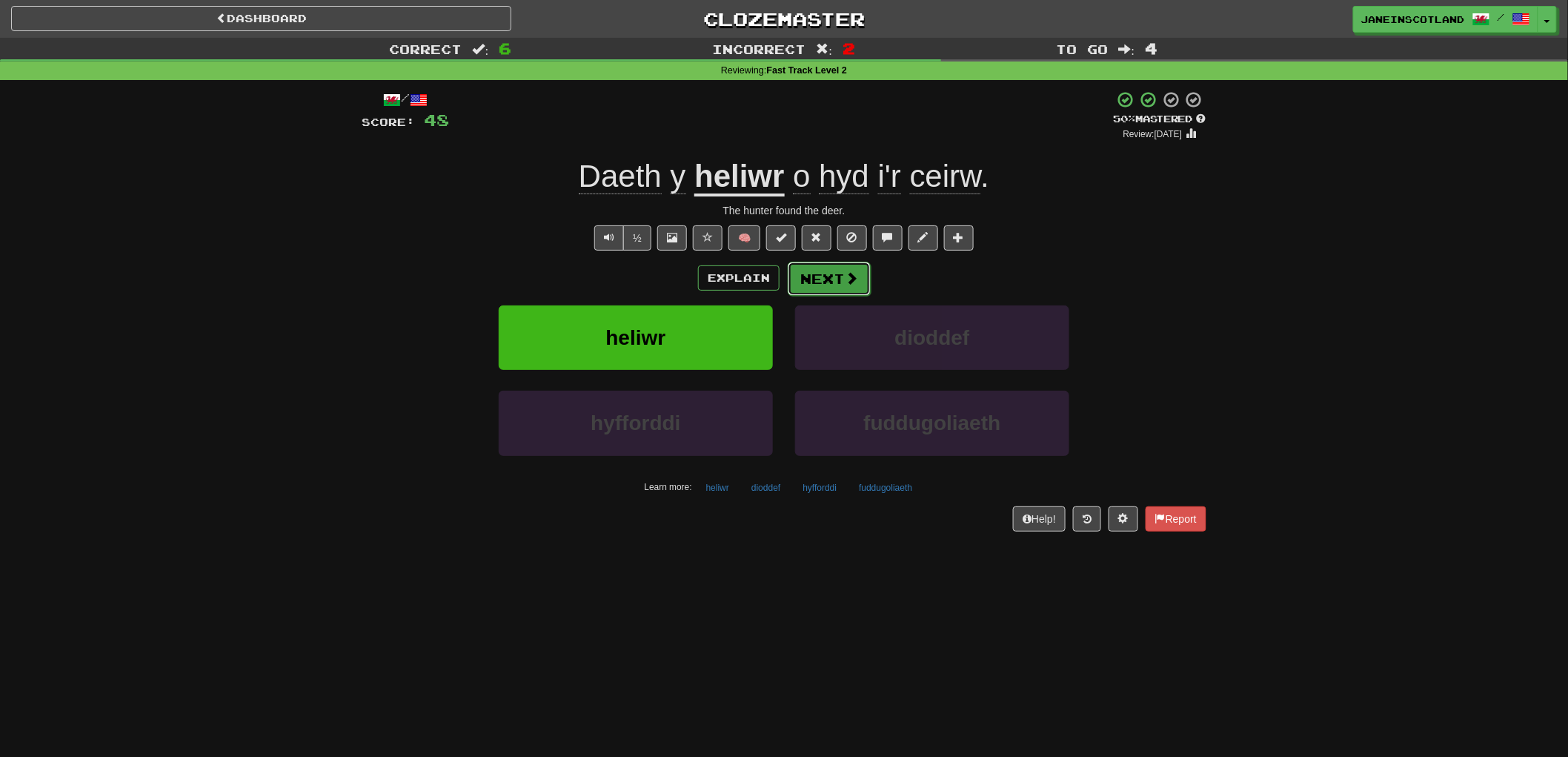
click at [854, 279] on span at bounding box center [852, 278] width 13 height 13
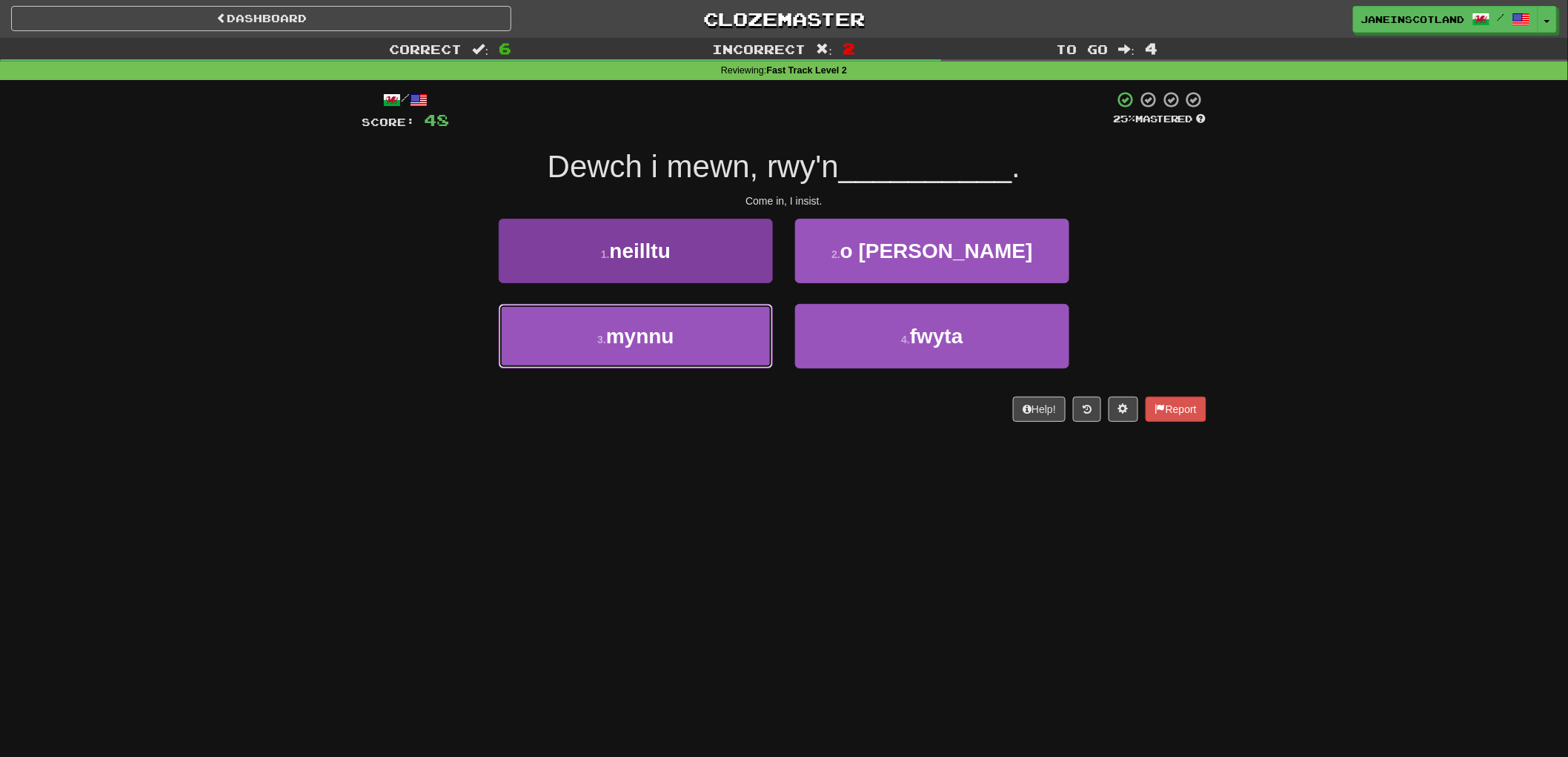
click at [701, 344] on button "3 . mynnu" at bounding box center [636, 336] width 274 height 64
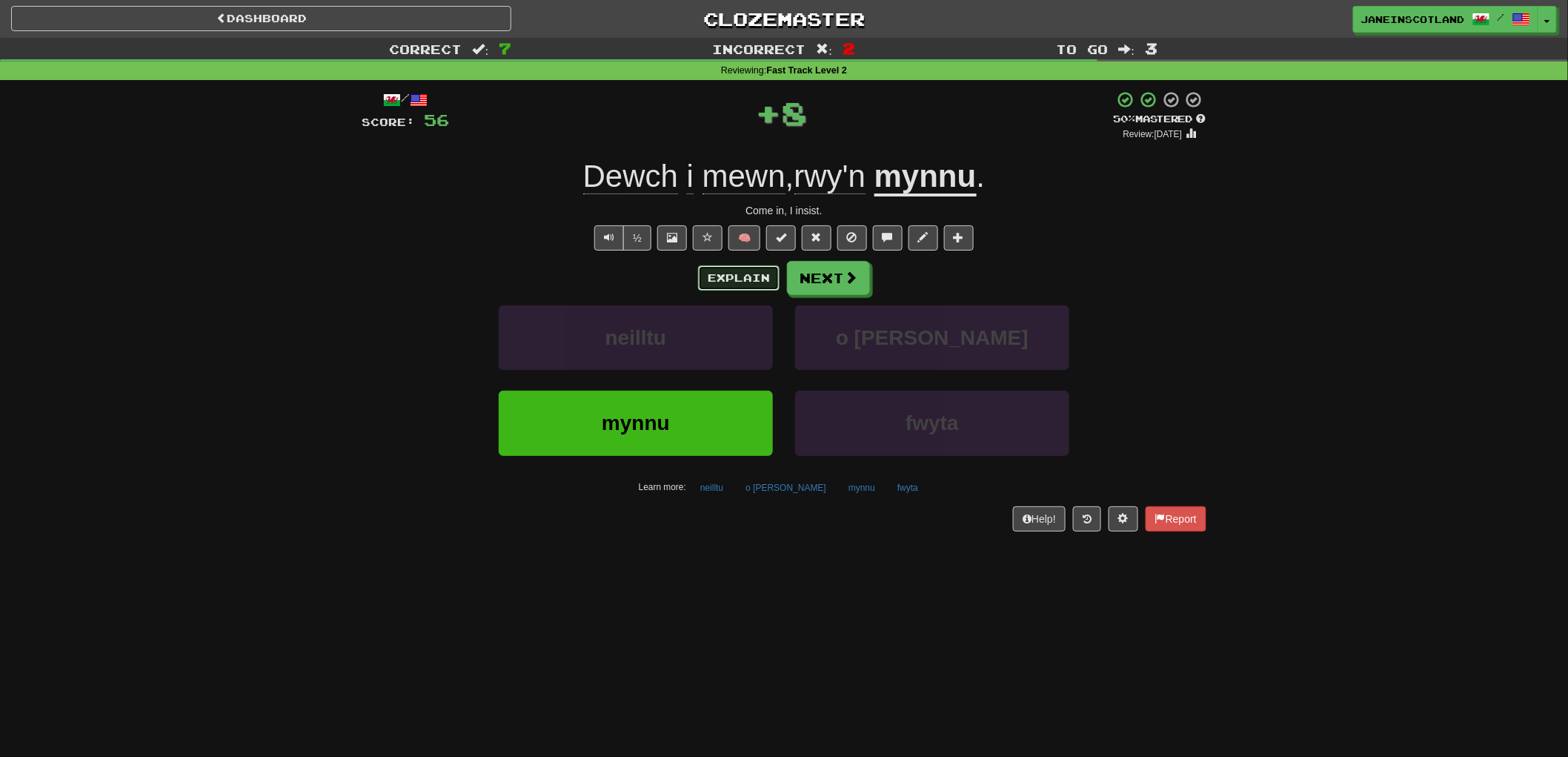
click at [734, 282] on button "Explain" at bounding box center [738, 278] width 81 height 25
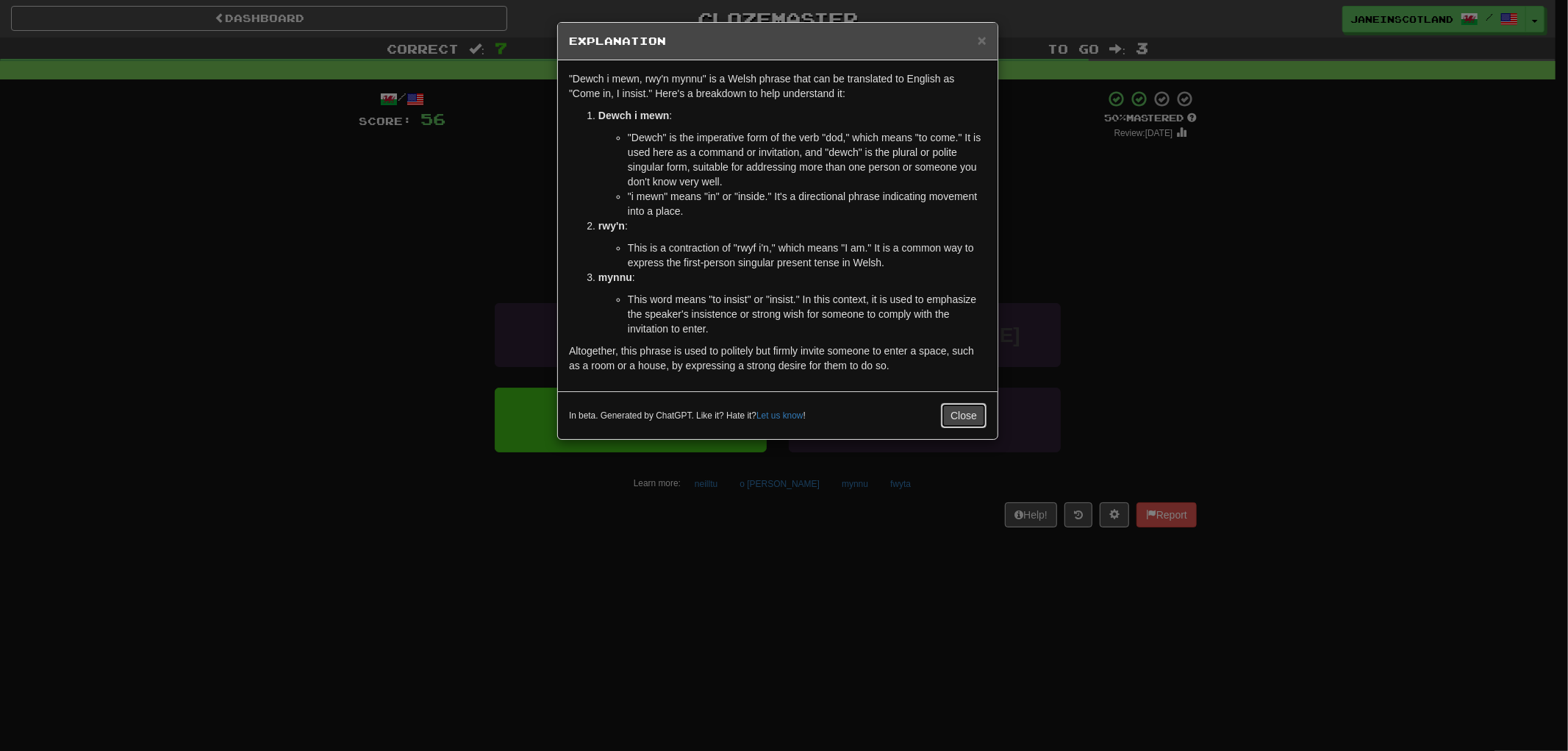
drag, startPoint x: 960, startPoint y: 412, endPoint x: 957, endPoint y: 405, distance: 7.6
click at [960, 403] on button "Close" at bounding box center [963, 416] width 45 height 25
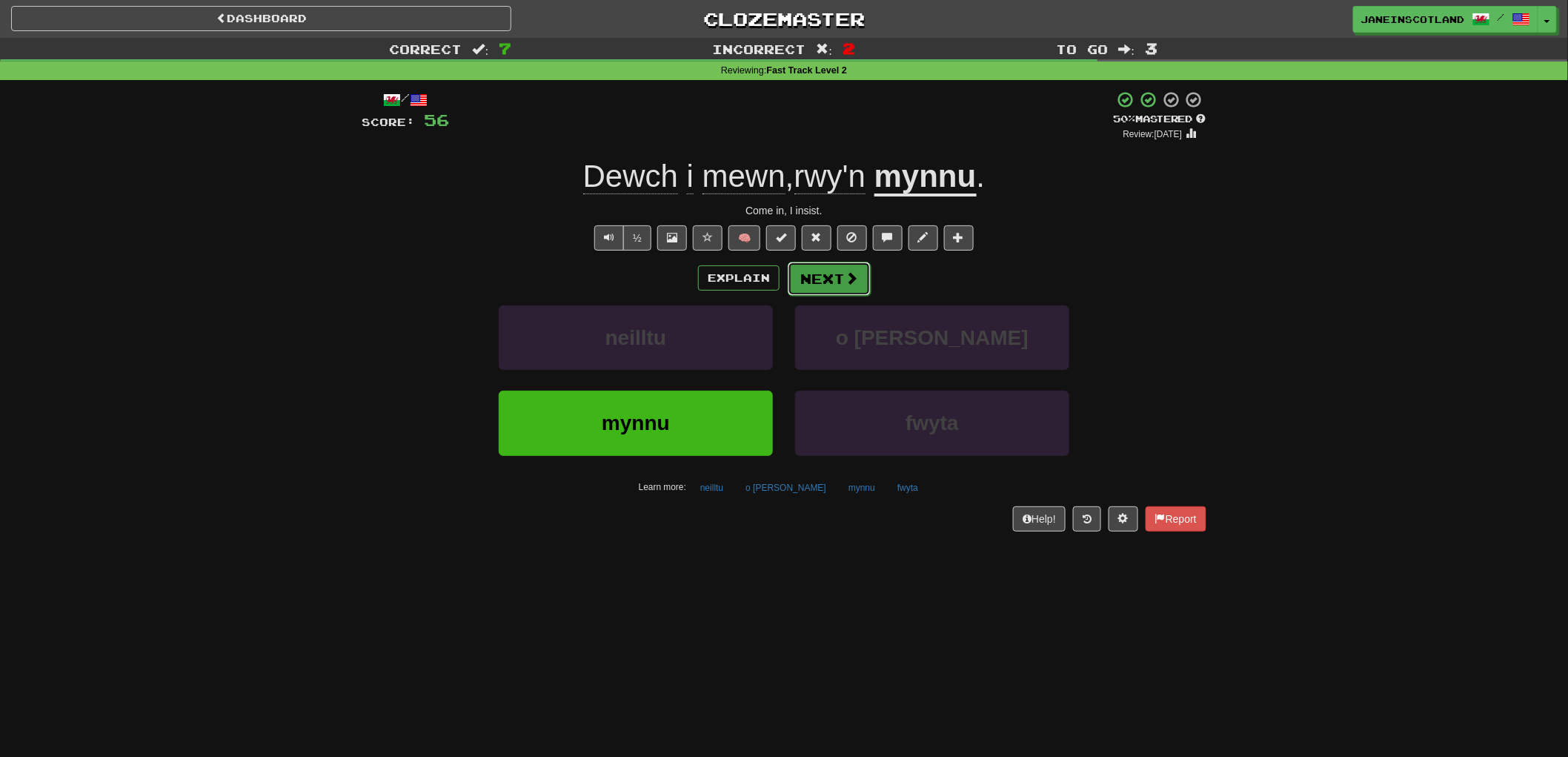
click at [851, 278] on span at bounding box center [852, 278] width 13 height 13
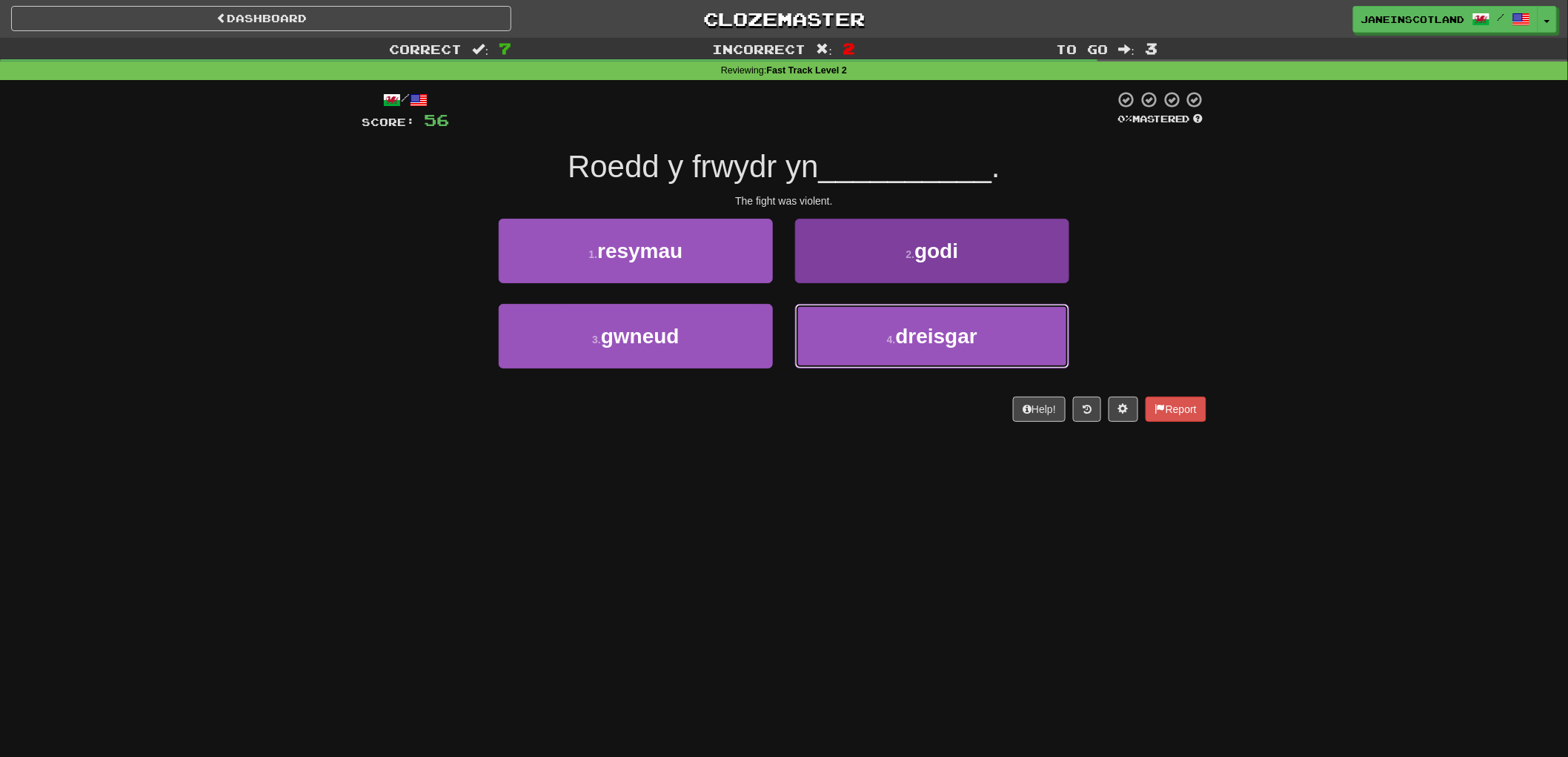
click at [1051, 332] on button "4 . dreisgar" at bounding box center [932, 336] width 274 height 64
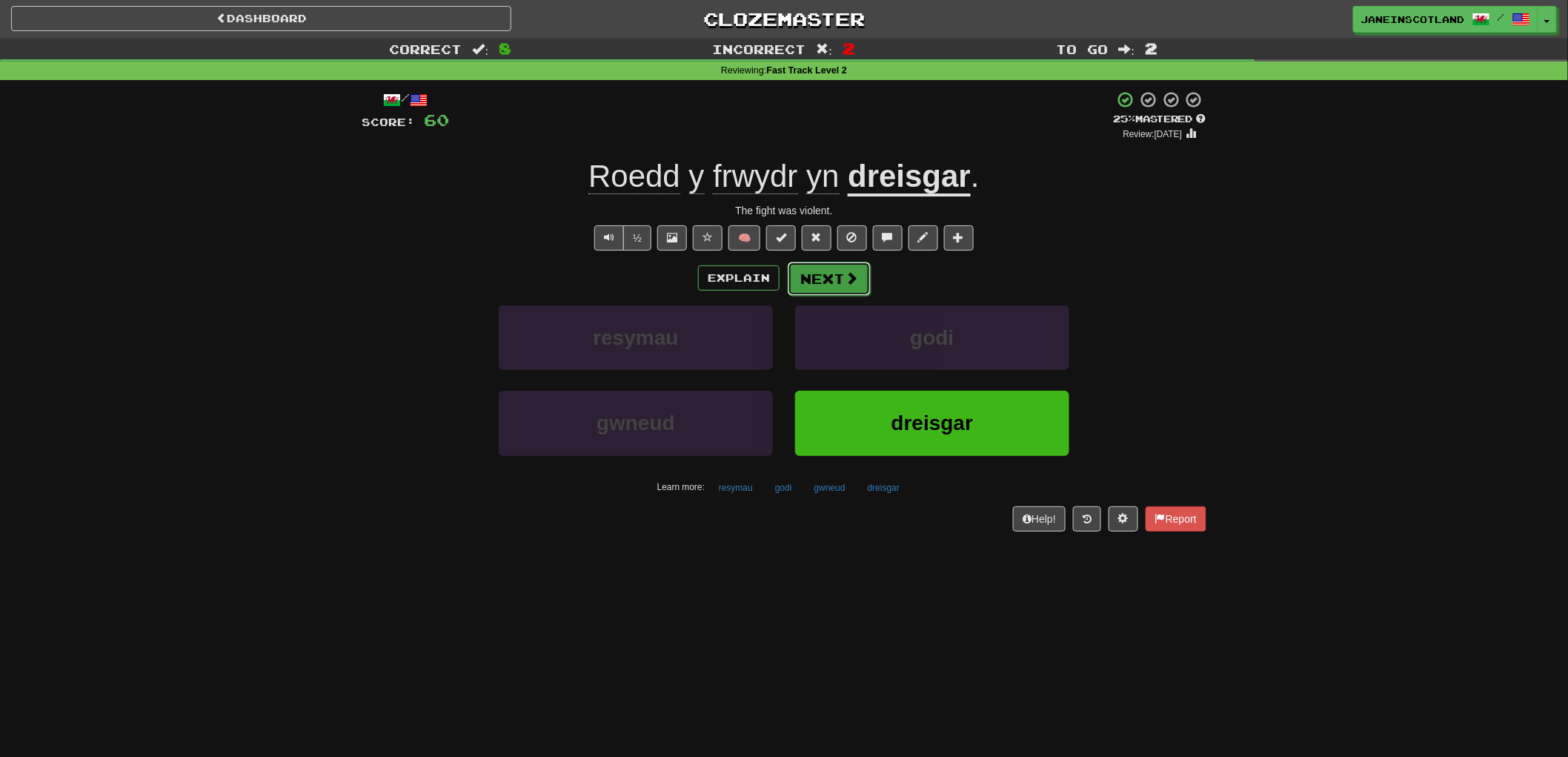
click at [840, 285] on button "Next" at bounding box center [828, 279] width 83 height 34
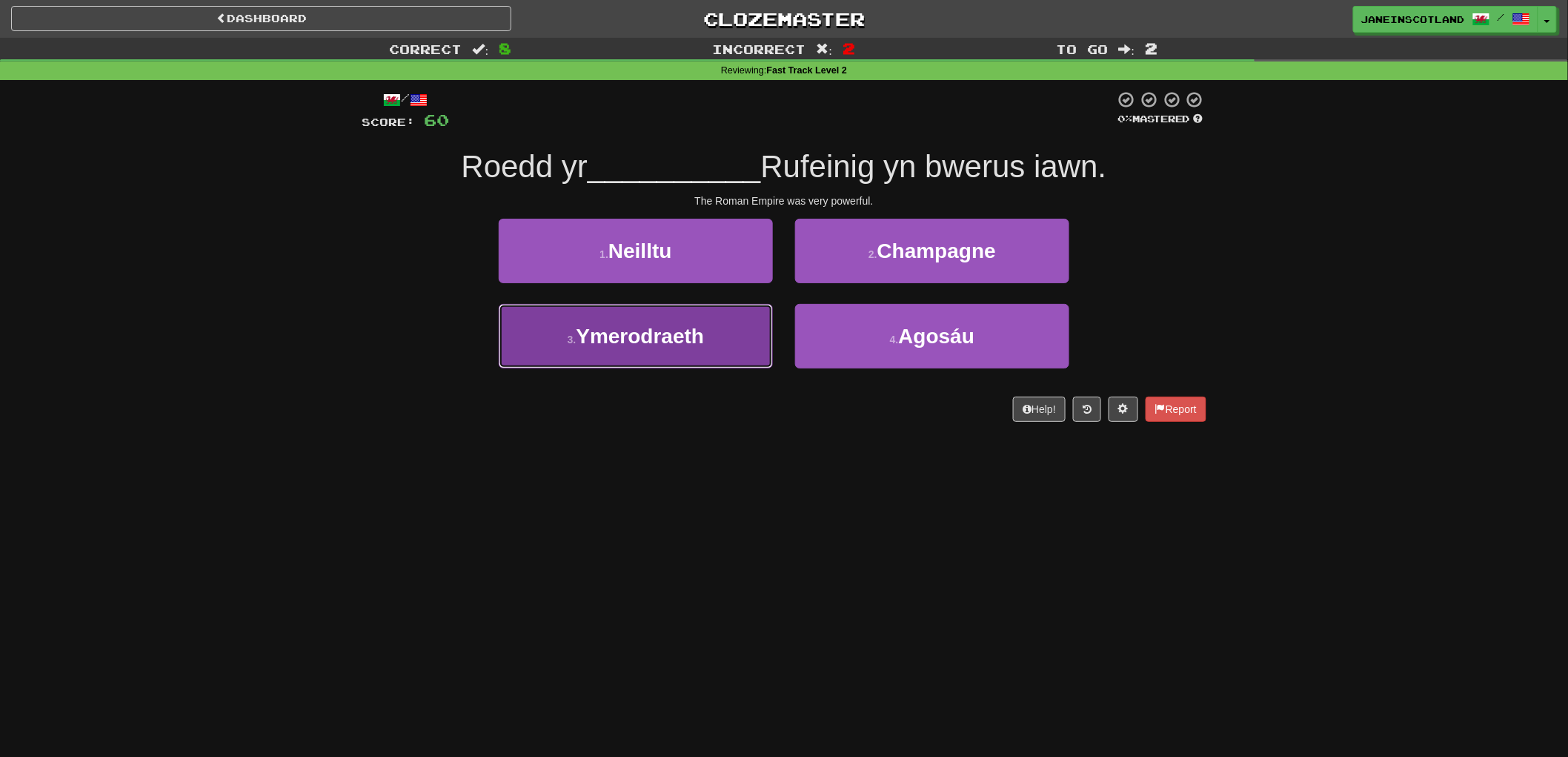
click at [605, 332] on span "Ymerodraeth" at bounding box center [640, 336] width 128 height 23
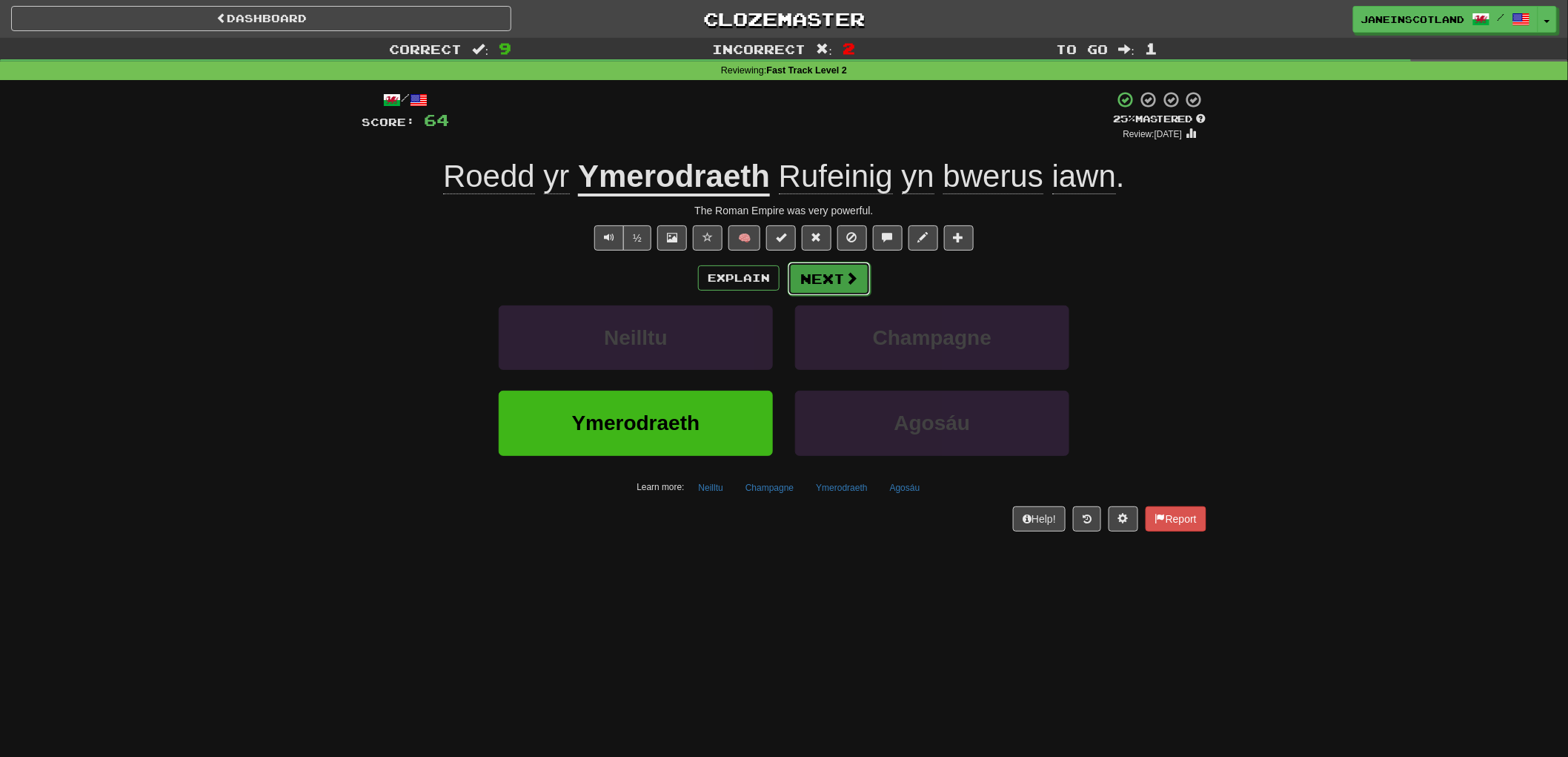
click at [854, 277] on span at bounding box center [852, 278] width 13 height 13
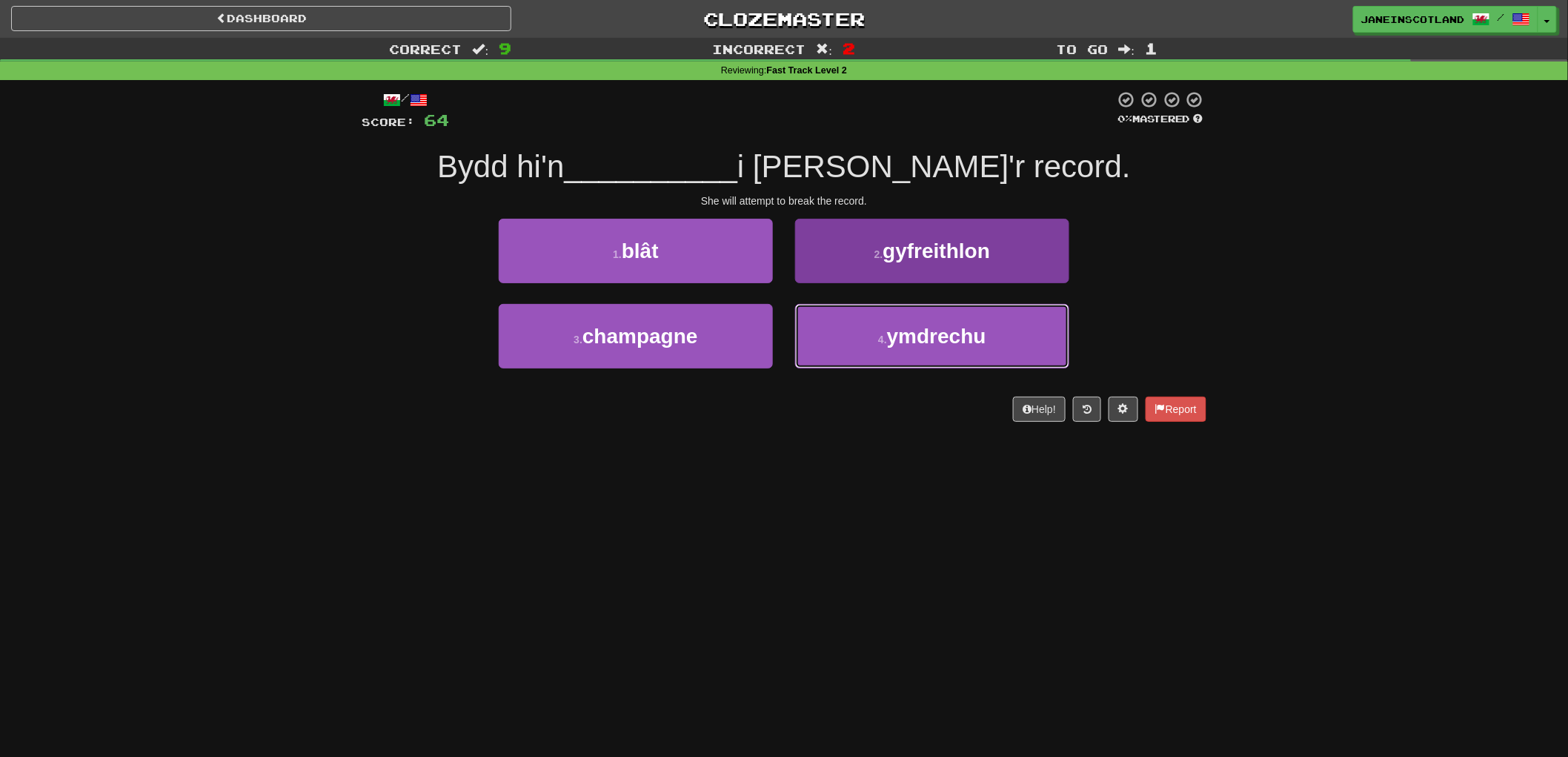
click at [990, 336] on button "4 . ymdrechu" at bounding box center [932, 336] width 274 height 64
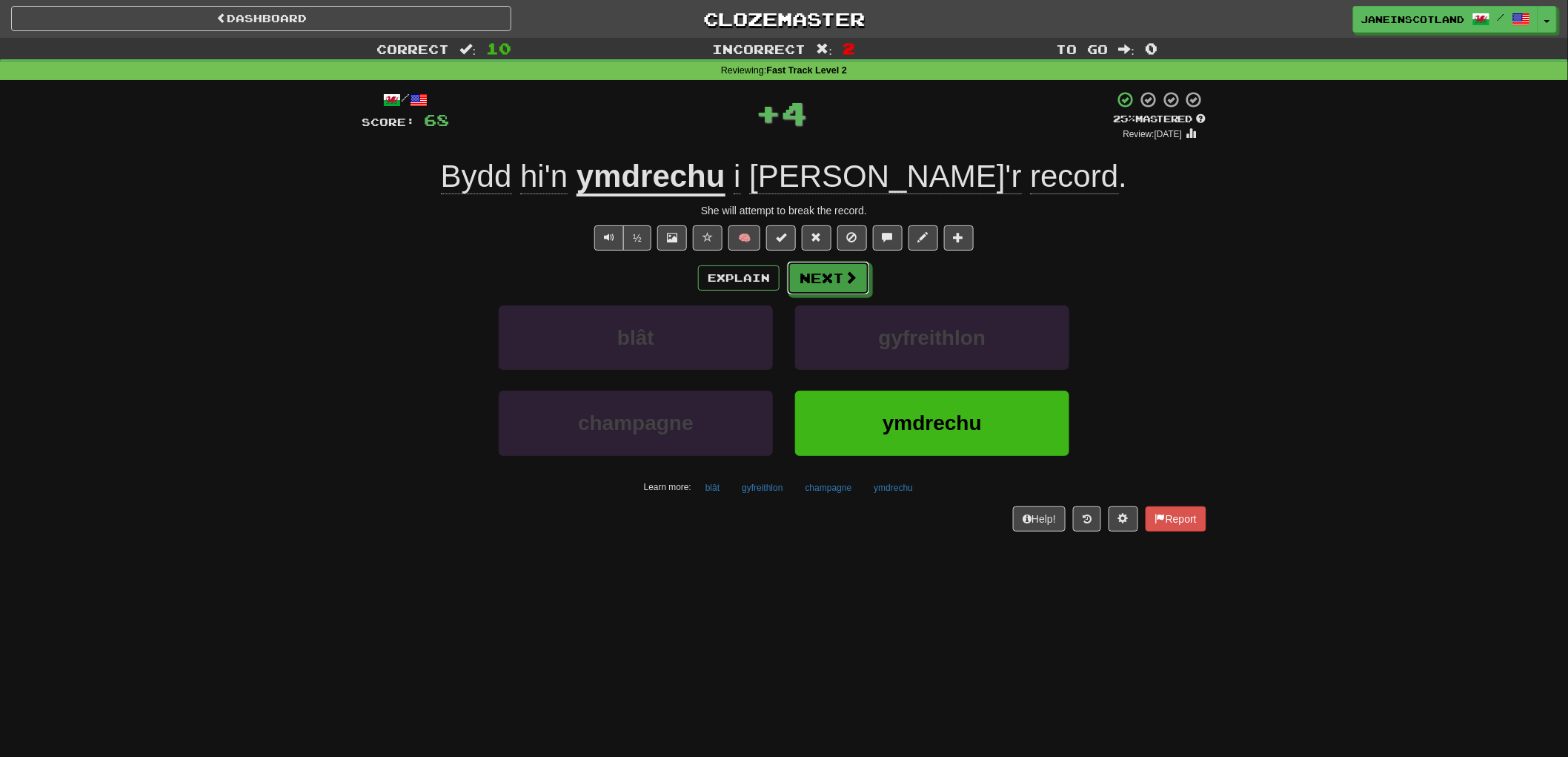
click at [853, 279] on span at bounding box center [851, 277] width 13 height 13
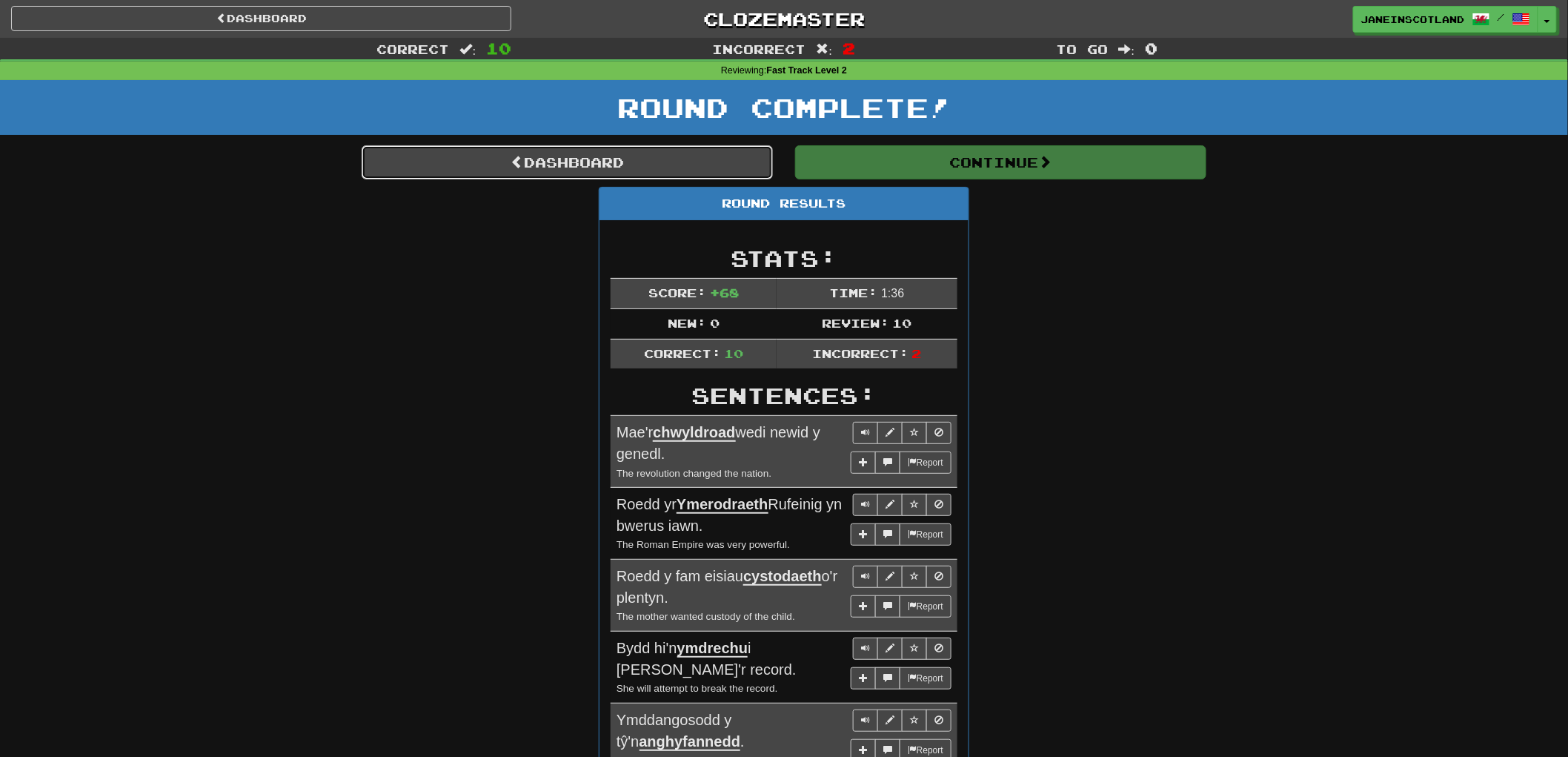
click at [537, 167] on link "Dashboard" at bounding box center [567, 162] width 412 height 34
